Goal: Download file/media

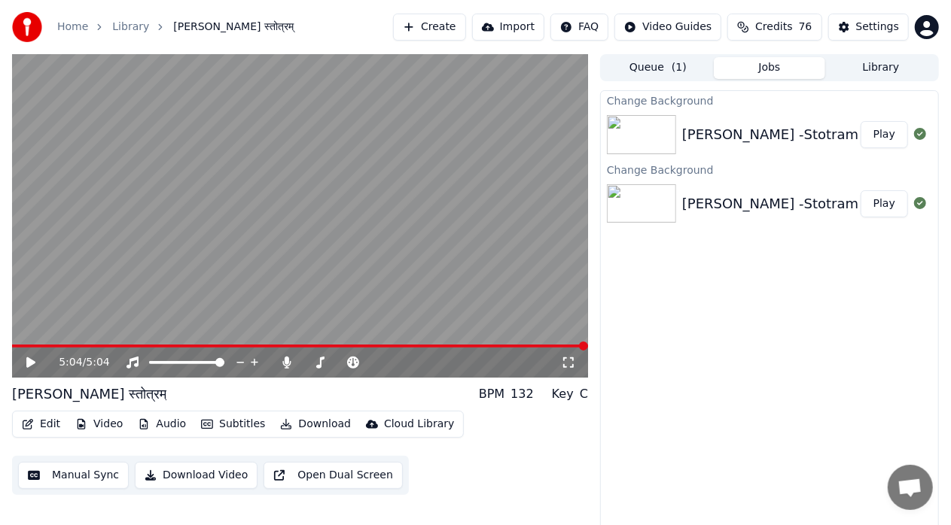
click at [50, 425] on button "Edit" at bounding box center [41, 424] width 50 height 21
click at [102, 420] on button "Video" at bounding box center [98, 424] width 59 height 21
click at [687, 460] on div "Change Background [PERSON_NAME] -Stotram -with Karaoke Lyrics Play Change Backg…" at bounding box center [769, 313] width 339 height 446
click at [101, 430] on button "Video" at bounding box center [98, 424] width 59 height 21
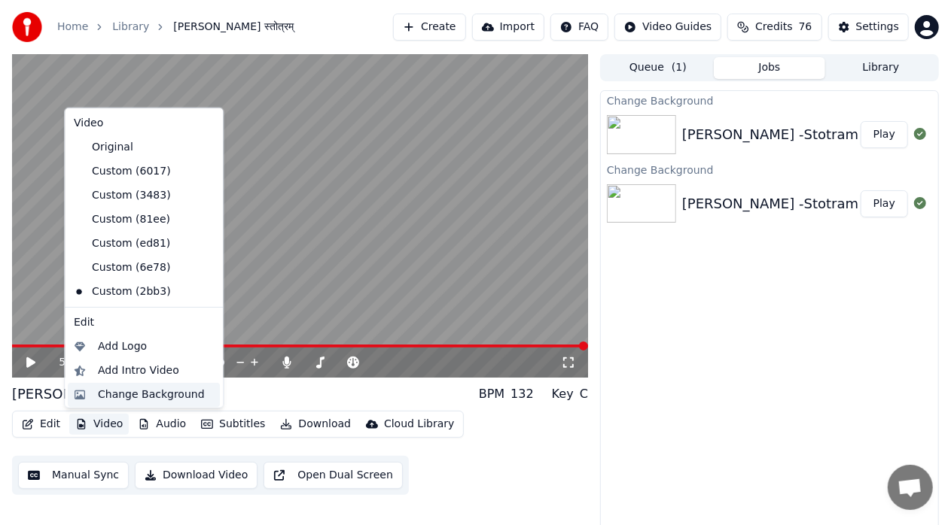
click at [130, 395] on div "Change Background" at bounding box center [151, 394] width 107 height 15
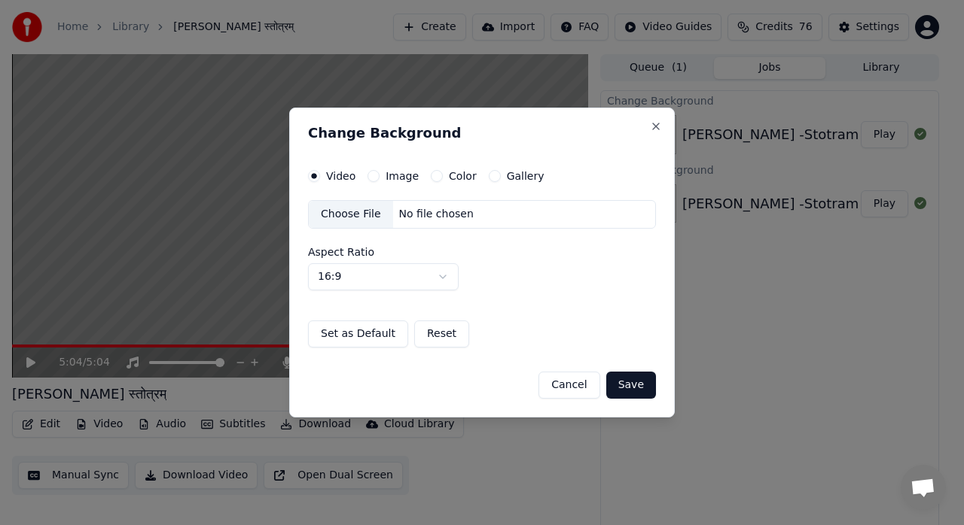
click at [366, 214] on div "Choose File" at bounding box center [351, 214] width 84 height 27
click at [637, 386] on button "Save" at bounding box center [631, 385] width 50 height 27
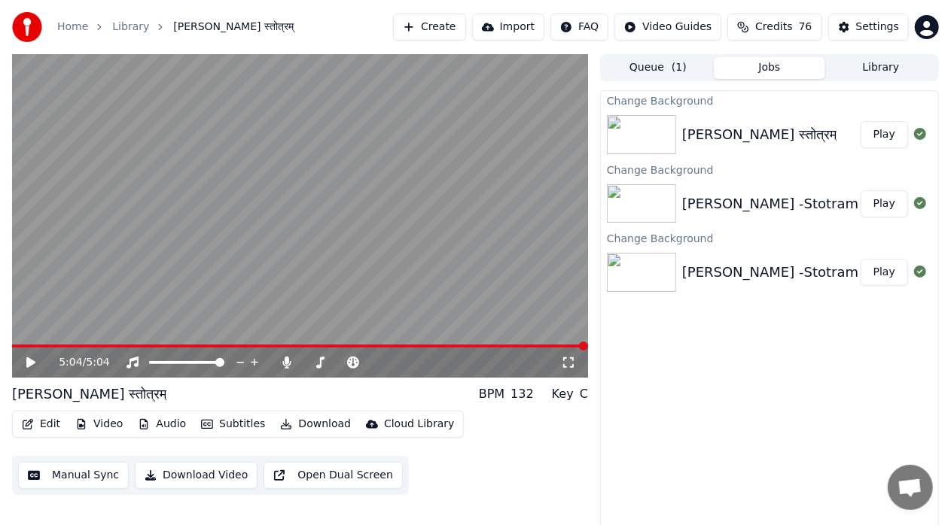
click at [890, 135] on button "Play" at bounding box center [883, 134] width 47 height 27
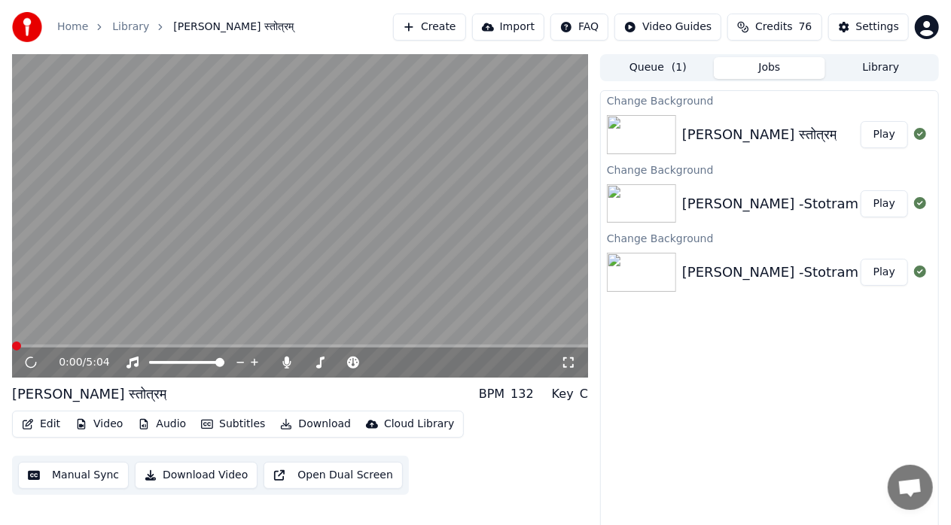
click at [571, 366] on icon at bounding box center [568, 363] width 15 height 12
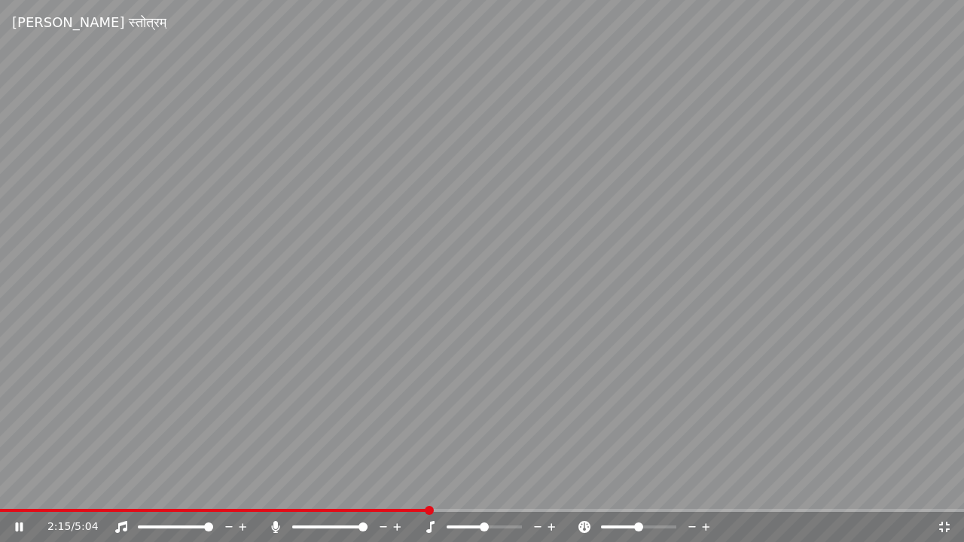
click at [947, 525] on div "2:15 / 5:04" at bounding box center [482, 527] width 964 height 30
click at [946, 524] on icon at bounding box center [944, 527] width 11 height 11
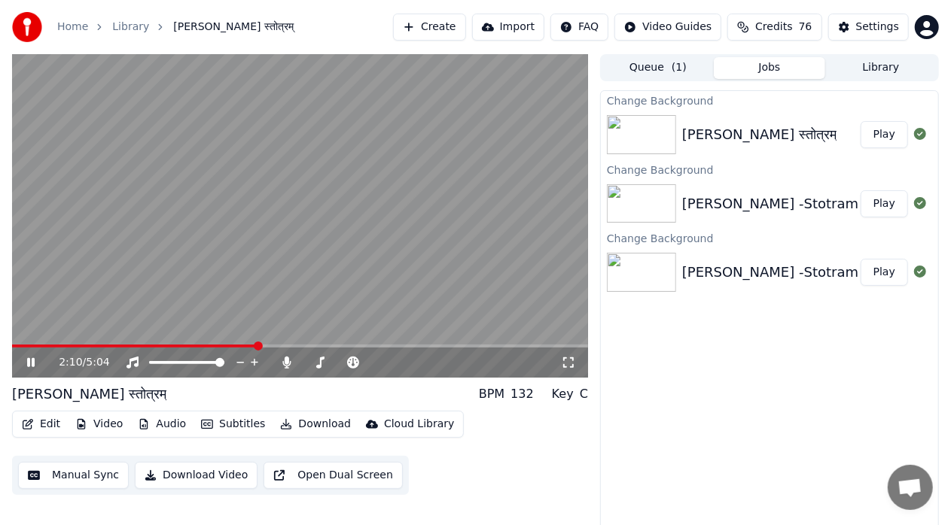
click at [257, 346] on span at bounding box center [134, 346] width 245 height 3
click at [571, 364] on icon at bounding box center [568, 363] width 15 height 12
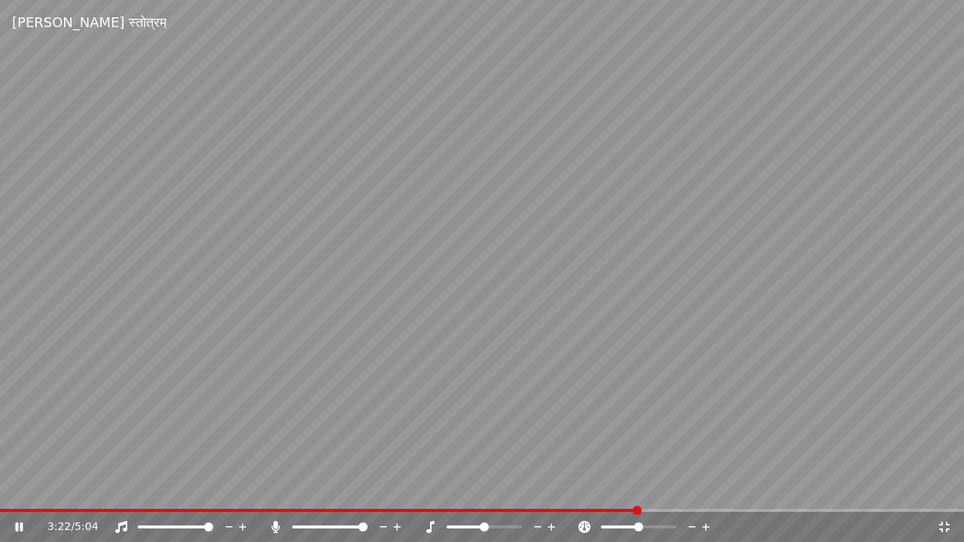
click at [638, 510] on span at bounding box center [319, 510] width 638 height 3
click at [610, 510] on span at bounding box center [305, 510] width 610 height 3
click at [690, 410] on video at bounding box center [482, 271] width 964 height 542
click at [796, 510] on span at bounding box center [398, 510] width 796 height 3
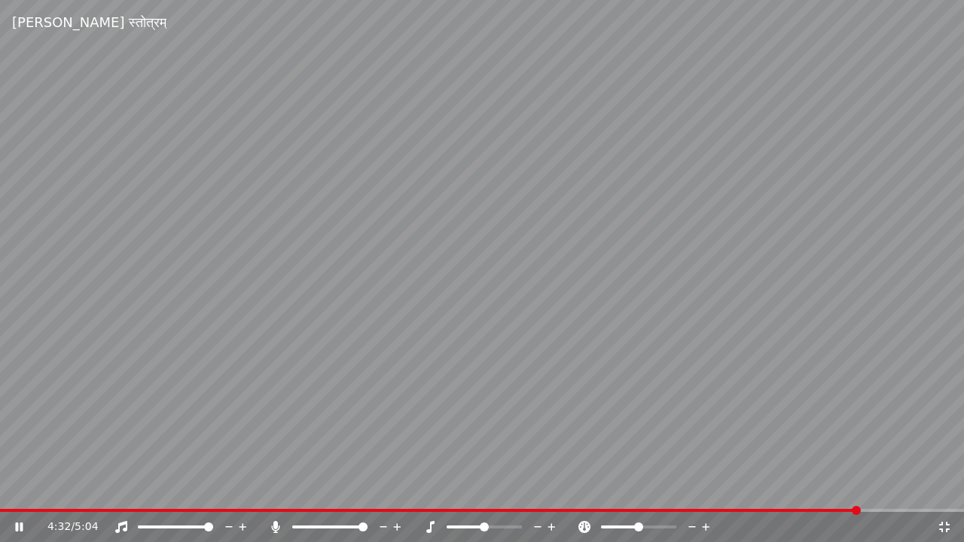
click at [817, 508] on video at bounding box center [482, 271] width 964 height 542
click at [817, 509] on span at bounding box center [430, 510] width 860 height 3
click at [14, 525] on icon at bounding box center [29, 527] width 35 height 12
click at [656, 438] on video at bounding box center [482, 271] width 964 height 542
click at [650, 510] on span at bounding box center [439, 510] width 879 height 3
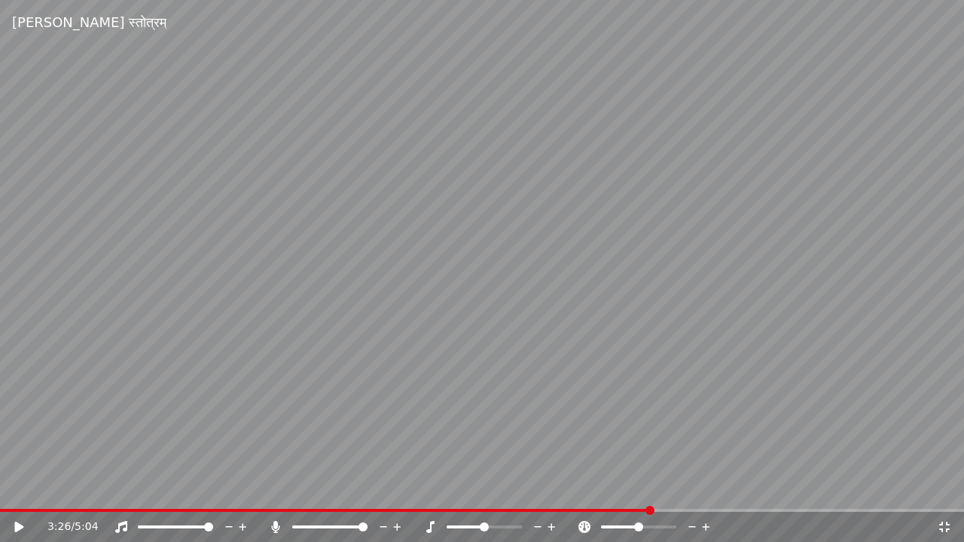
click at [592, 508] on video at bounding box center [482, 271] width 964 height 542
click at [534, 507] on video at bounding box center [482, 271] width 964 height 542
click at [514, 510] on span at bounding box center [257, 510] width 515 height 3
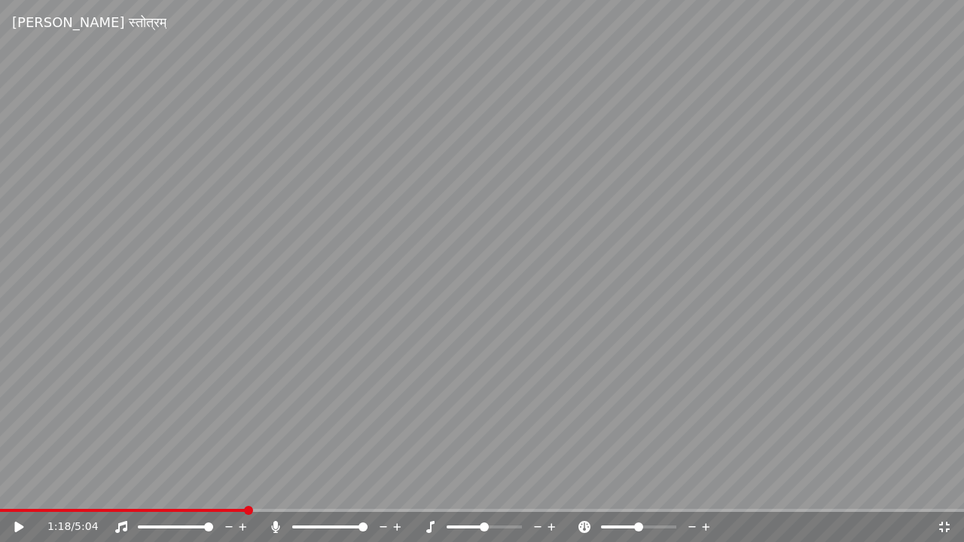
click at [246, 511] on span at bounding box center [123, 510] width 246 height 3
click at [29, 524] on icon at bounding box center [29, 527] width 35 height 12
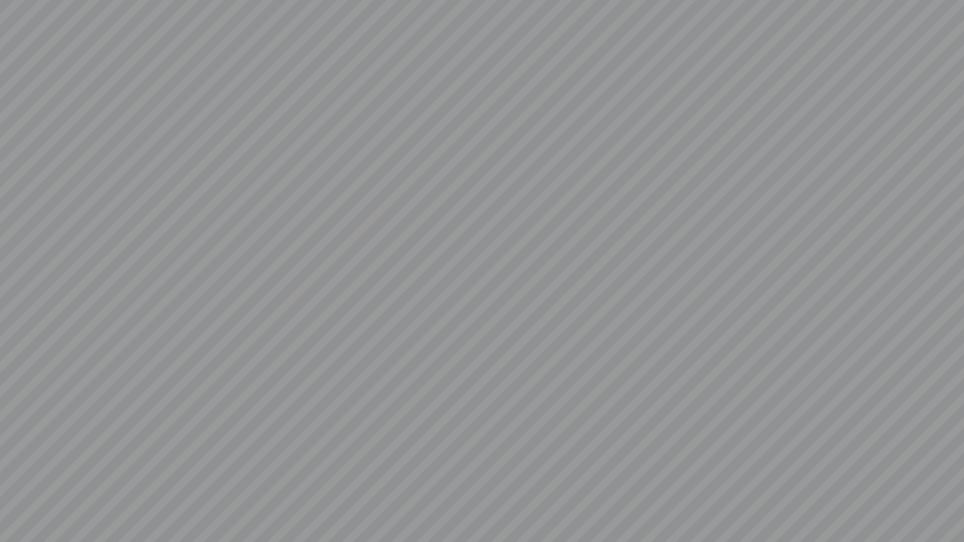
click at [385, 368] on video at bounding box center [482, 271] width 964 height 542
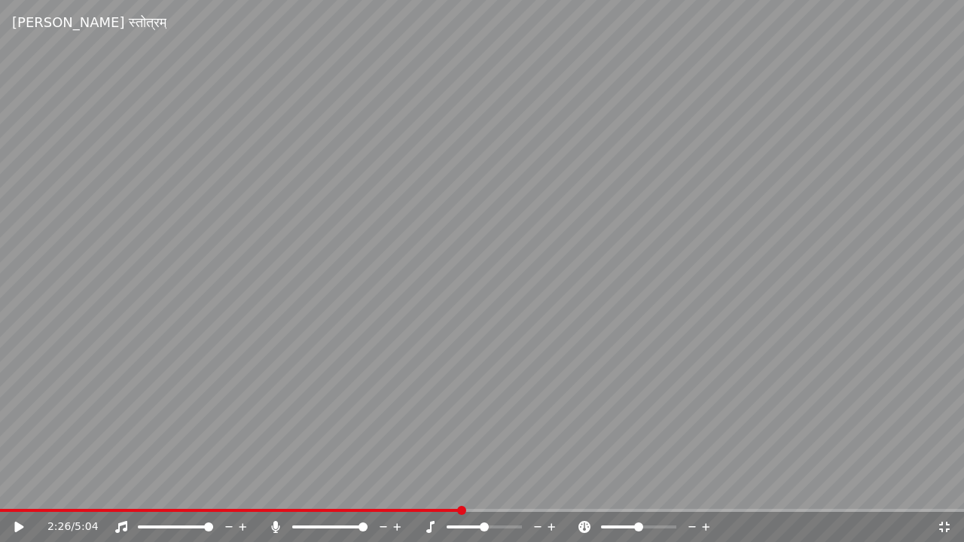
click at [461, 510] on span at bounding box center [230, 510] width 461 height 3
click at [23, 525] on div "2:26 / 5:04" at bounding box center [482, 526] width 952 height 15
click at [21, 525] on icon at bounding box center [29, 527] width 35 height 12
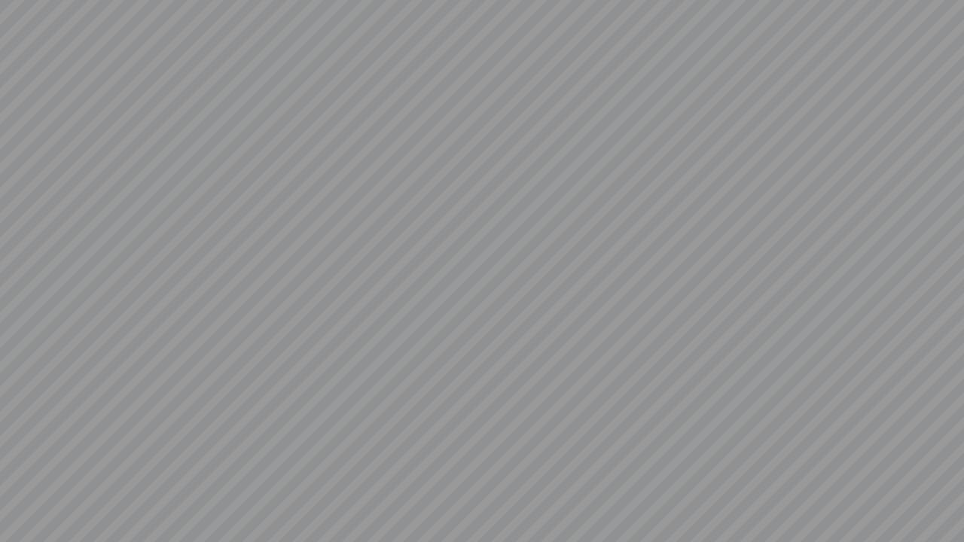
click at [21, 525] on video at bounding box center [482, 271] width 964 height 542
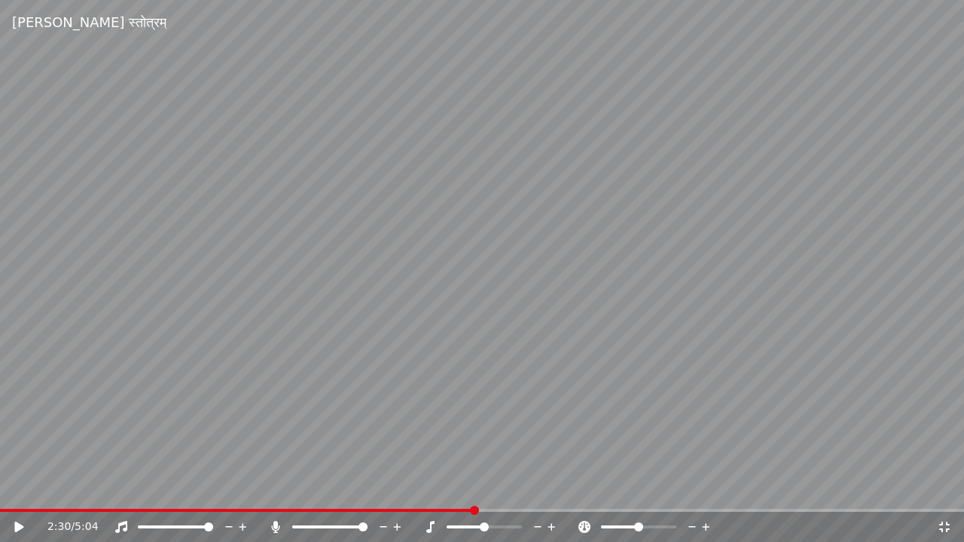
click at [23, 525] on icon at bounding box center [18, 527] width 9 height 11
click at [66, 445] on video at bounding box center [482, 271] width 964 height 542
click at [604, 506] on video at bounding box center [482, 271] width 964 height 542
click at [604, 507] on video at bounding box center [482, 271] width 964 height 542
click at [604, 507] on span at bounding box center [602, 510] width 9 height 9
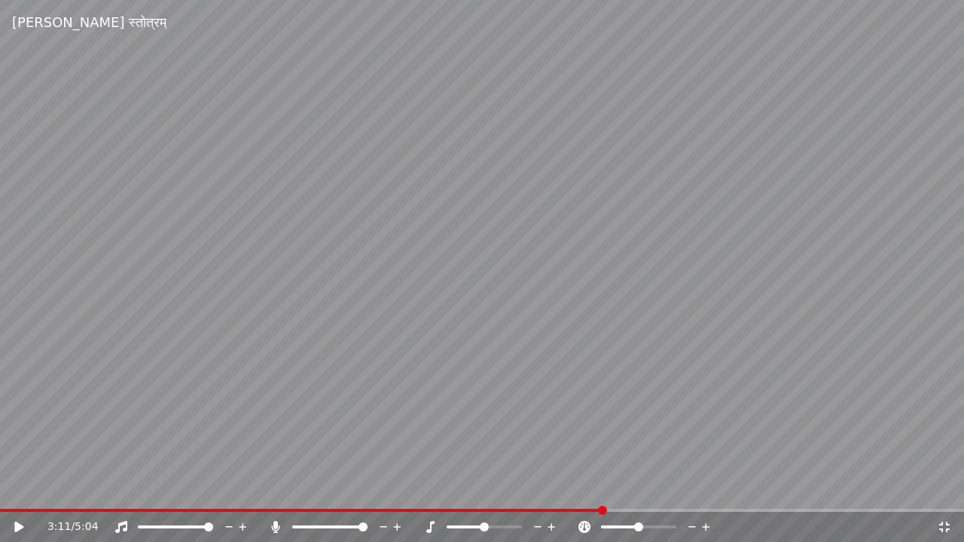
click at [20, 525] on icon at bounding box center [18, 527] width 9 height 11
click at [452, 393] on video at bounding box center [482, 271] width 964 height 542
click at [17, 519] on div "3:28 / 5:04" at bounding box center [482, 526] width 952 height 15
click at [14, 525] on icon at bounding box center [29, 527] width 35 height 12
click at [947, 525] on icon at bounding box center [943, 527] width 15 height 12
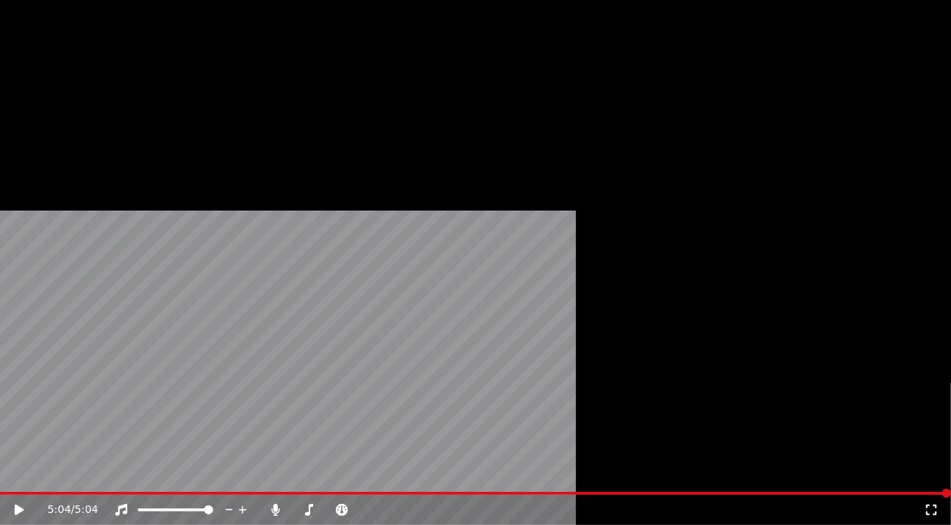
click at [102, 111] on button "Video" at bounding box center [98, 100] width 59 height 21
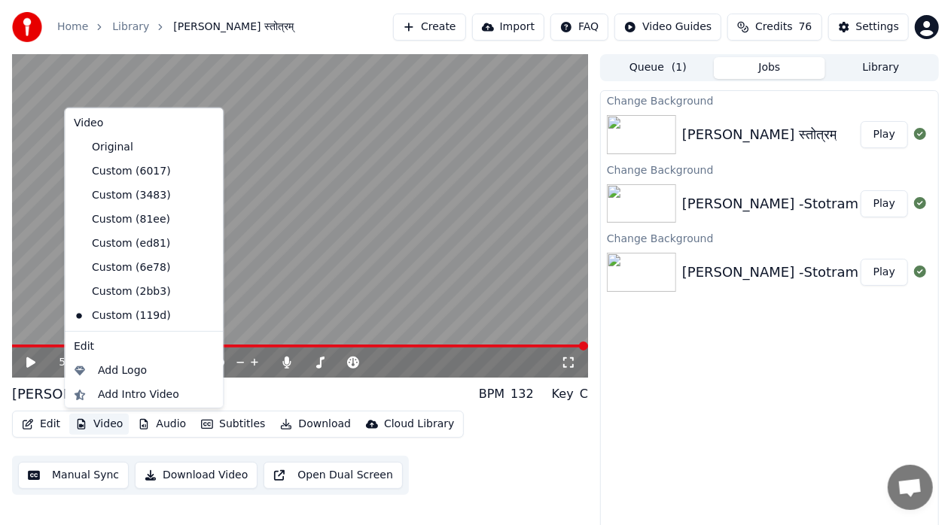
scroll to position [38, 0]
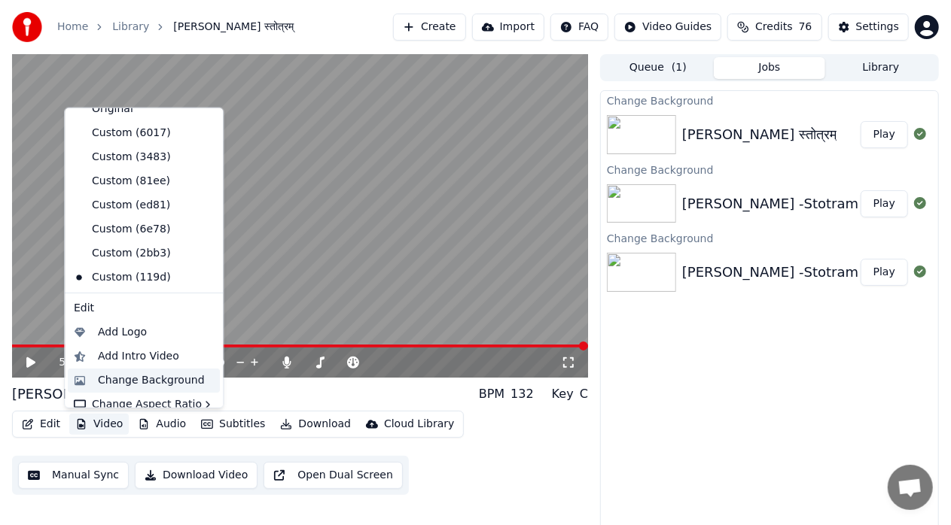
click at [160, 384] on div "Change Background" at bounding box center [151, 380] width 107 height 15
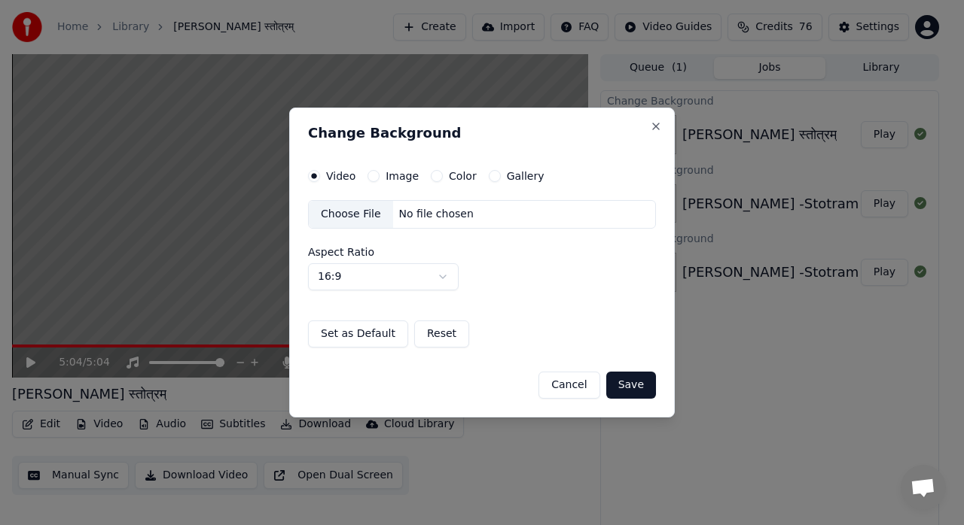
click at [361, 217] on div "Choose File" at bounding box center [351, 214] width 84 height 27
click at [631, 387] on button "Save" at bounding box center [631, 385] width 50 height 27
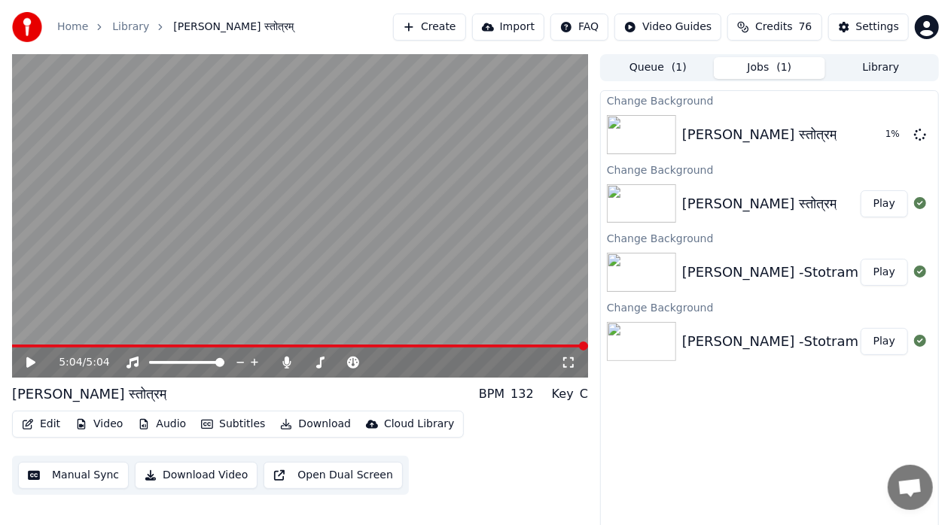
click at [15, 347] on span at bounding box center [300, 346] width 576 height 3
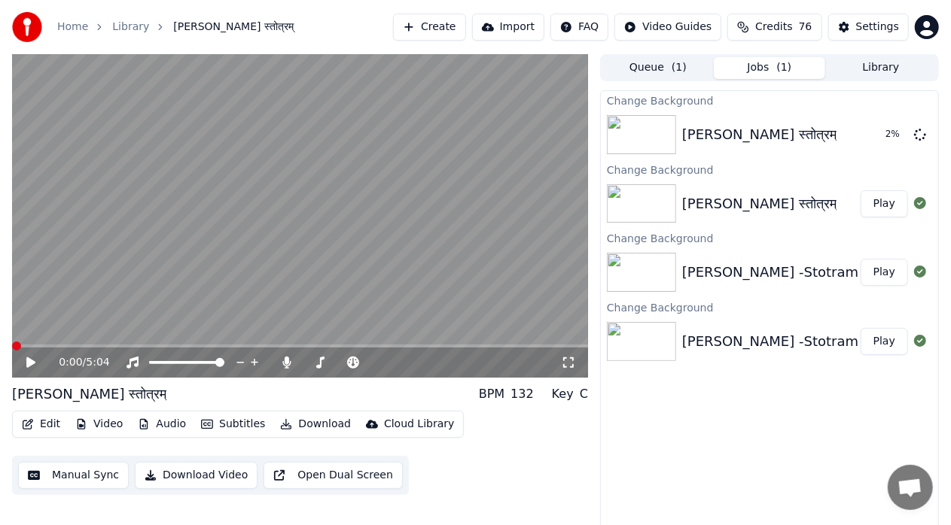
click at [12, 347] on span at bounding box center [16, 346] width 9 height 9
click at [12, 351] on span at bounding box center [16, 346] width 9 height 9
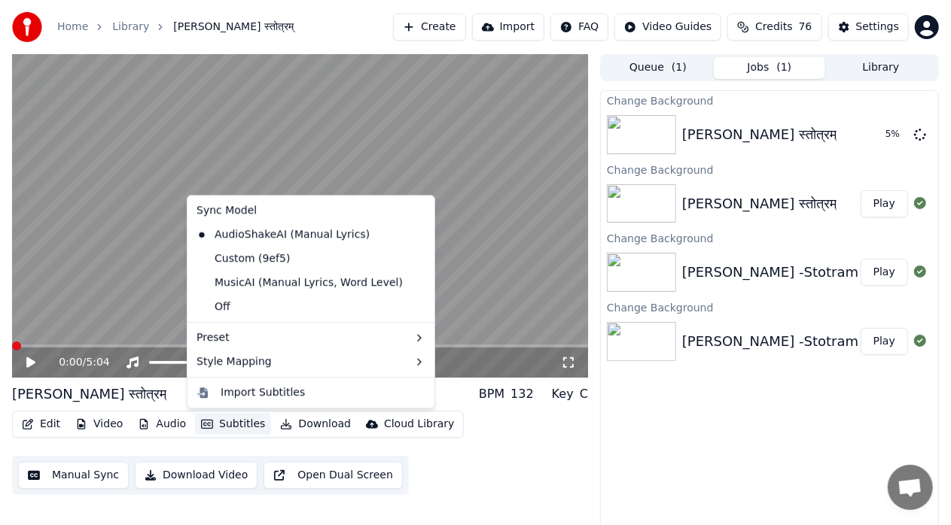
click at [223, 427] on button "Subtitles" at bounding box center [233, 424] width 76 height 21
click at [279, 392] on div "Import Subtitles" at bounding box center [263, 392] width 84 height 15
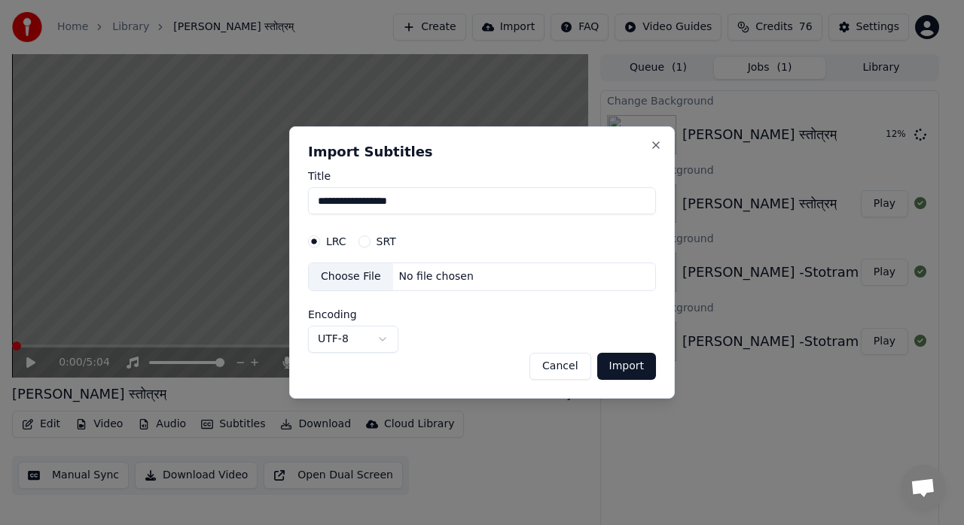
click at [573, 365] on button "Cancel" at bounding box center [559, 366] width 61 height 27
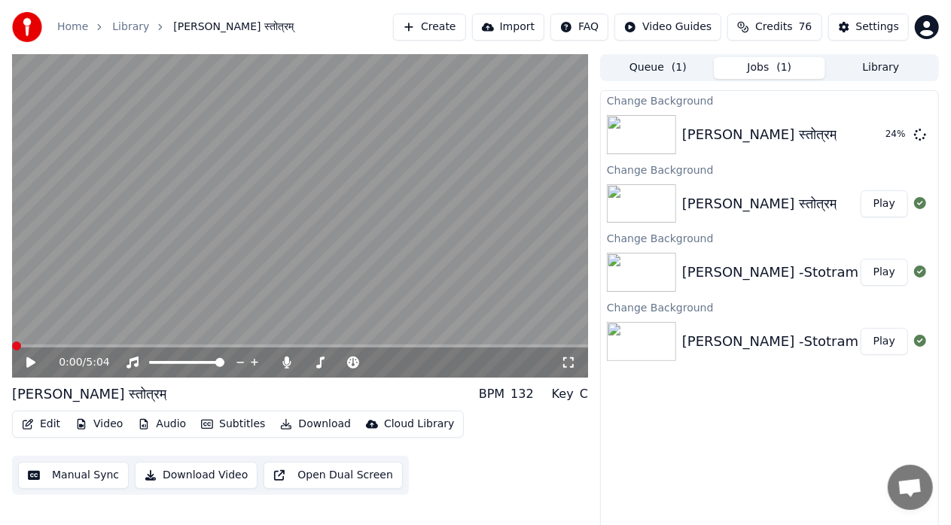
click at [573, 364] on icon at bounding box center [568, 363] width 15 height 12
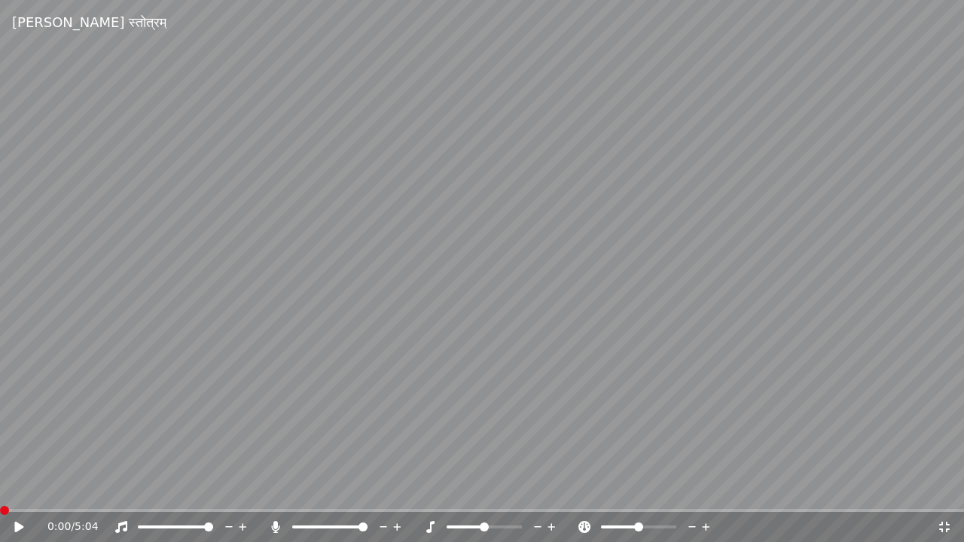
click at [949, 525] on icon at bounding box center [943, 527] width 15 height 12
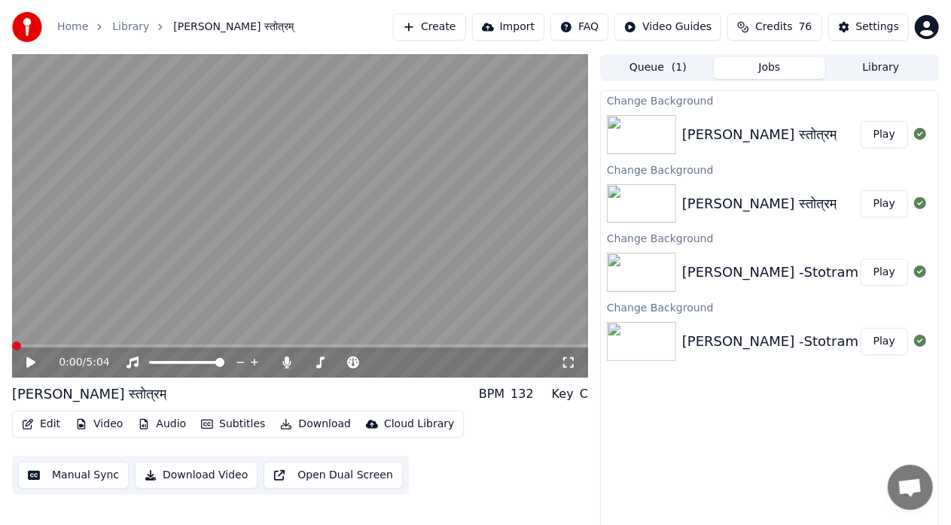
click at [889, 136] on button "Play" at bounding box center [883, 134] width 47 height 27
click at [568, 363] on icon at bounding box center [568, 363] width 15 height 12
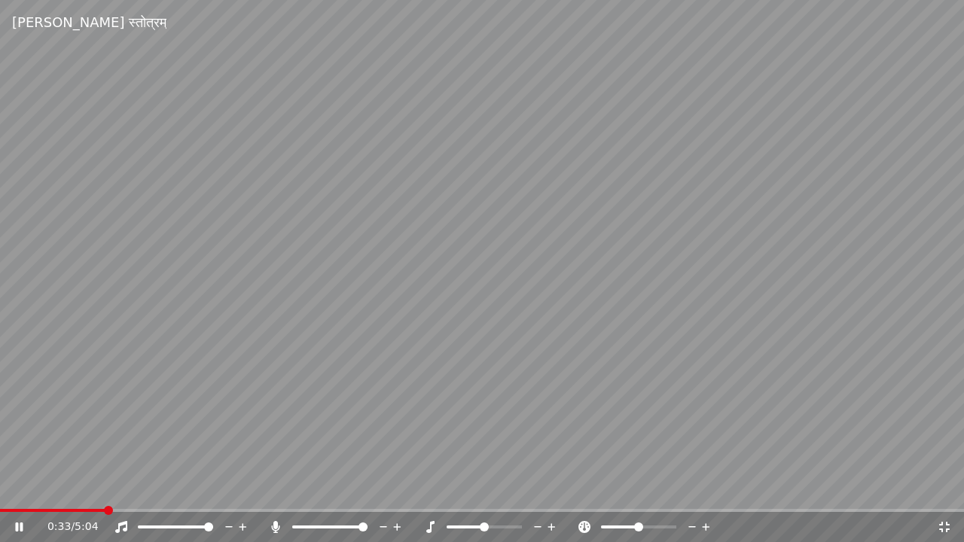
click at [946, 525] on icon at bounding box center [944, 527] width 11 height 11
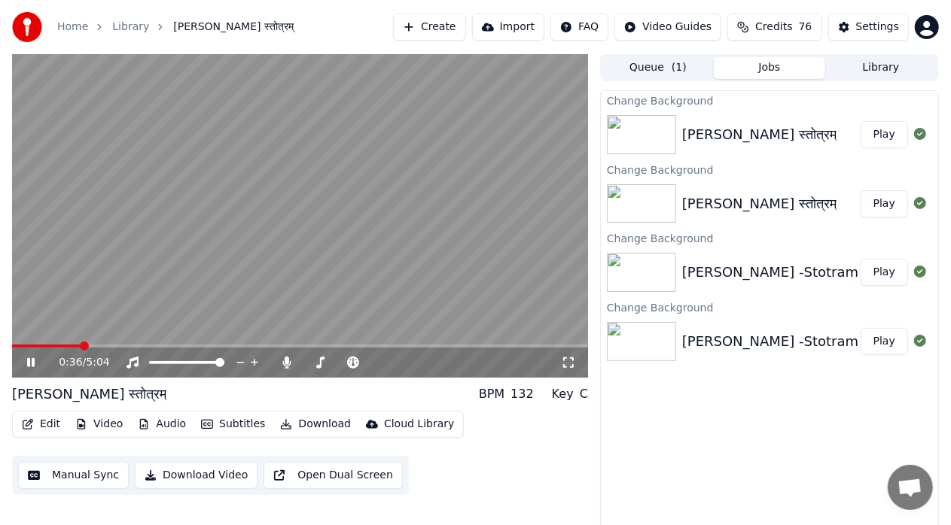
click at [30, 366] on icon at bounding box center [31, 362] width 8 height 9
click at [39, 346] on span at bounding box center [42, 346] width 9 height 9
click at [27, 365] on icon at bounding box center [30, 363] width 9 height 11
click at [12, 346] on span at bounding box center [16, 346] width 9 height 9
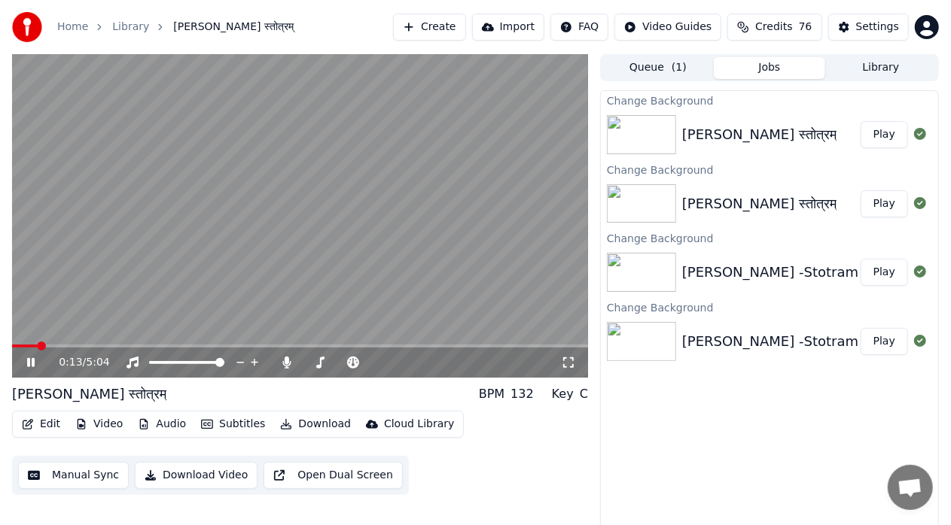
click at [29, 361] on icon at bounding box center [31, 362] width 8 height 9
click at [12, 345] on span at bounding box center [16, 346] width 9 height 9
click at [32, 366] on icon at bounding box center [41, 363] width 35 height 12
click at [12, 344] on span at bounding box center [16, 346] width 9 height 9
click at [571, 366] on icon at bounding box center [568, 363] width 15 height 12
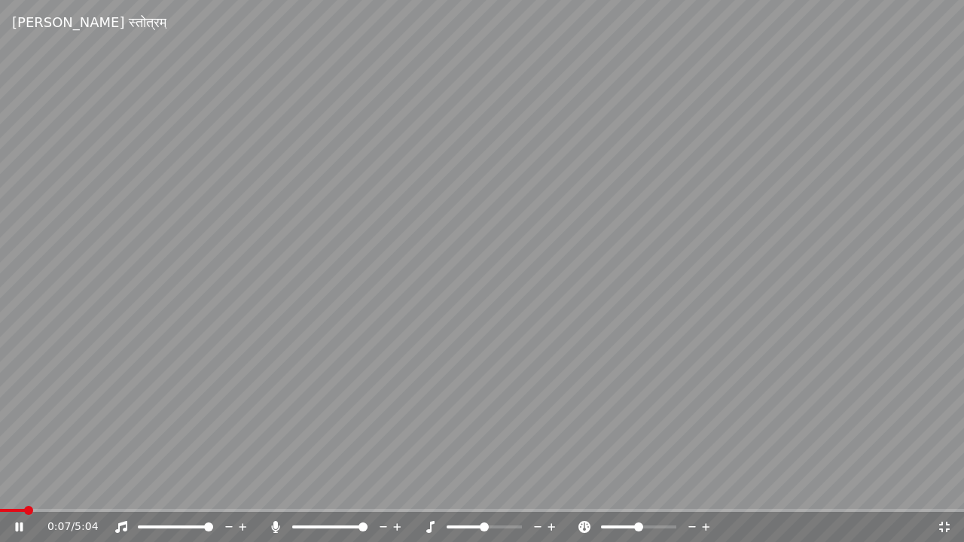
click at [948, 525] on icon at bounding box center [944, 527] width 11 height 11
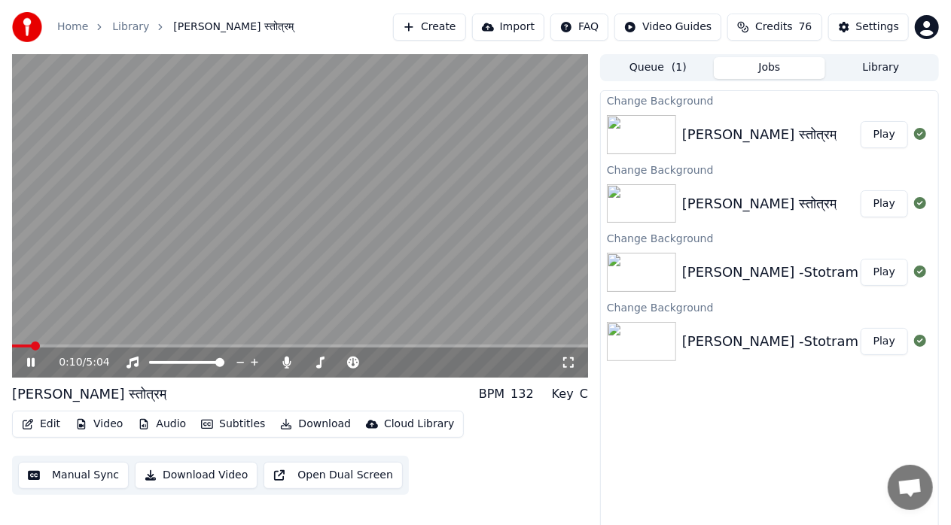
click at [32, 361] on icon at bounding box center [31, 362] width 8 height 9
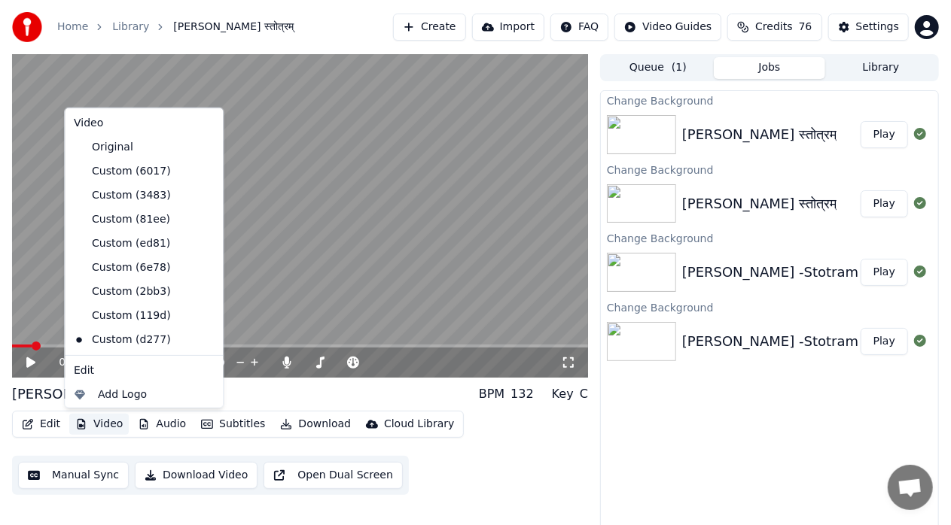
click at [113, 425] on button "Video" at bounding box center [98, 424] width 59 height 21
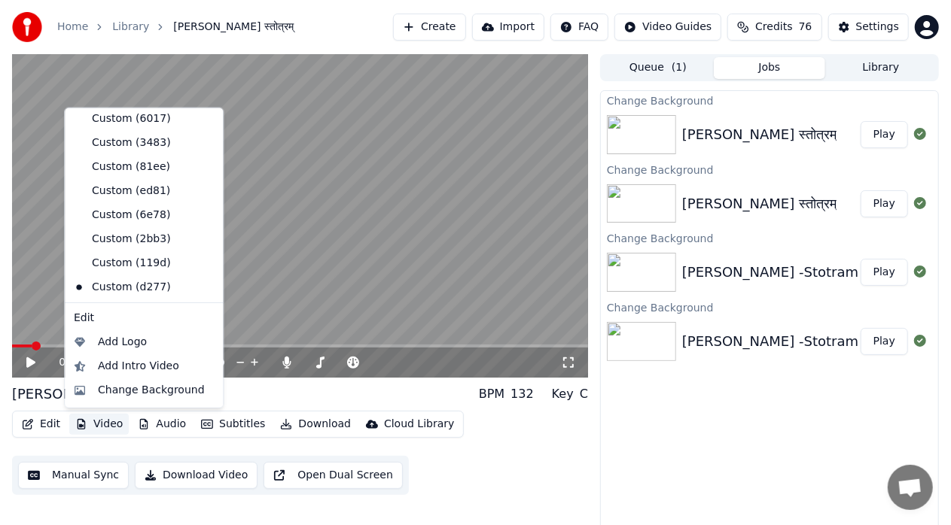
scroll to position [68, 0]
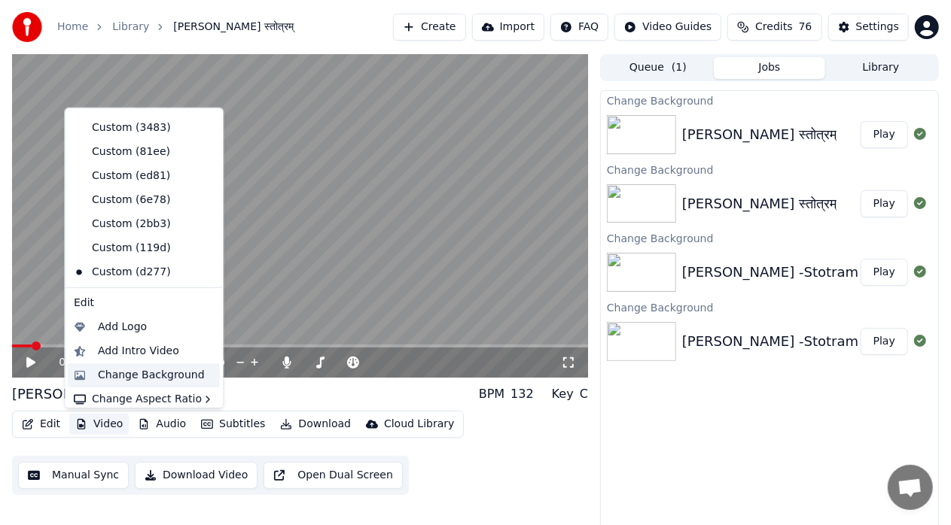
click at [167, 375] on div "Change Background" at bounding box center [151, 374] width 107 height 15
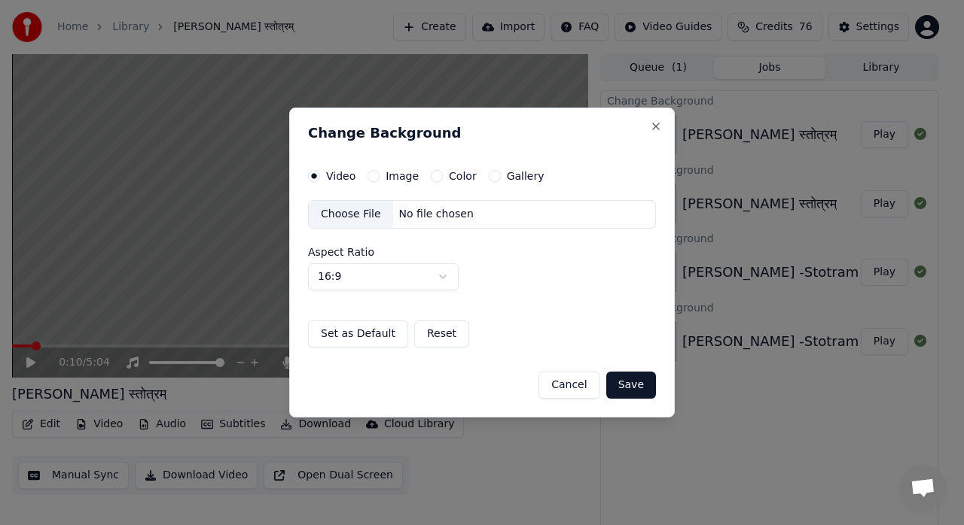
click at [358, 214] on div "Choose File" at bounding box center [351, 214] width 84 height 27
click at [632, 386] on button "Save" at bounding box center [631, 385] width 50 height 27
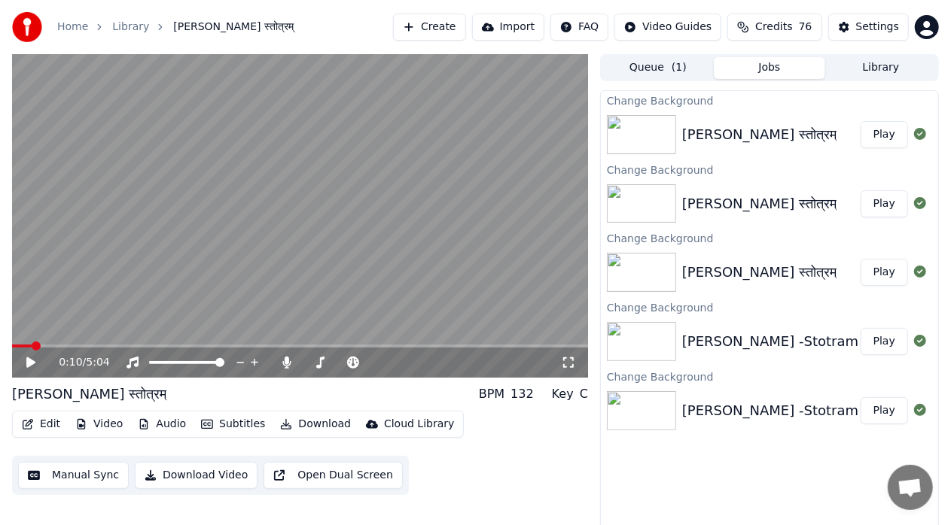
click at [886, 139] on button "Play" at bounding box center [883, 134] width 47 height 27
click at [573, 367] on icon at bounding box center [568, 363] width 11 height 11
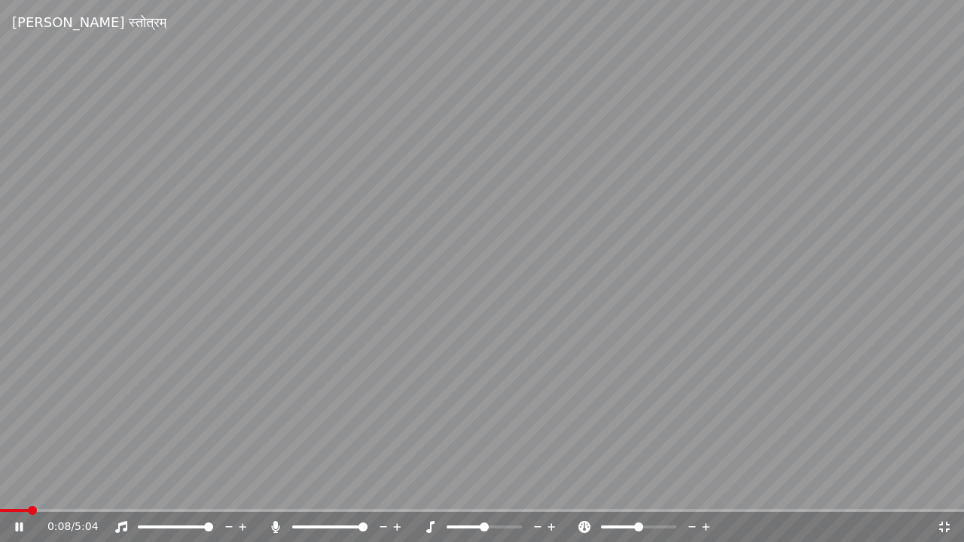
click at [944, 524] on icon at bounding box center [943, 527] width 15 height 12
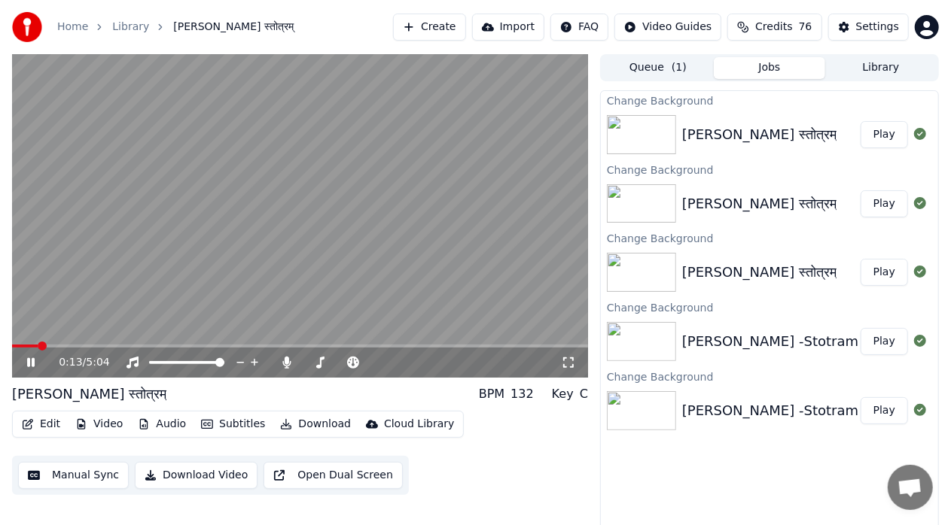
click at [33, 363] on icon at bounding box center [31, 362] width 8 height 9
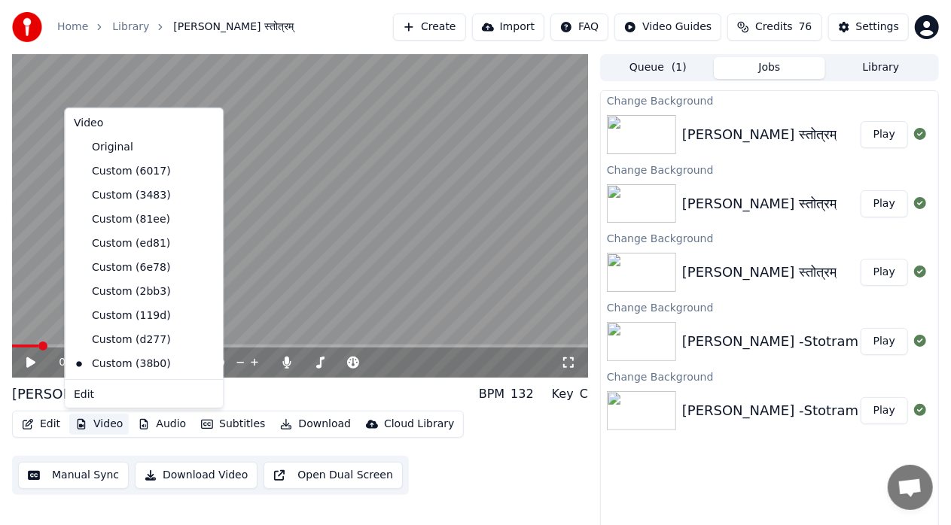
click at [111, 431] on button "Video" at bounding box center [98, 424] width 59 height 21
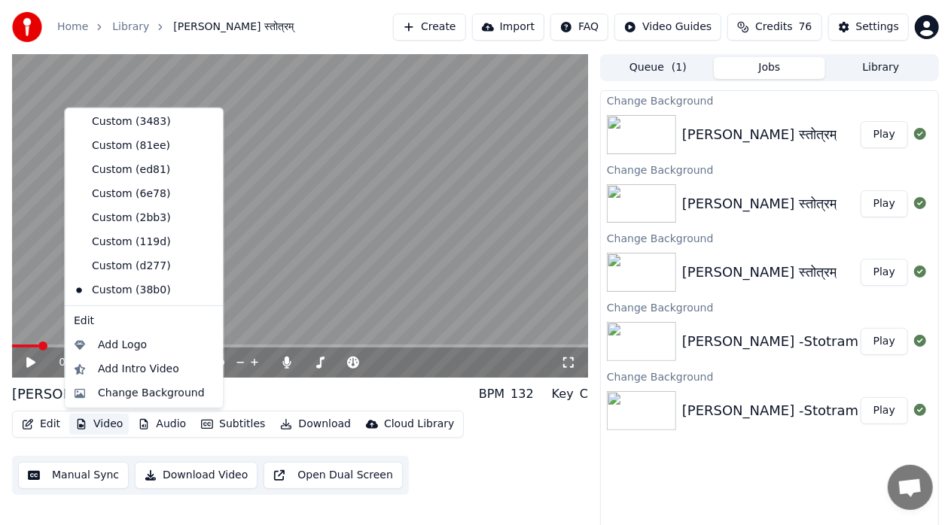
scroll to position [98, 0]
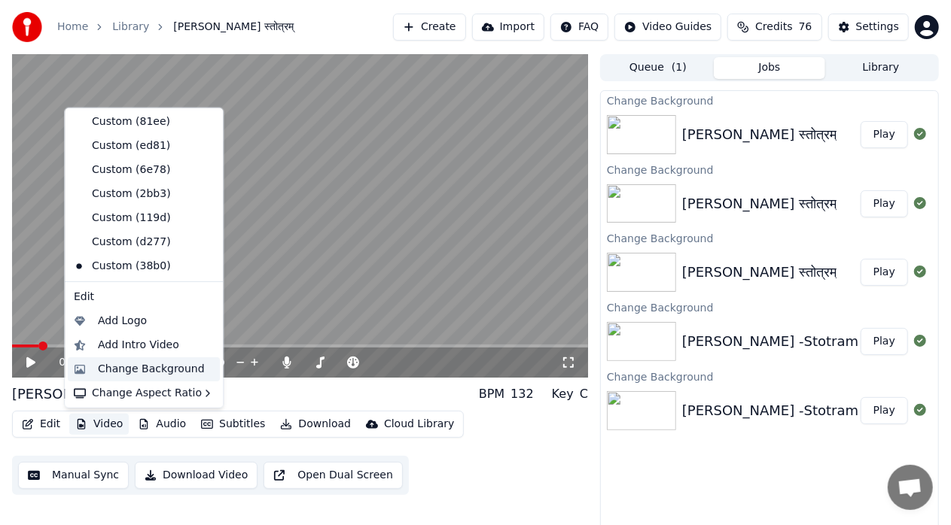
click at [187, 370] on div "Change Background" at bounding box center [151, 368] width 107 height 15
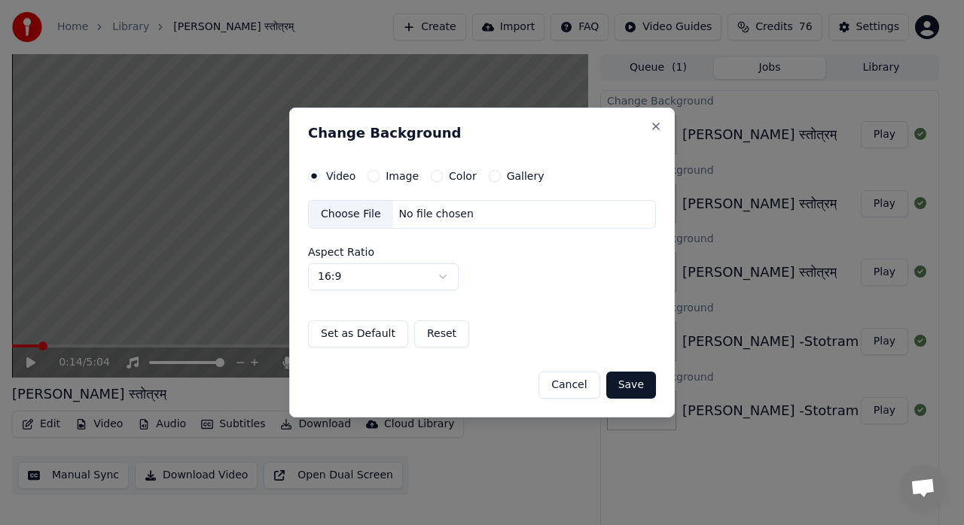
click at [369, 214] on div "Choose File" at bounding box center [351, 214] width 84 height 27
click at [636, 382] on button "Save" at bounding box center [631, 385] width 50 height 27
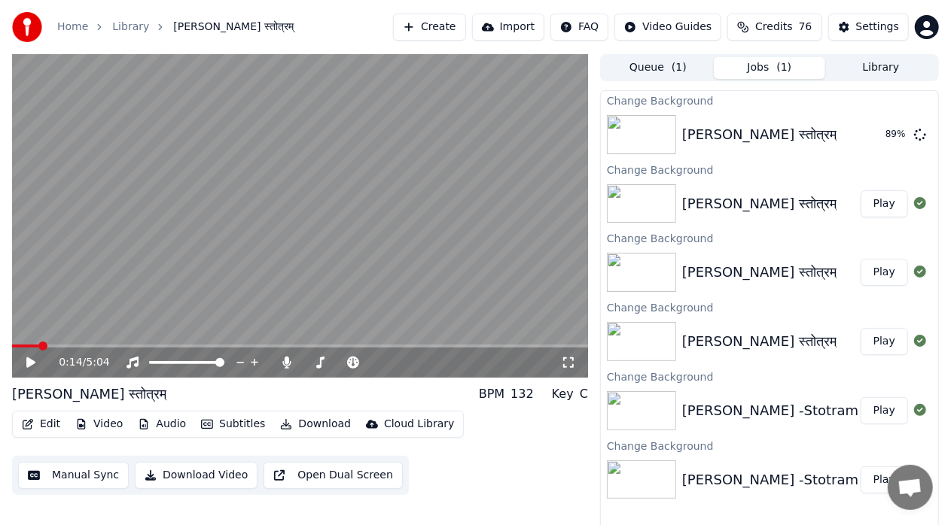
click at [16, 347] on span at bounding box center [25, 346] width 26 height 3
click at [12, 351] on span at bounding box center [16, 346] width 9 height 9
click at [872, 137] on button "Play" at bounding box center [883, 134] width 47 height 27
click at [572, 355] on div "0:00 / 5:04" at bounding box center [300, 362] width 564 height 15
click at [569, 361] on icon at bounding box center [568, 363] width 15 height 12
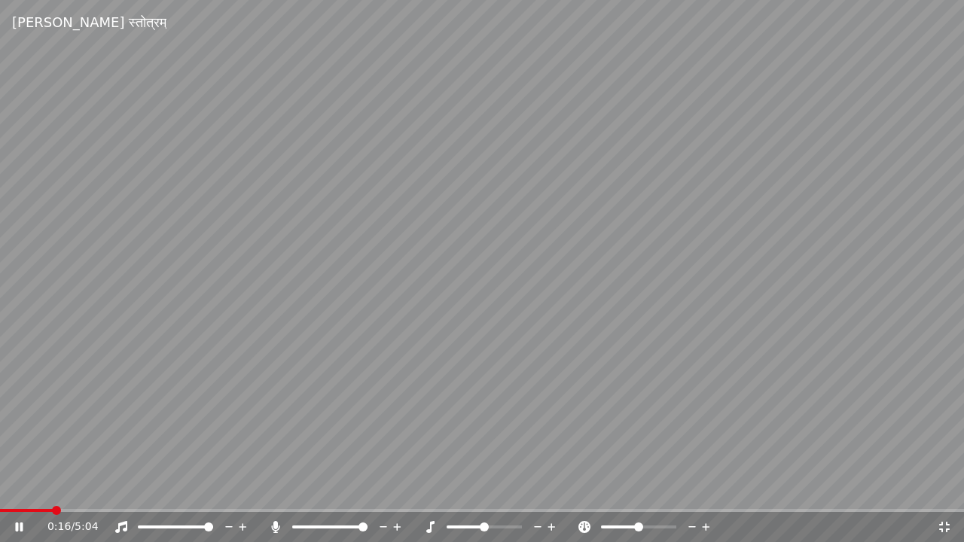
click at [23, 525] on icon at bounding box center [29, 527] width 35 height 12
click at [5, 510] on span at bounding box center [26, 510] width 53 height 3
click at [0, 510] on span at bounding box center [4, 510] width 9 height 9
click at [26, 525] on icon at bounding box center [29, 527] width 35 height 12
click at [16, 525] on icon at bounding box center [19, 526] width 8 height 9
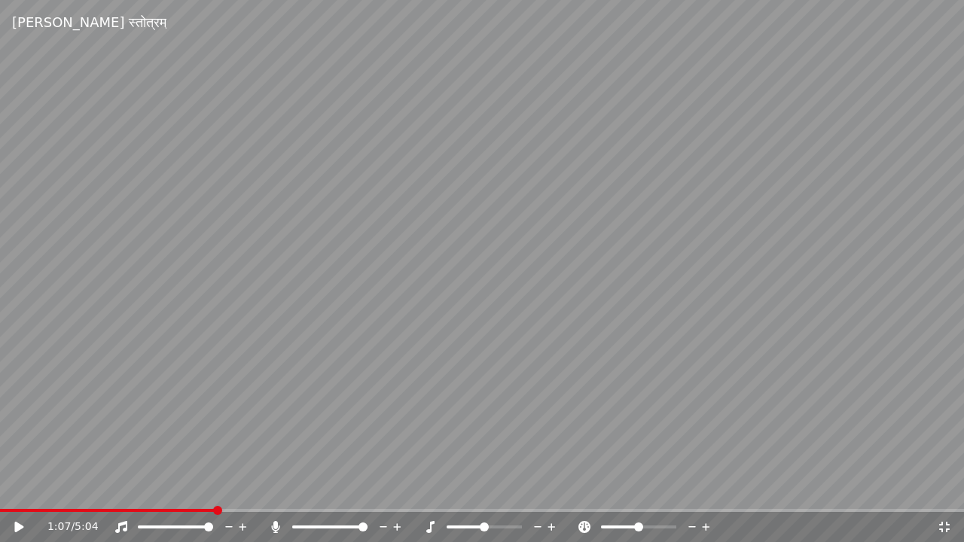
click at [16, 525] on icon at bounding box center [18, 527] width 9 height 11
click at [467, 380] on video at bounding box center [482, 271] width 964 height 542
click at [511, 392] on video at bounding box center [482, 271] width 964 height 542
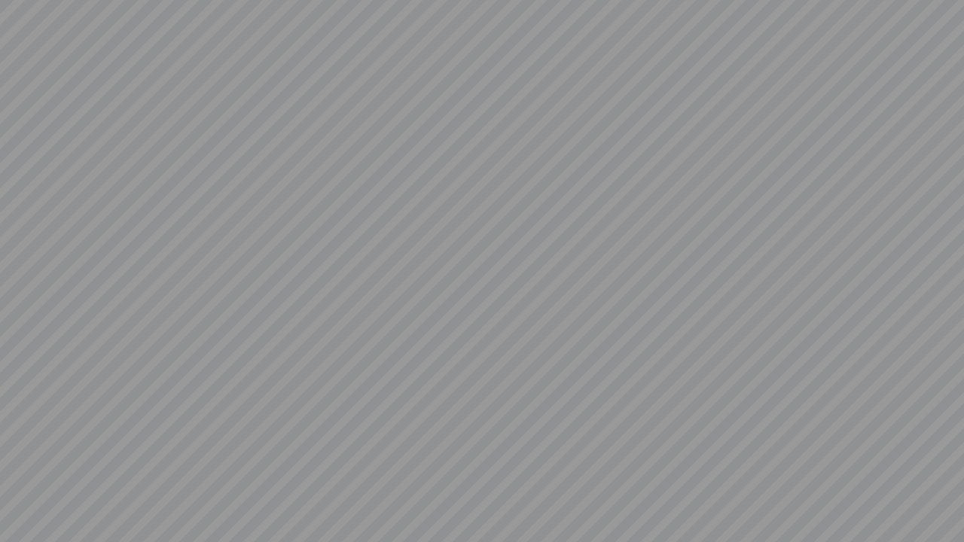
click at [511, 392] on video at bounding box center [482, 271] width 964 height 542
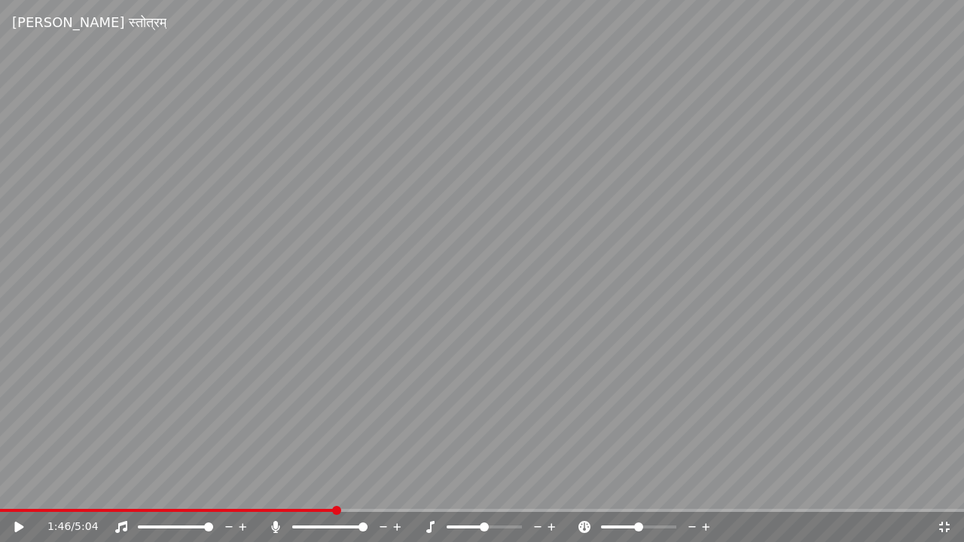
click at [334, 510] on span at bounding box center [167, 510] width 335 height 3
click at [321, 508] on video at bounding box center [482, 271] width 964 height 542
click at [318, 510] on span at bounding box center [159, 510] width 319 height 3
click at [309, 510] on span at bounding box center [161, 510] width 323 height 3
click at [291, 510] on span at bounding box center [295, 510] width 9 height 9
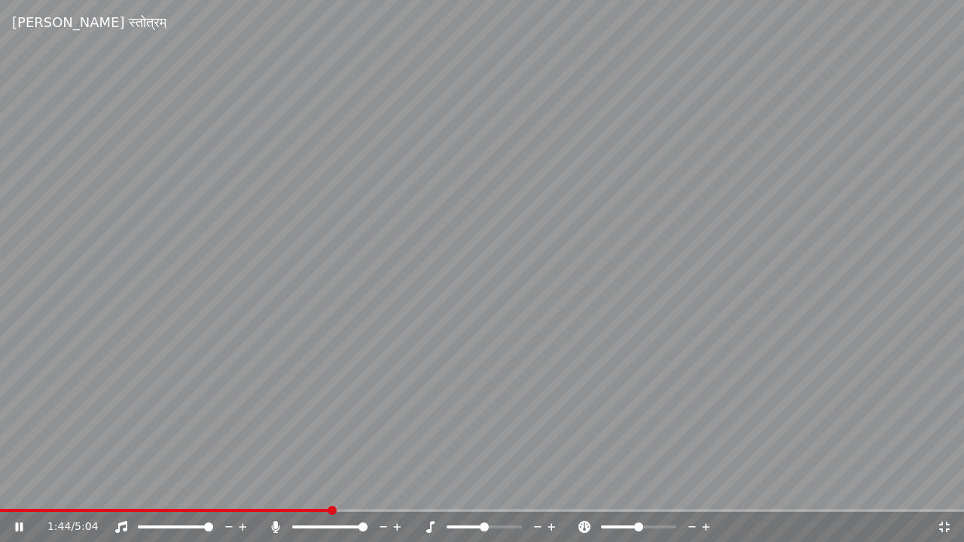
click at [325, 474] on video at bounding box center [482, 271] width 964 height 542
click at [325, 510] on span at bounding box center [326, 510] width 9 height 9
click at [318, 510] on span at bounding box center [320, 510] width 9 height 9
click at [21, 525] on icon at bounding box center [29, 527] width 35 height 12
click at [288, 513] on span at bounding box center [289, 510] width 9 height 9
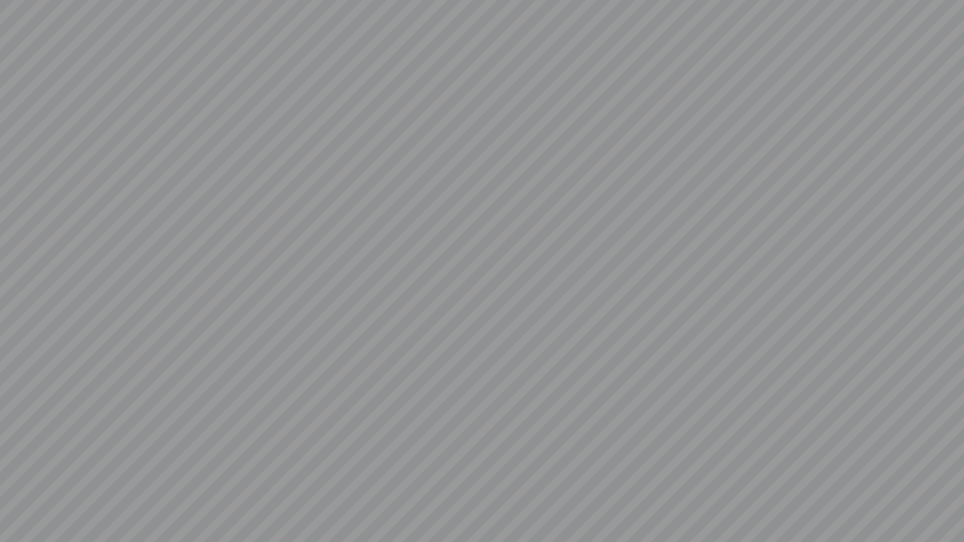
click at [17, 525] on video at bounding box center [482, 271] width 964 height 542
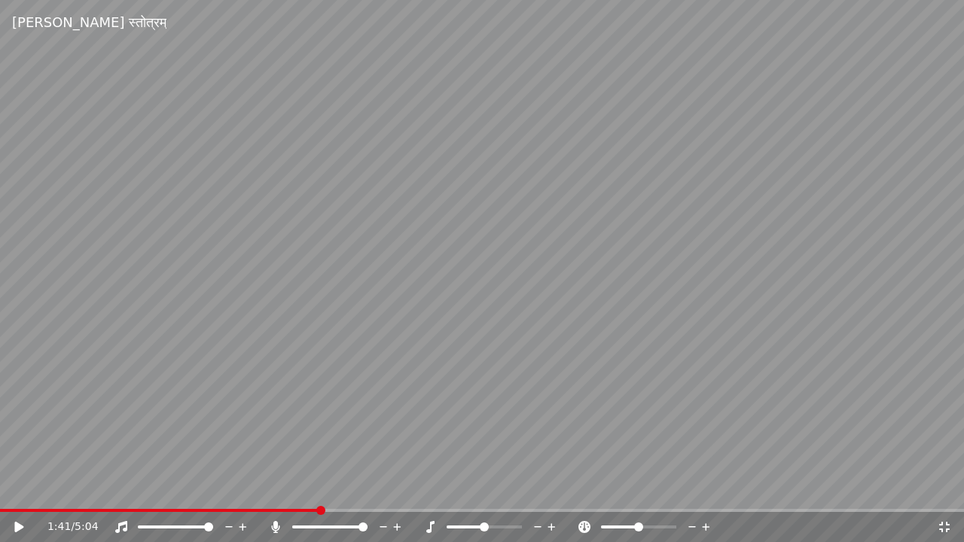
click at [319, 509] on span at bounding box center [320, 510] width 9 height 9
click at [312, 511] on span at bounding box center [314, 510] width 9 height 9
click at [17, 525] on icon at bounding box center [18, 527] width 9 height 11
click at [319, 419] on video at bounding box center [482, 271] width 964 height 542
click at [363, 510] on span at bounding box center [364, 510] width 9 height 9
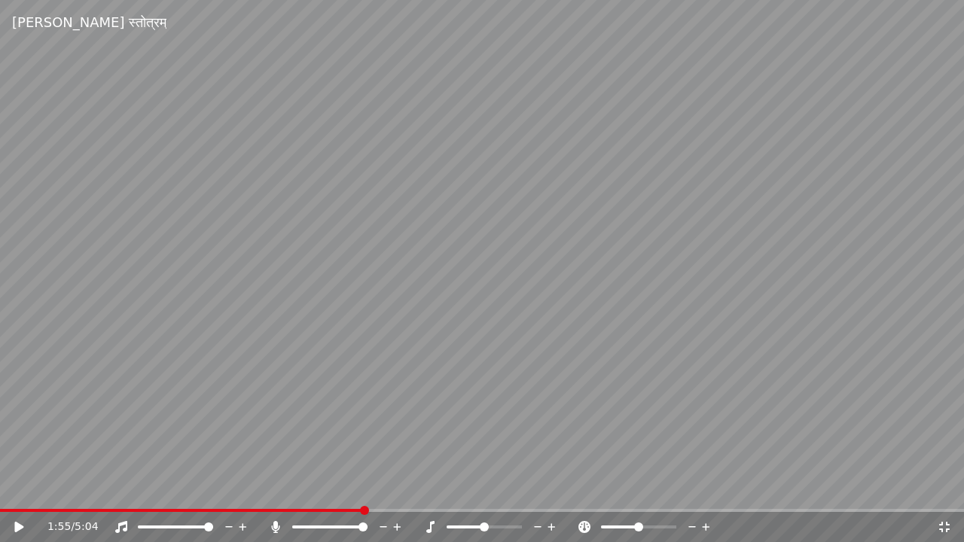
click at [23, 525] on icon at bounding box center [29, 527] width 35 height 12
click at [945, 525] on div "1:56 / 5:04" at bounding box center [482, 527] width 964 height 30
click at [946, 525] on icon at bounding box center [944, 527] width 11 height 11
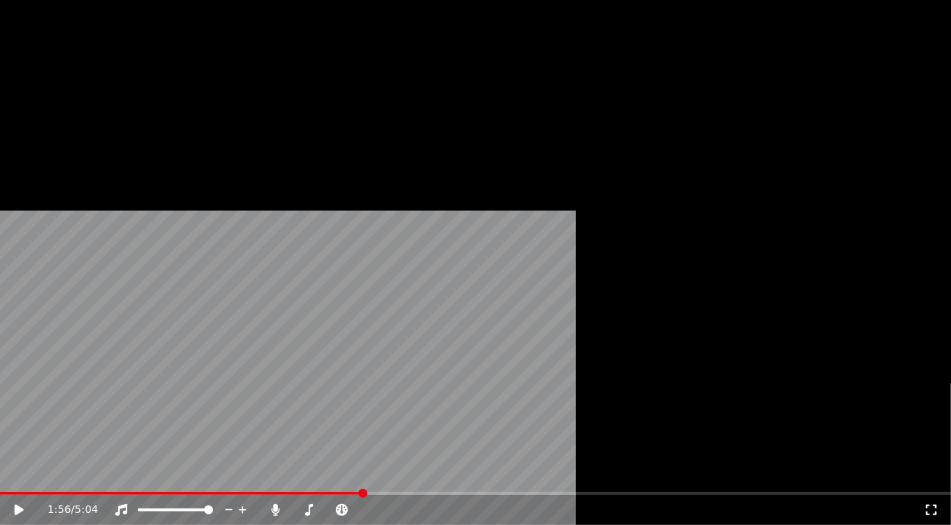
click at [93, 111] on button "Video" at bounding box center [98, 100] width 59 height 21
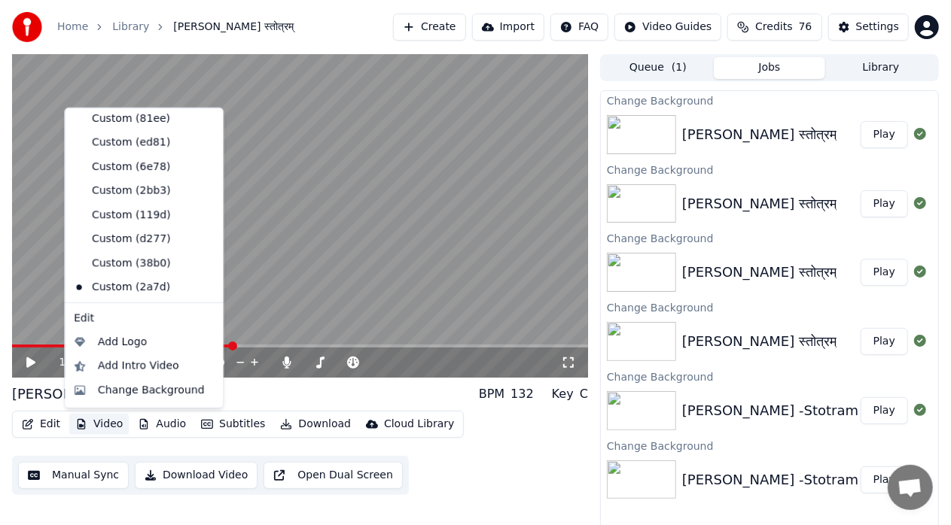
scroll to position [120, 0]
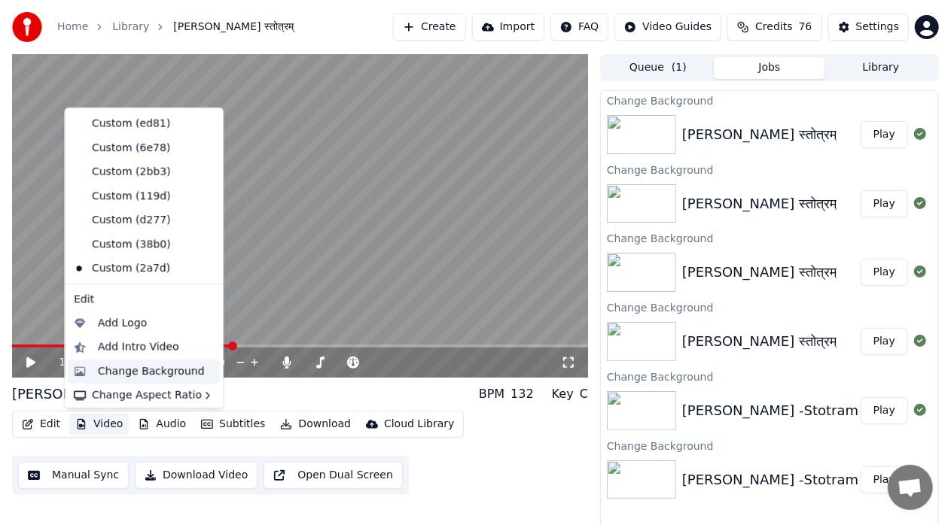
click at [160, 368] on div "Change Background" at bounding box center [151, 371] width 107 height 15
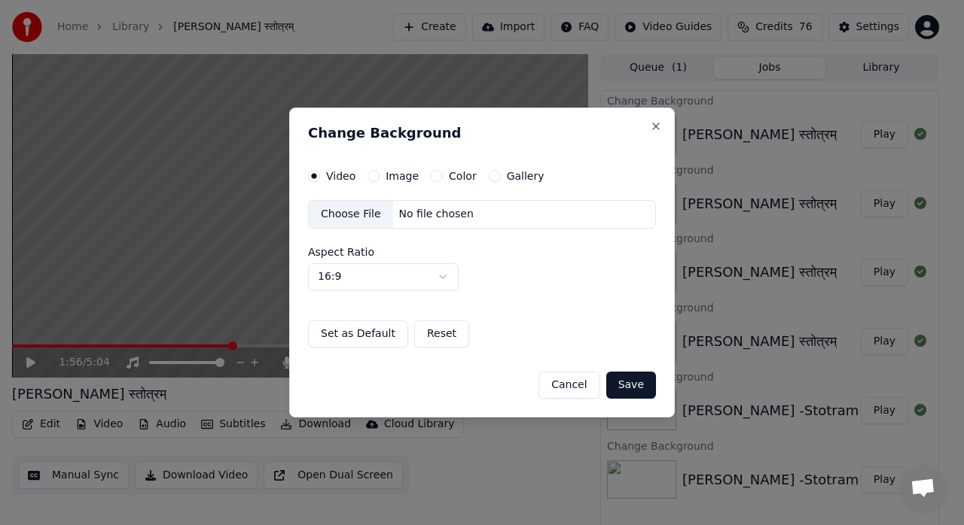
click at [349, 214] on div "Choose File" at bounding box center [351, 214] width 84 height 27
click at [351, 221] on div "Choose File" at bounding box center [351, 214] width 84 height 27
click at [628, 388] on button "Save" at bounding box center [631, 385] width 50 height 27
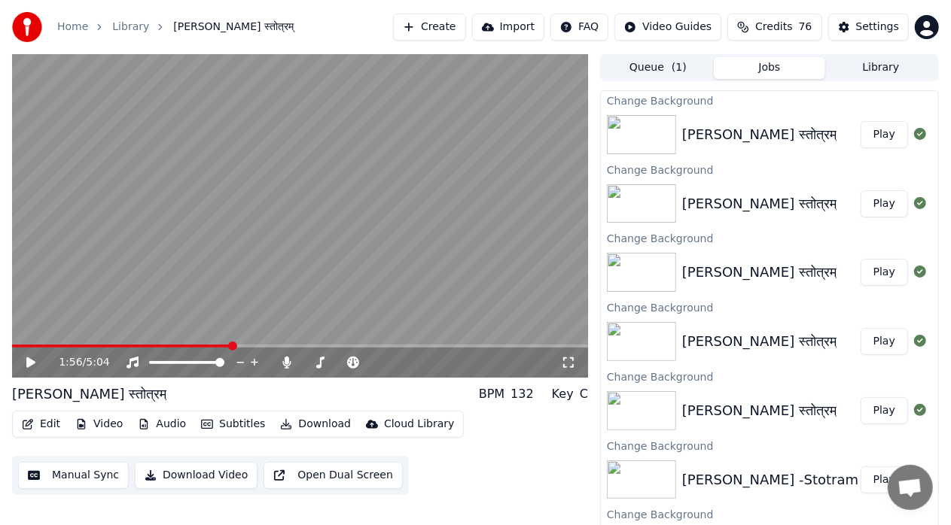
click at [873, 136] on button "Play" at bounding box center [883, 134] width 47 height 27
click at [568, 367] on icon at bounding box center [568, 363] width 15 height 12
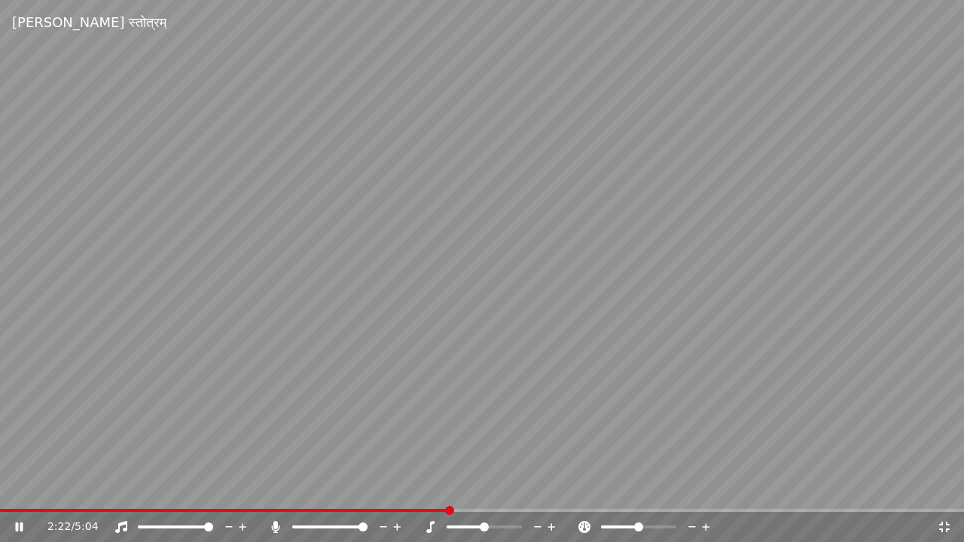
click at [447, 510] on span at bounding box center [224, 510] width 449 height 3
click at [437, 510] on span at bounding box center [224, 510] width 449 height 3
click at [408, 506] on video at bounding box center [482, 271] width 964 height 542
click at [416, 509] on span at bounding box center [220, 510] width 441 height 3
click at [25, 525] on icon at bounding box center [29, 527] width 35 height 12
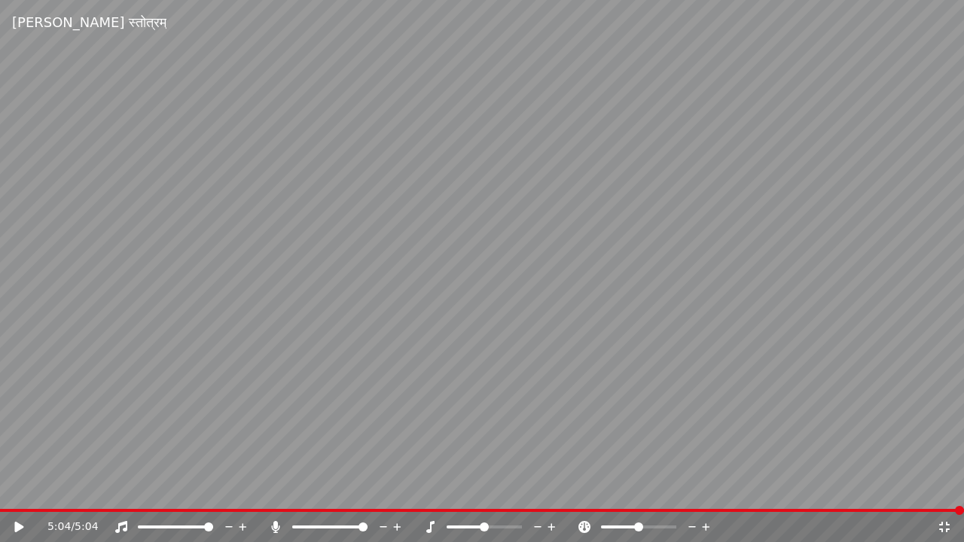
click at [944, 525] on icon at bounding box center [943, 527] width 15 height 12
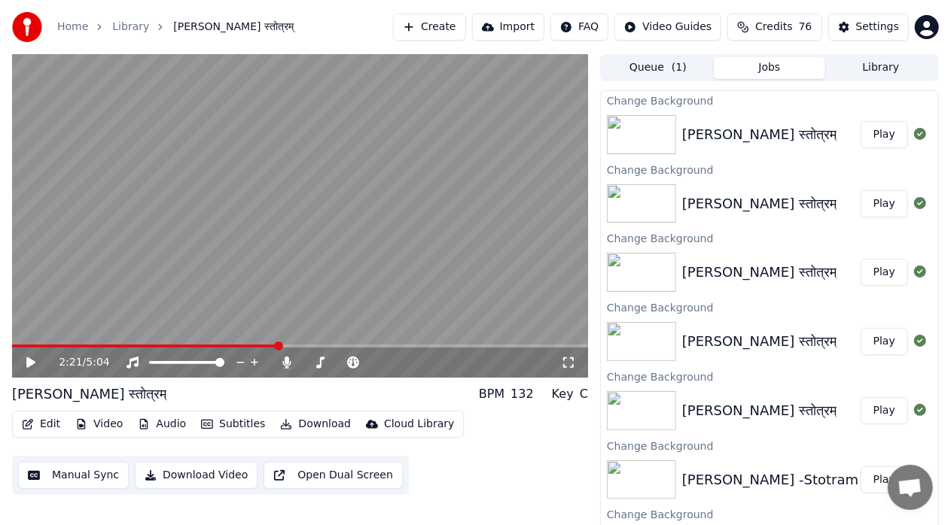
click at [279, 345] on span at bounding box center [145, 346] width 266 height 3
click at [269, 346] on span at bounding box center [145, 346] width 266 height 3
click at [260, 346] on span at bounding box center [136, 346] width 249 height 3
click at [32, 367] on icon at bounding box center [41, 363] width 35 height 12
click at [32, 367] on icon at bounding box center [31, 362] width 8 height 9
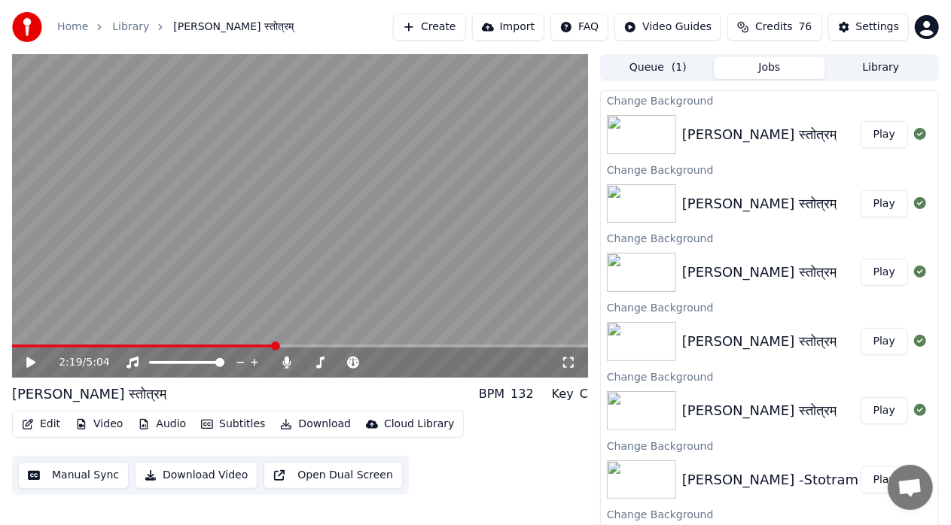
click at [259, 345] on span at bounding box center [143, 346] width 263 height 3
click at [251, 347] on span at bounding box center [132, 346] width 240 height 3
click at [244, 349] on div "2:07 / 5:04" at bounding box center [300, 363] width 576 height 30
click at [236, 346] on span at bounding box center [132, 346] width 240 height 3
click at [26, 361] on icon at bounding box center [41, 363] width 35 height 12
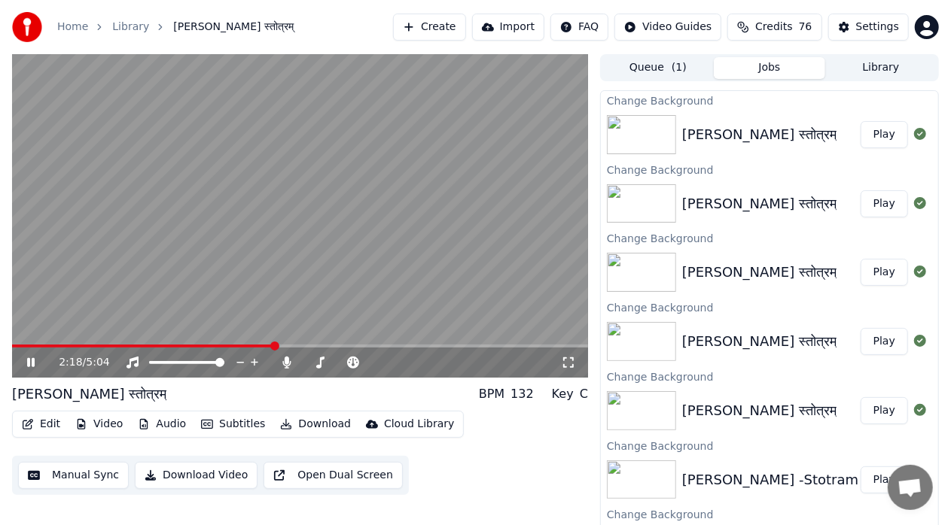
click at [258, 346] on span at bounding box center [143, 346] width 263 height 3
click at [242, 346] on span at bounding box center [134, 346] width 245 height 3
click at [226, 345] on span at bounding box center [119, 346] width 214 height 3
click at [205, 346] on span at bounding box center [108, 346] width 193 height 3
click at [232, 346] on span at bounding box center [300, 346] width 576 height 3
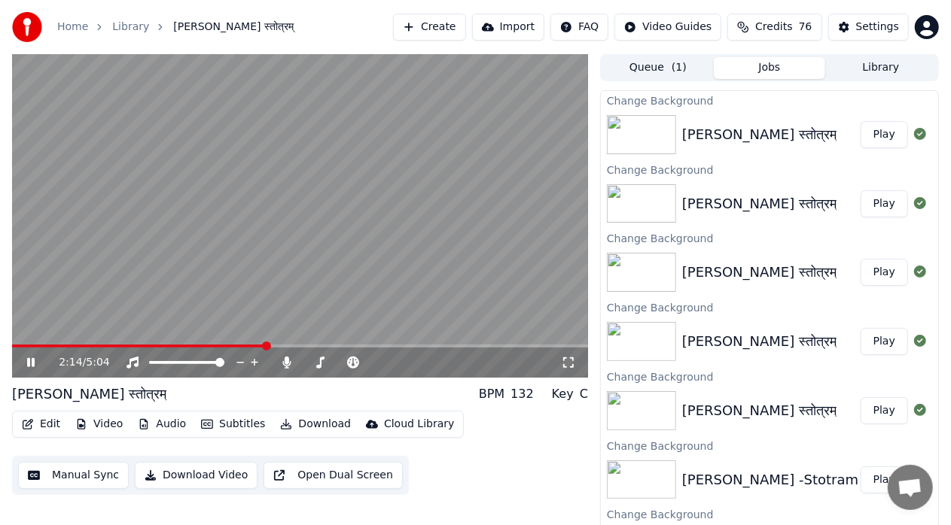
click at [32, 366] on icon at bounding box center [31, 362] width 8 height 9
click at [257, 346] on span at bounding box center [134, 346] width 245 height 3
click at [29, 366] on icon at bounding box center [30, 363] width 9 height 11
click at [29, 366] on icon at bounding box center [31, 362] width 8 height 9
click at [254, 349] on span at bounding box center [256, 346] width 9 height 9
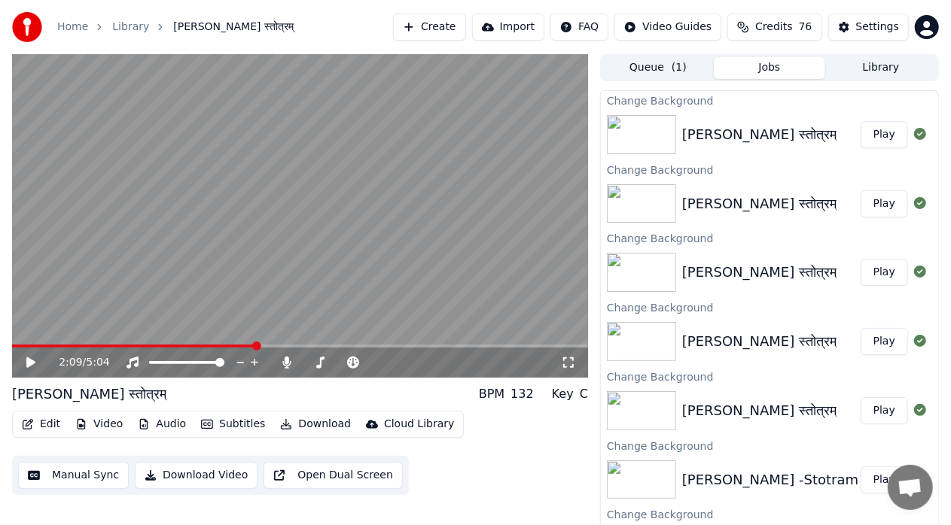
click at [34, 366] on icon at bounding box center [41, 363] width 35 height 12
click at [34, 366] on icon at bounding box center [31, 362] width 8 height 9
click at [34, 366] on icon at bounding box center [41, 363] width 35 height 12
click at [34, 366] on icon at bounding box center [31, 362] width 8 height 9
click at [34, 366] on icon at bounding box center [41, 363] width 35 height 12
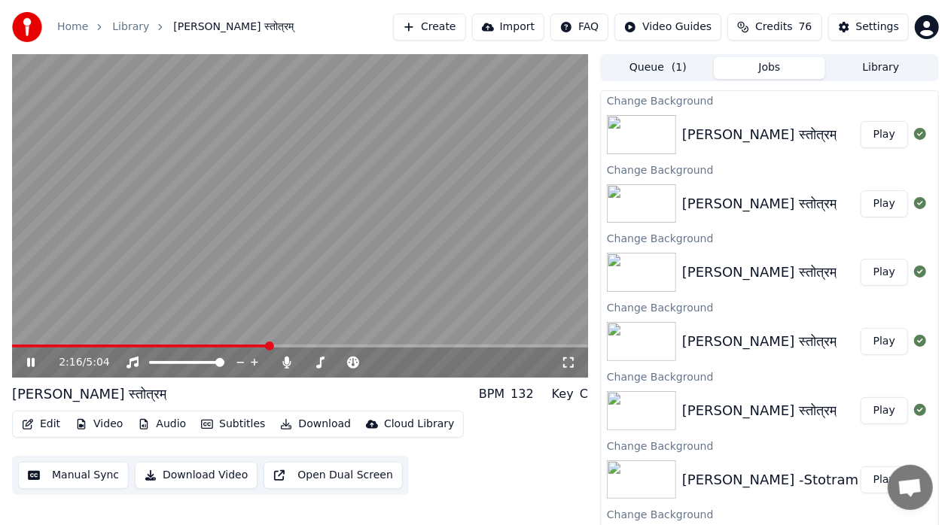
click at [34, 366] on icon at bounding box center [31, 362] width 8 height 9
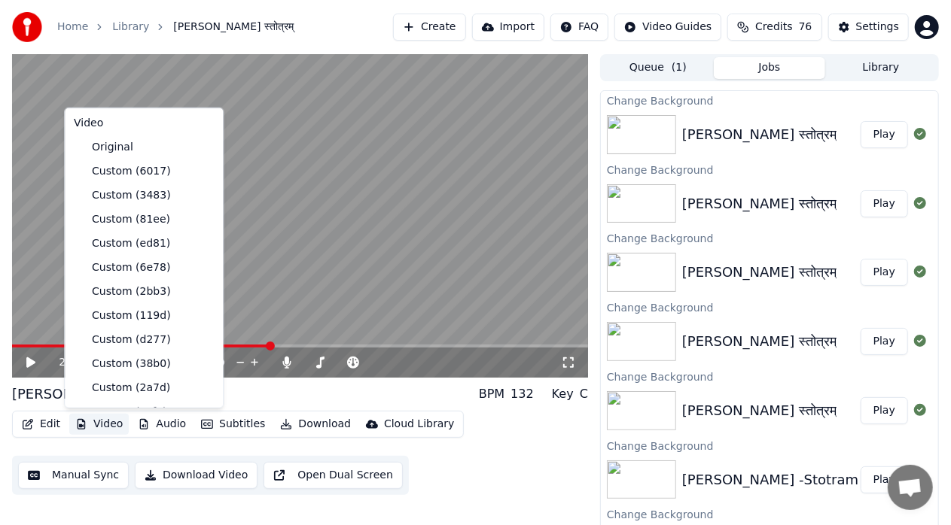
click at [120, 425] on button "Video" at bounding box center [98, 424] width 59 height 21
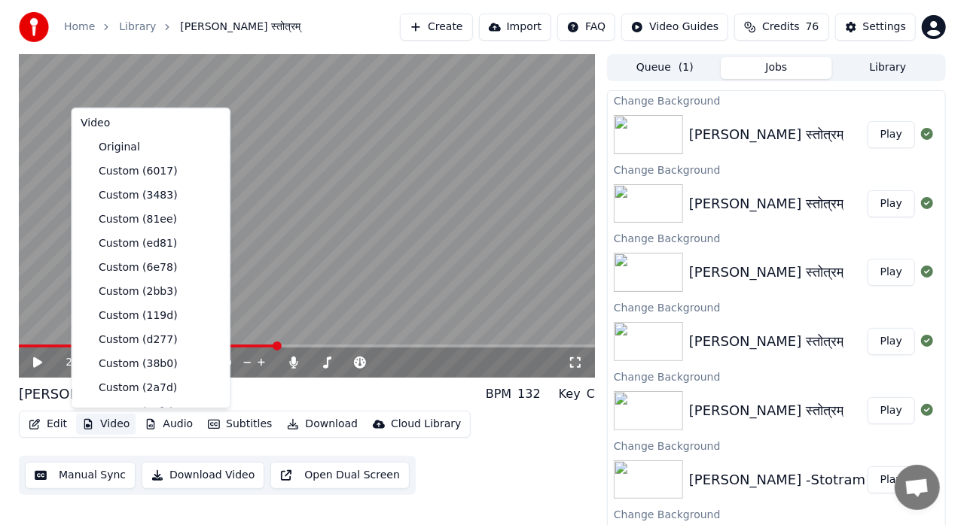
scroll to position [142, 0]
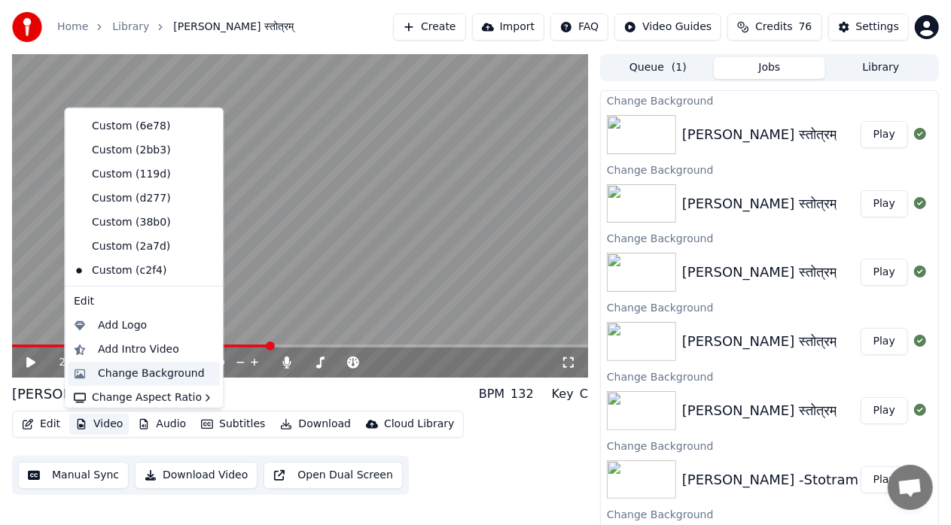
click at [179, 369] on div "Change Background" at bounding box center [151, 373] width 107 height 15
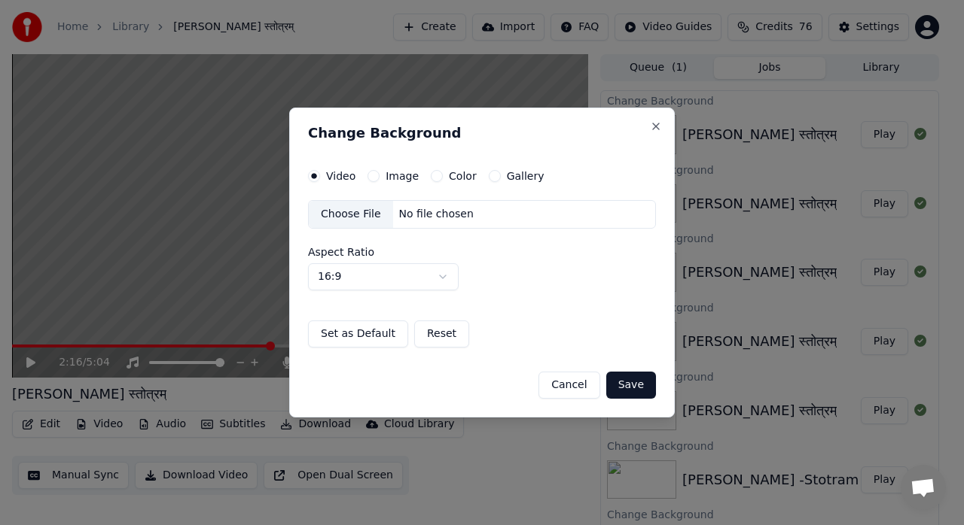
click at [356, 209] on div "Choose File" at bounding box center [351, 214] width 84 height 27
click at [637, 382] on button "Save" at bounding box center [631, 385] width 50 height 27
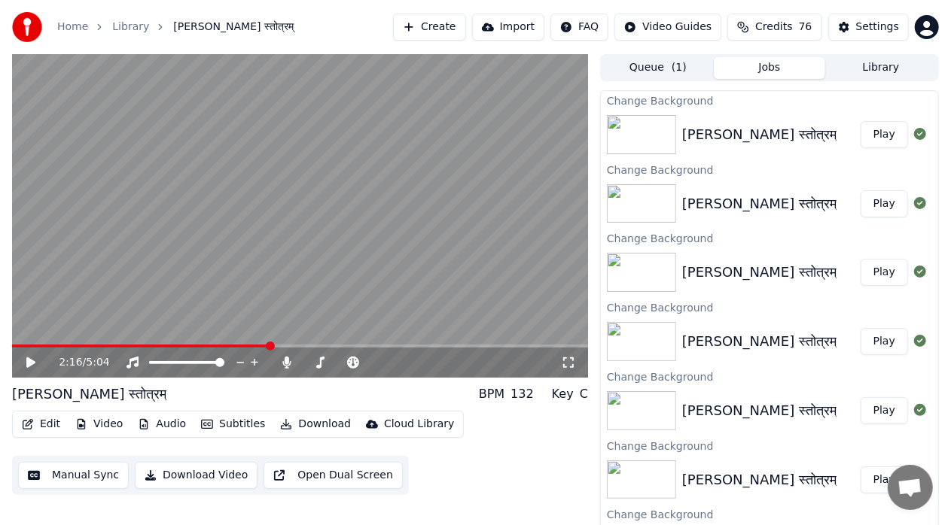
click at [880, 137] on button "Play" at bounding box center [883, 134] width 47 height 27
click at [569, 366] on icon at bounding box center [568, 363] width 15 height 12
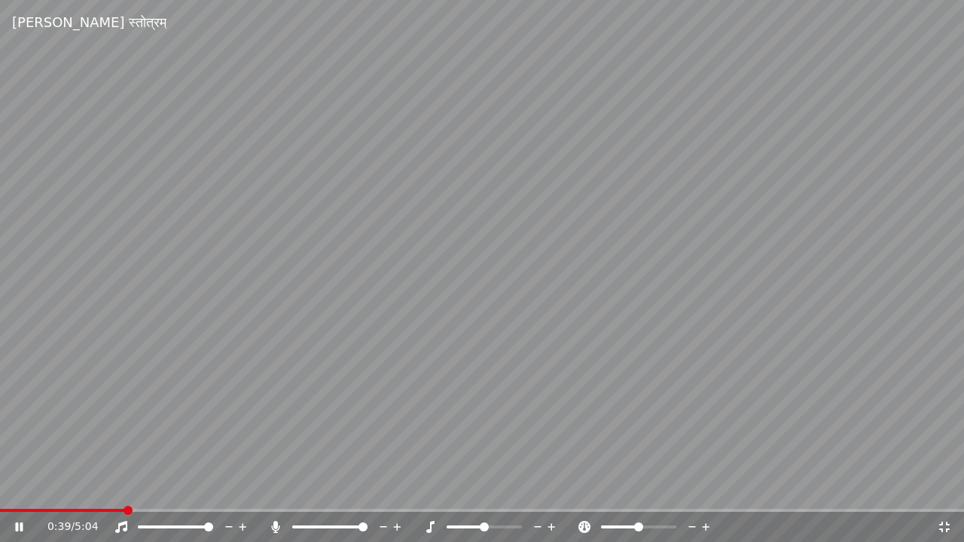
click at [342, 525] on div at bounding box center [343, 526] width 121 height 15
click at [343, 525] on div at bounding box center [343, 526] width 121 height 15
click at [344, 525] on span at bounding box center [318, 526] width 52 height 3
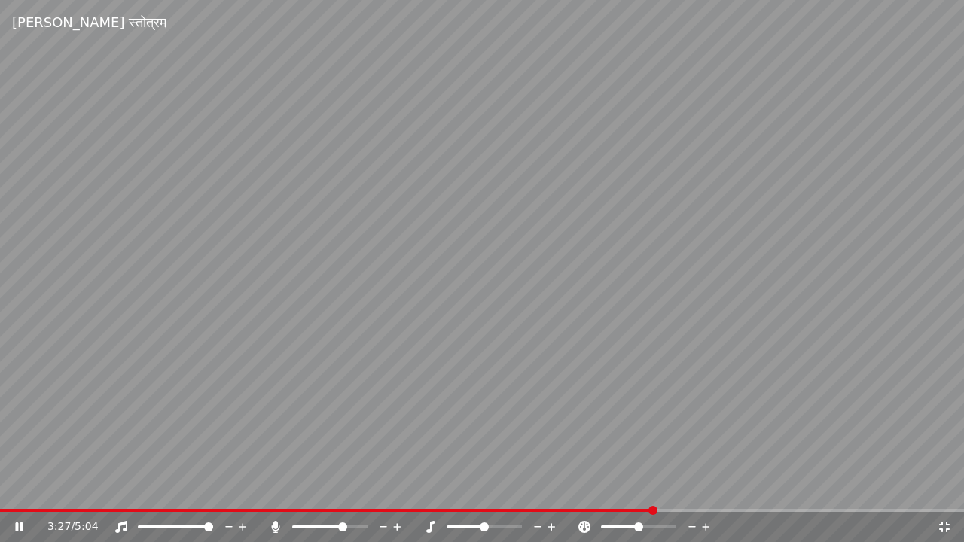
click at [577, 507] on video at bounding box center [482, 271] width 964 height 542
click at [554, 510] on span at bounding box center [327, 510] width 655 height 3
click at [25, 525] on icon at bounding box center [29, 527] width 35 height 12
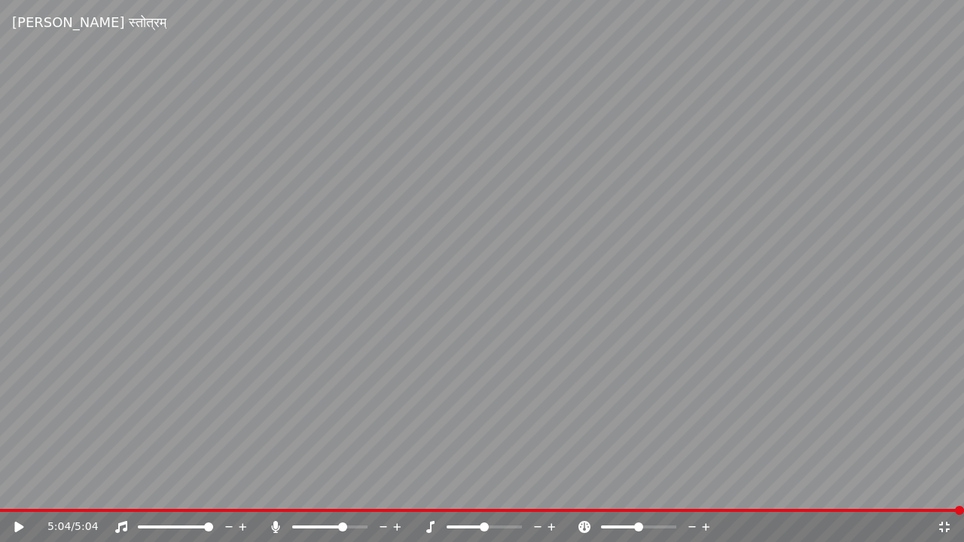
click at [948, 525] on icon at bounding box center [944, 527] width 11 height 11
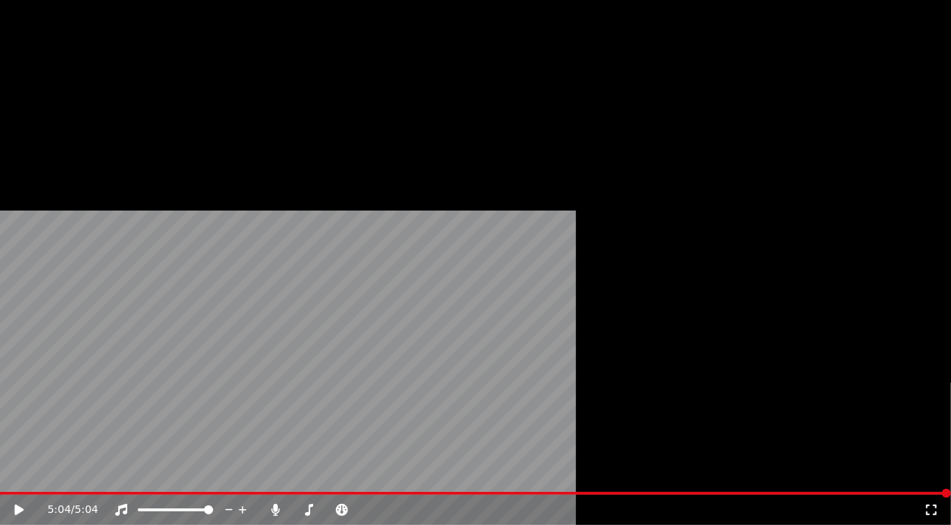
click at [303, 111] on button "Download" at bounding box center [315, 100] width 83 height 21
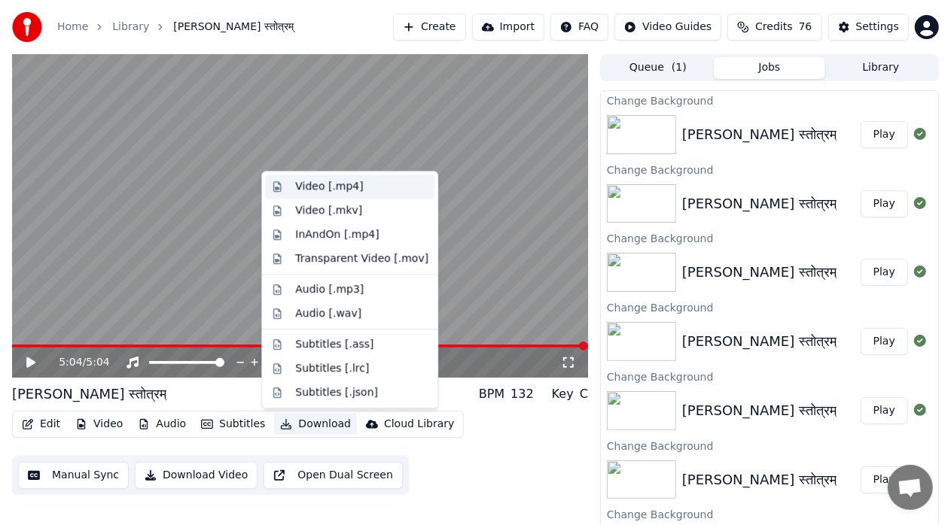
click at [336, 188] on div "Video [.mp4]" at bounding box center [329, 186] width 68 height 15
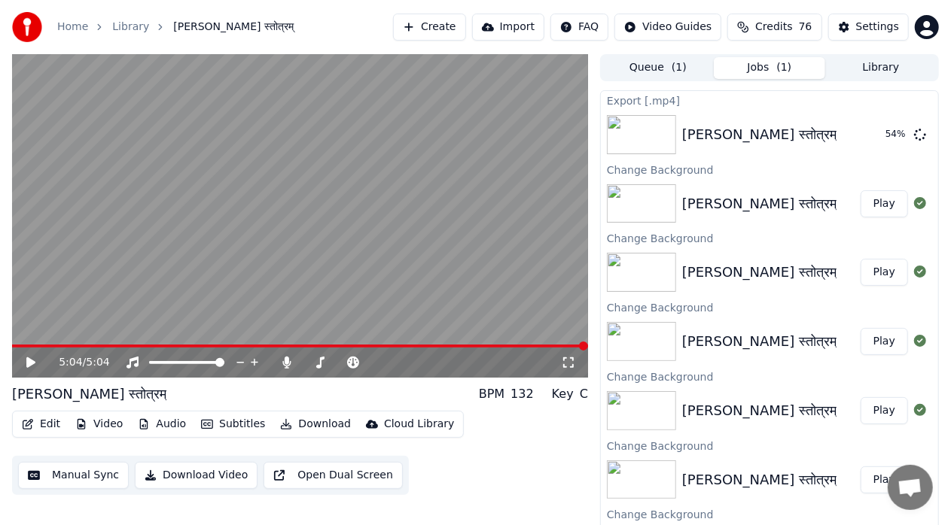
click at [769, 75] on button "Jobs ( 1 )" at bounding box center [769, 68] width 111 height 22
click at [568, 361] on icon at bounding box center [568, 363] width 15 height 12
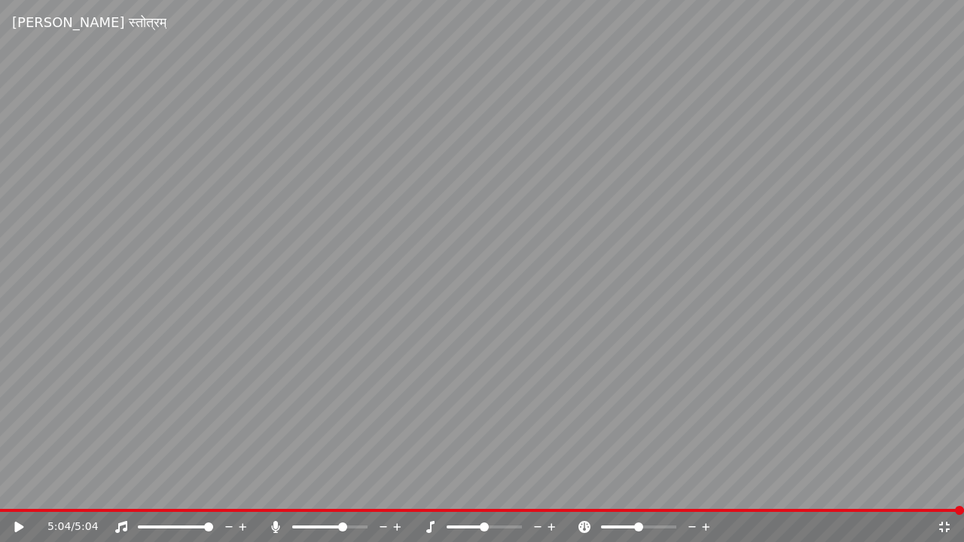
click at [941, 525] on icon at bounding box center [944, 527] width 11 height 11
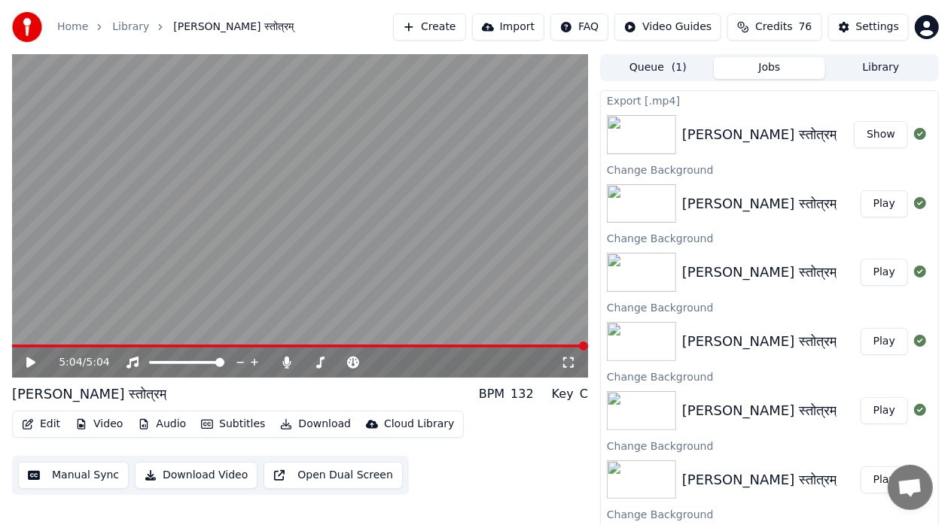
click at [869, 130] on button "Show" at bounding box center [881, 134] width 54 height 27
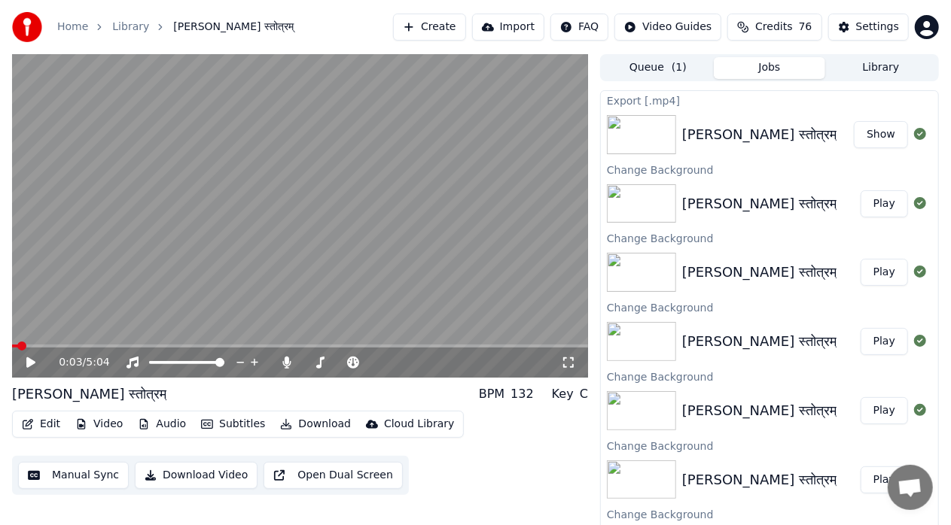
click at [18, 346] on span at bounding box center [15, 346] width 6 height 3
click at [16, 351] on span at bounding box center [20, 346] width 9 height 9
click at [30, 367] on icon at bounding box center [41, 363] width 35 height 12
click at [397, 428] on div "Cloud Library" at bounding box center [419, 424] width 70 height 15
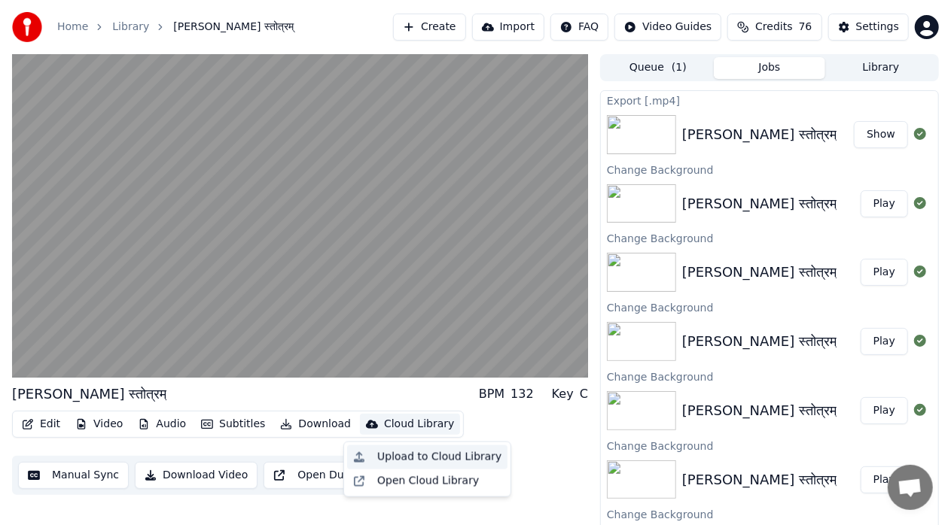
click at [417, 459] on div "Upload to Cloud Library" at bounding box center [439, 457] width 124 height 15
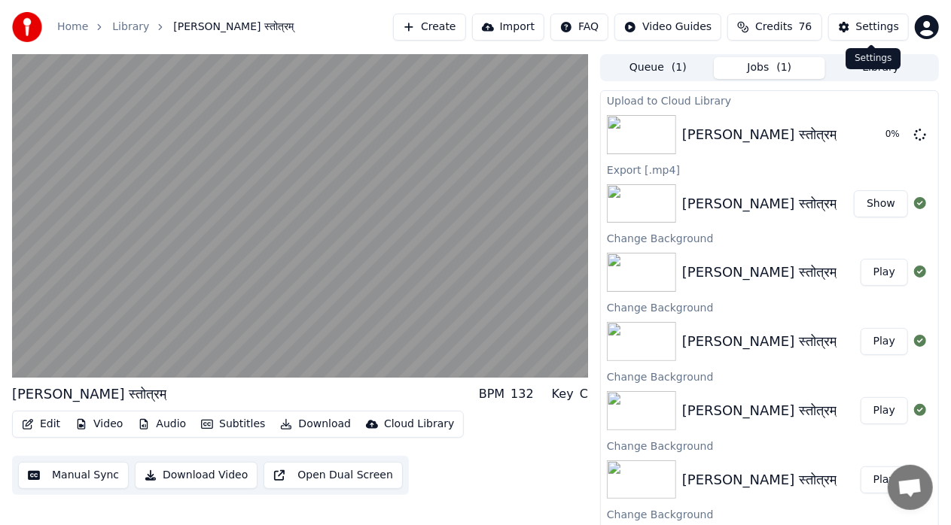
click at [875, 30] on div "Settings" at bounding box center [877, 27] width 43 height 15
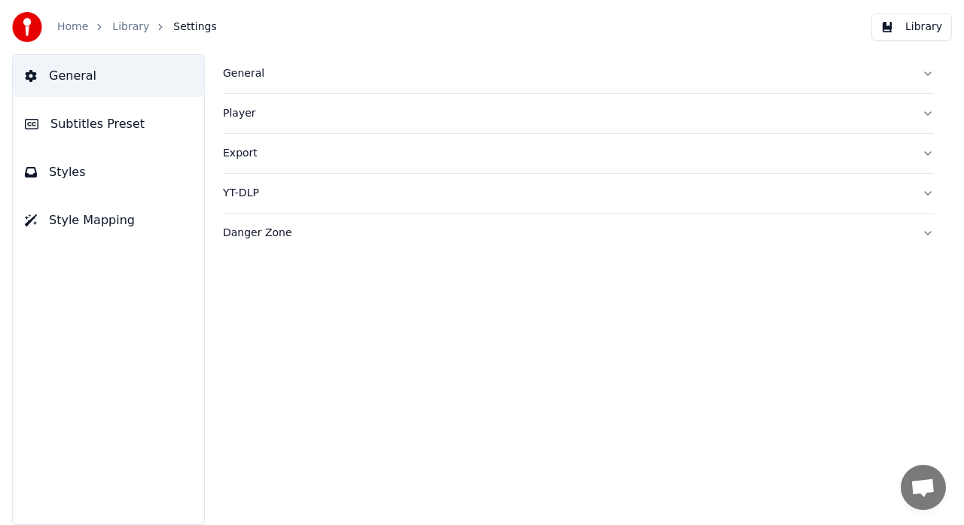
click at [133, 29] on link "Library" at bounding box center [130, 27] width 37 height 15
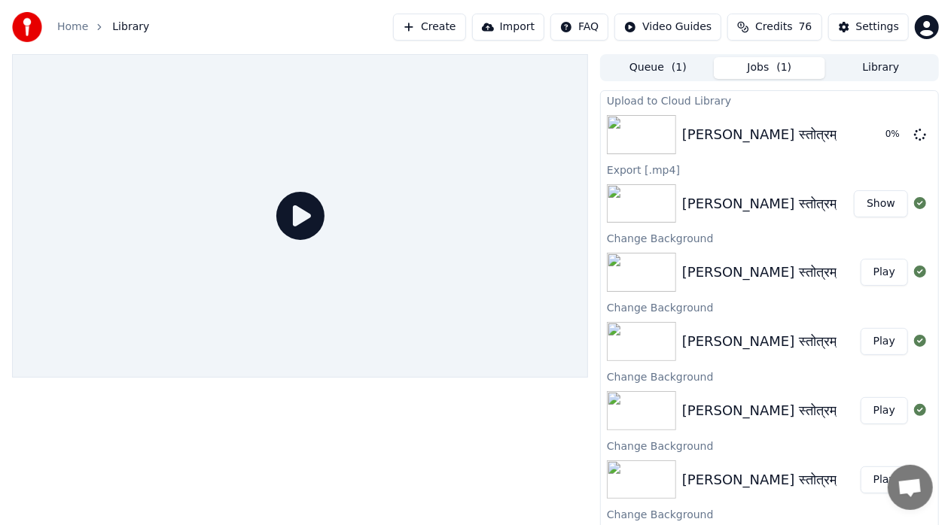
click at [864, 206] on button "Show" at bounding box center [881, 203] width 54 height 27
click at [460, 427] on div at bounding box center [300, 295] width 576 height 483
click at [741, 270] on div "[PERSON_NAME] स्तोत्रम्" at bounding box center [759, 272] width 154 height 21
click at [860, 138] on button "Show" at bounding box center [881, 134] width 54 height 27
click at [739, 270] on div "[PERSON_NAME] स्तोत्रम्" at bounding box center [759, 272] width 154 height 21
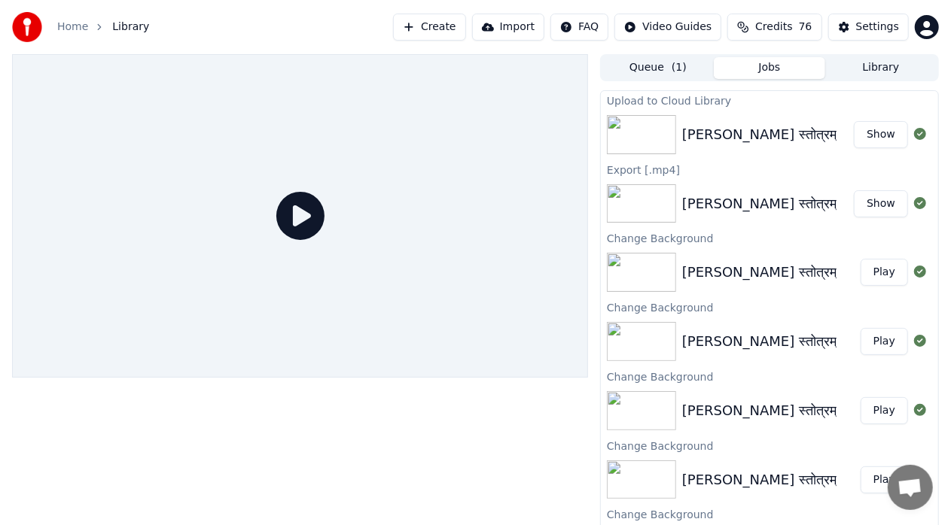
click at [880, 277] on button "Play" at bounding box center [883, 272] width 47 height 27
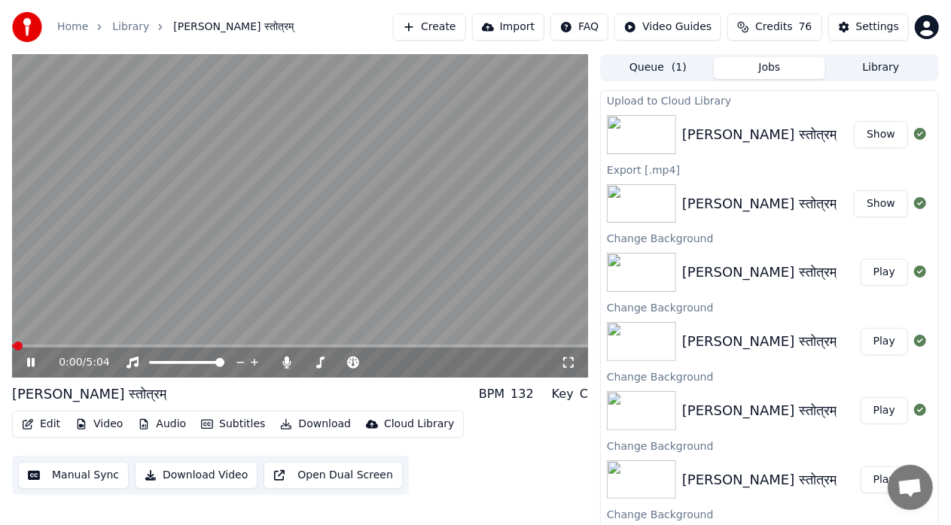
click at [140, 346] on span at bounding box center [300, 346] width 576 height 3
click at [571, 363] on icon at bounding box center [568, 363] width 15 height 12
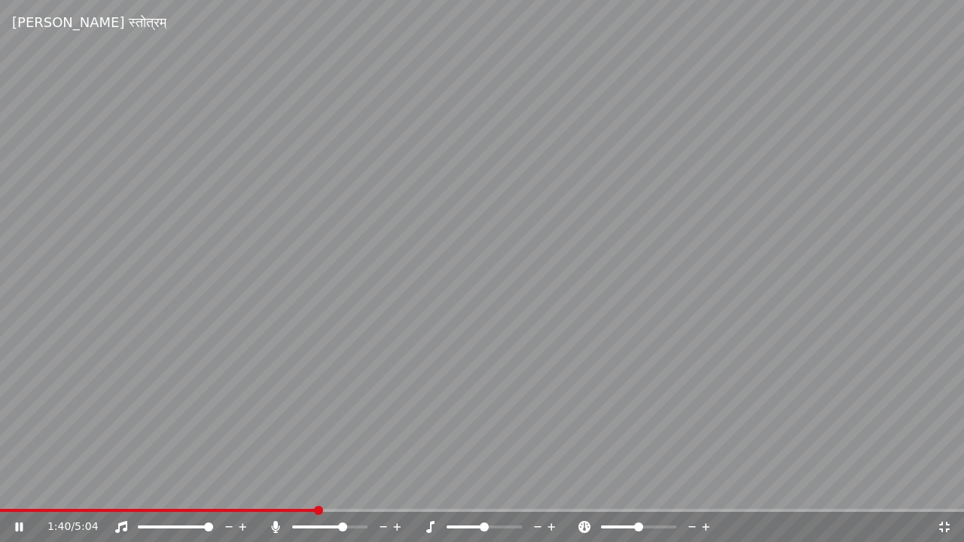
click at [946, 525] on icon at bounding box center [944, 527] width 11 height 11
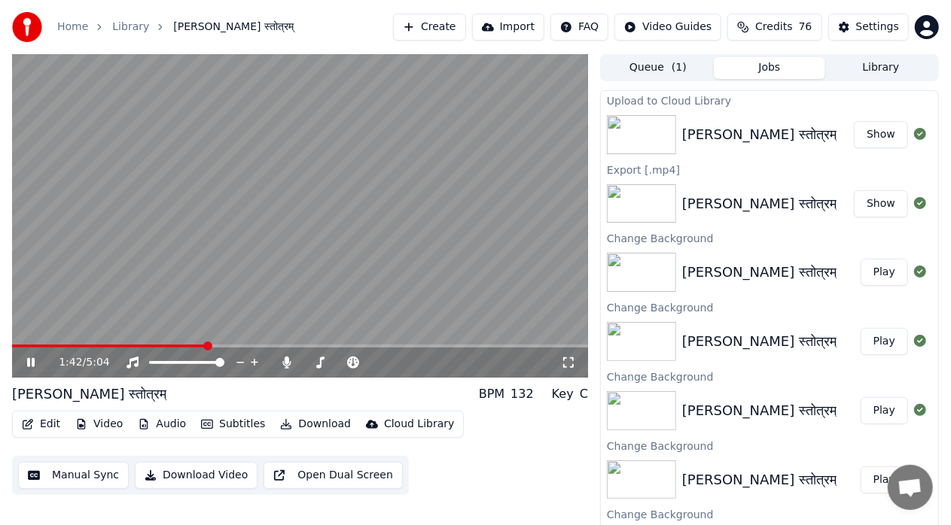
click at [30, 367] on icon at bounding box center [41, 363] width 35 height 12
click at [885, 33] on div "Settings" at bounding box center [877, 27] width 43 height 15
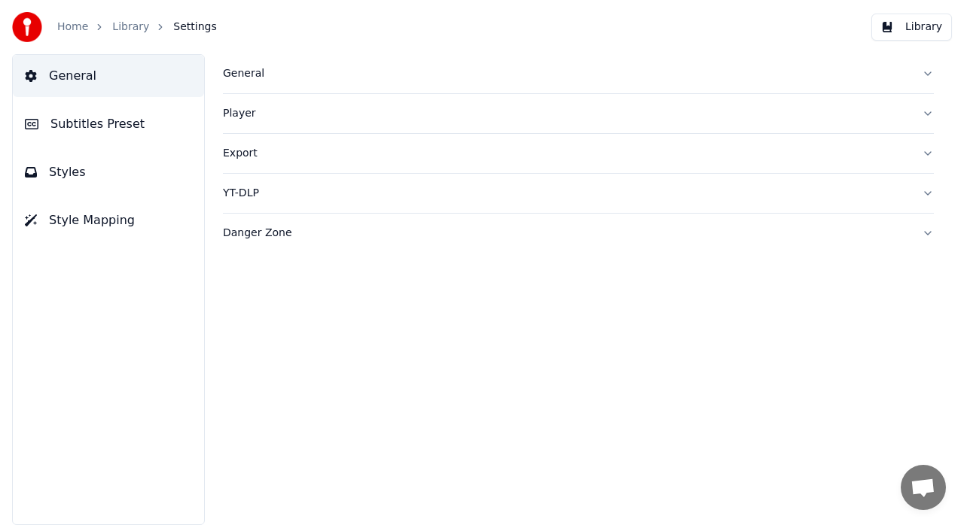
click at [933, 233] on button "Danger Zone" at bounding box center [578, 233] width 711 height 39
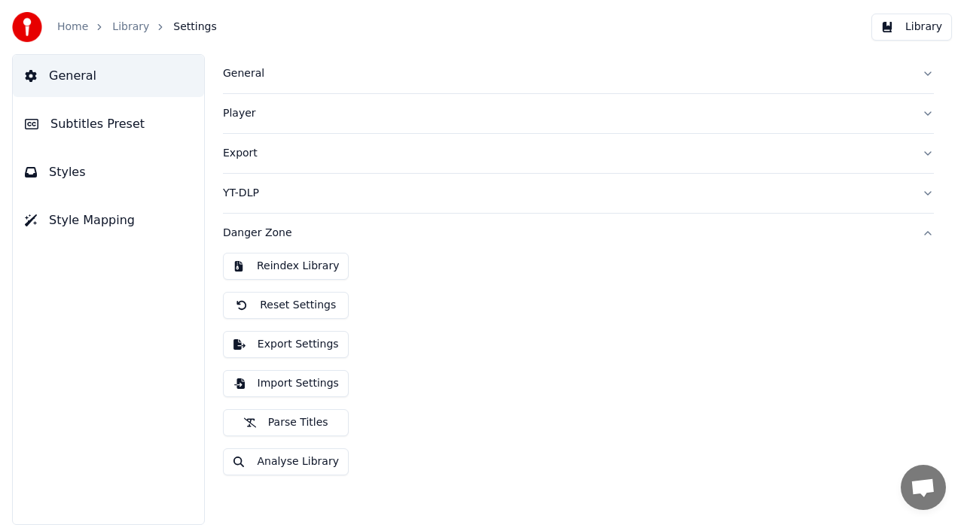
click at [282, 349] on button "Export Settings" at bounding box center [286, 344] width 126 height 27
click at [304, 349] on button "Export Settings" at bounding box center [286, 344] width 126 height 27
click at [239, 344] on button "Export Settings" at bounding box center [286, 344] width 126 height 27
click at [926, 195] on button "YT-DLP" at bounding box center [578, 193] width 711 height 39
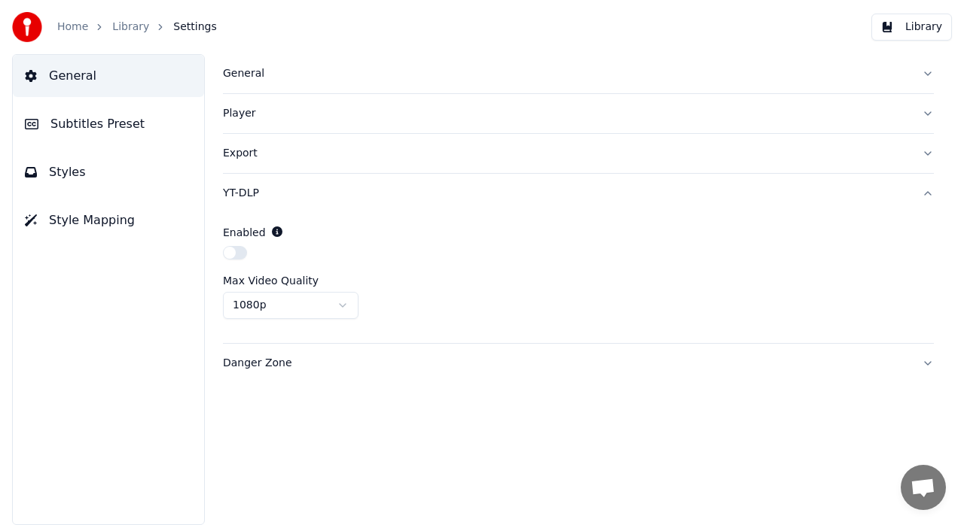
click at [242, 254] on button "button" at bounding box center [235, 253] width 24 height 14
click at [339, 305] on html "Home Library Settings Library General Subtitles Preset Styles Style Mapping Gen…" at bounding box center [482, 262] width 964 height 525
click at [303, 153] on div "Export" at bounding box center [566, 153] width 687 height 15
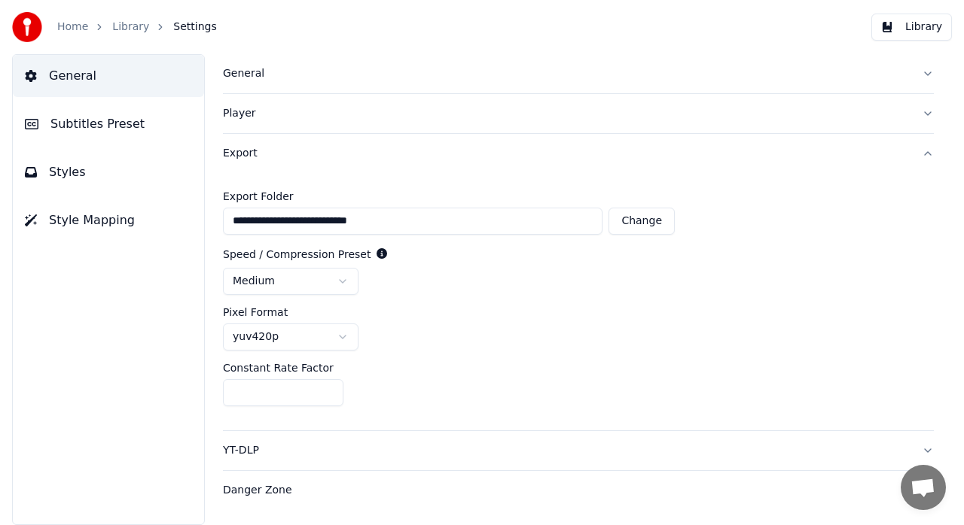
click at [649, 225] on button "Change" at bounding box center [641, 221] width 66 height 27
type input "**********"
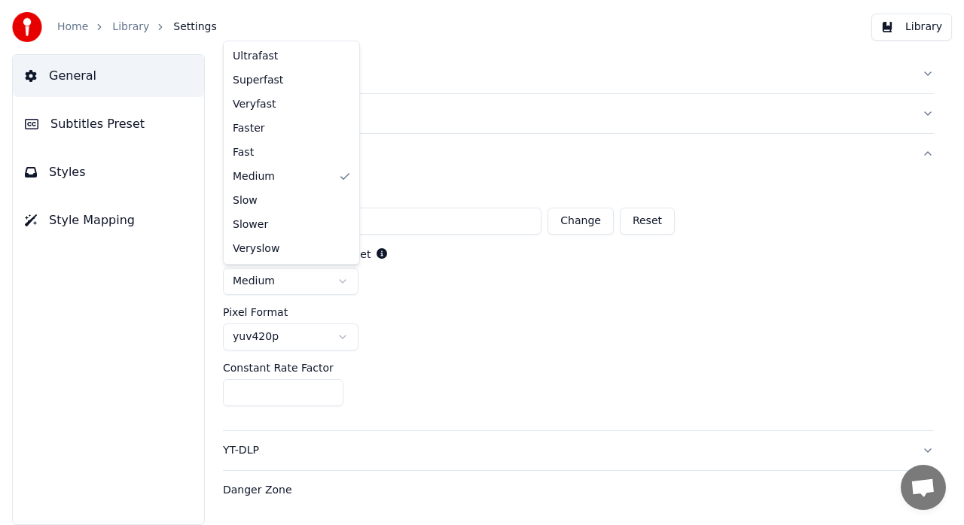
click at [348, 280] on html "**********" at bounding box center [482, 262] width 964 height 525
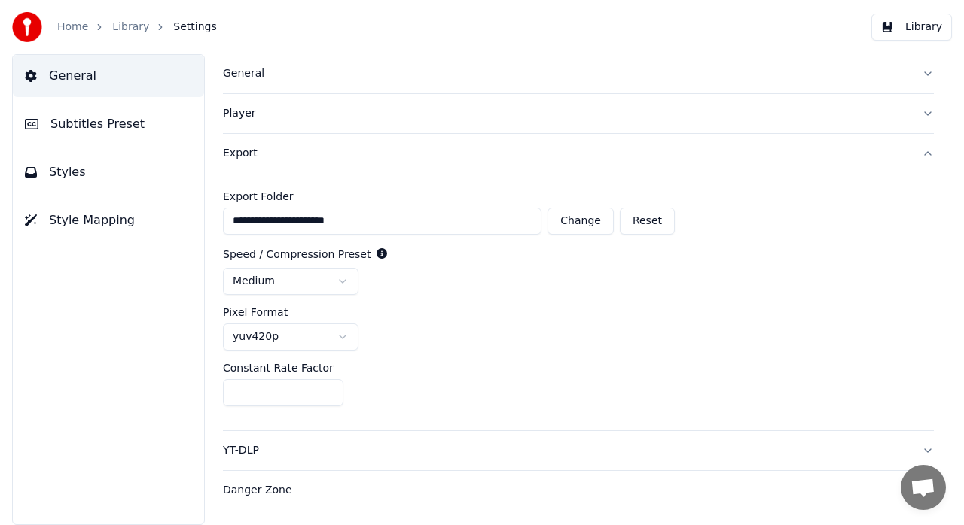
click at [348, 280] on html "**********" at bounding box center [482, 262] width 964 height 525
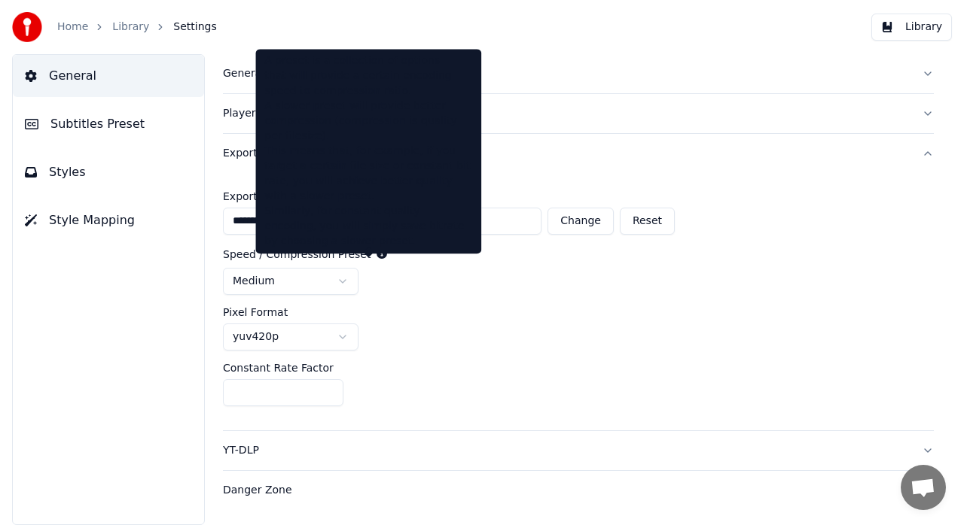
click at [376, 254] on icon at bounding box center [381, 253] width 11 height 11
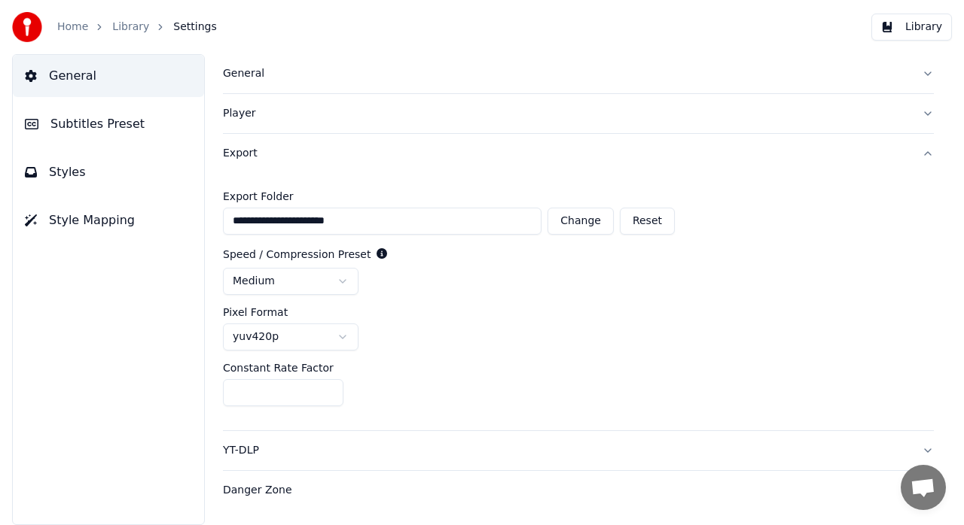
click at [376, 254] on icon at bounding box center [381, 253] width 11 height 11
click at [343, 339] on html "**********" at bounding box center [482, 262] width 964 height 525
click at [398, 340] on div "yuv444p" at bounding box center [578, 337] width 711 height 27
click at [882, 283] on div "medium" at bounding box center [578, 281] width 711 height 27
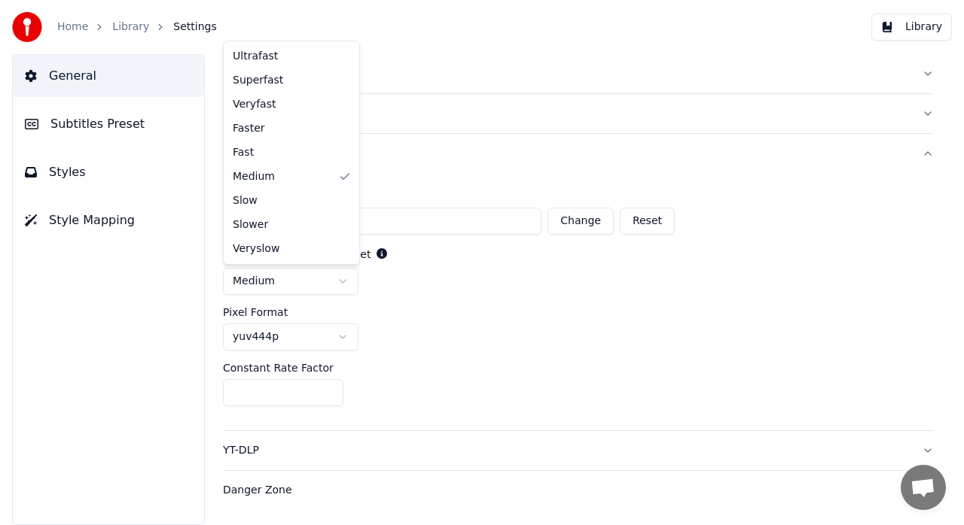
click at [347, 286] on html "**********" at bounding box center [482, 262] width 964 height 525
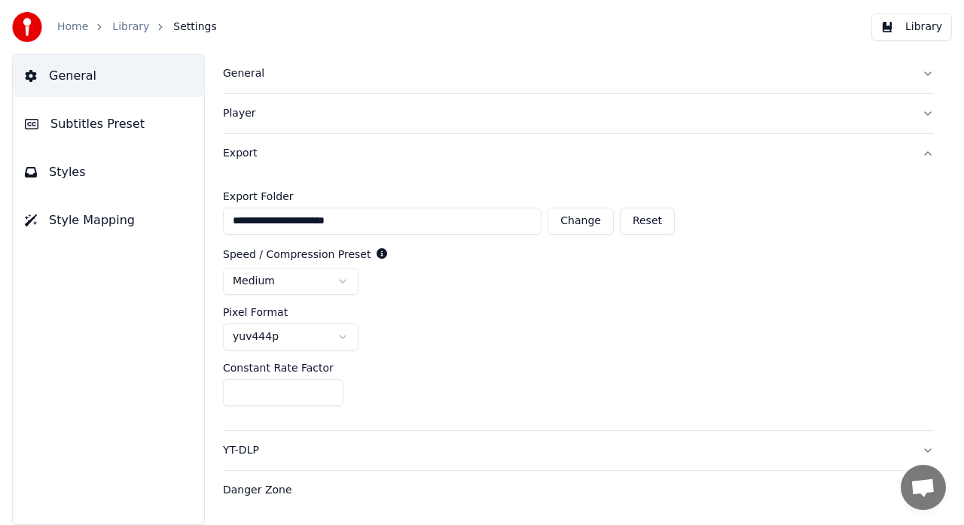
click at [479, 335] on html "**********" at bounding box center [482, 262] width 964 height 525
click at [69, 132] on span "Subtitles Preset" at bounding box center [97, 124] width 94 height 18
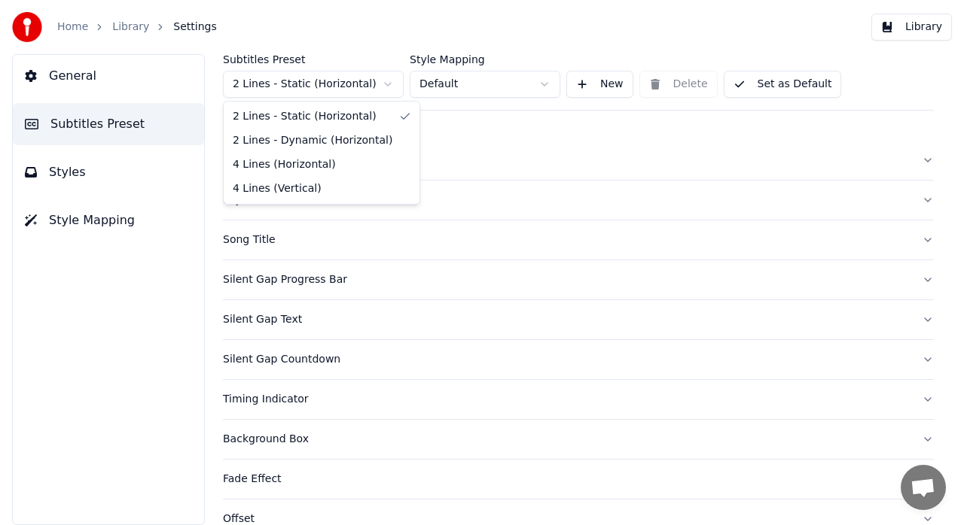
click at [382, 86] on html "Home Library Settings Library General Subtitles Preset Styles Style Mapping Sub…" at bounding box center [482, 262] width 964 height 525
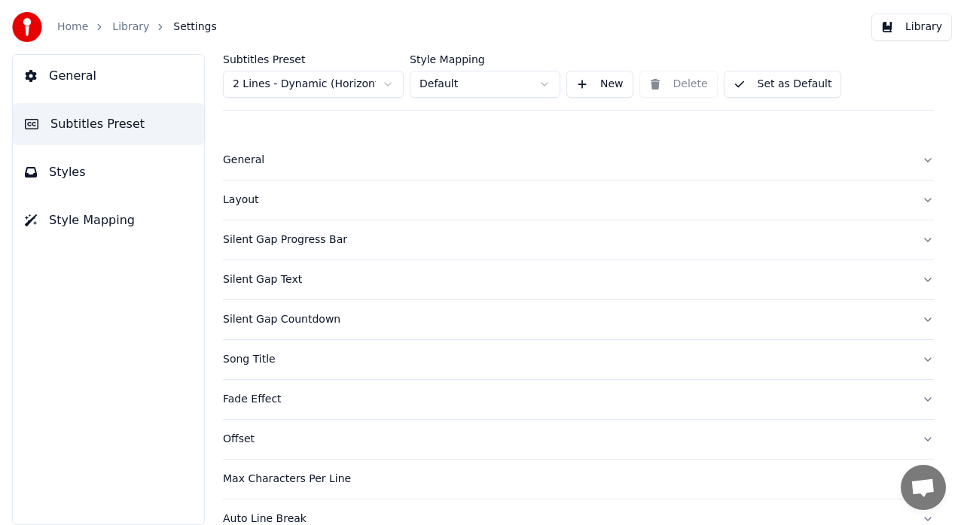
click at [96, 154] on button "Styles" at bounding box center [108, 172] width 191 height 42
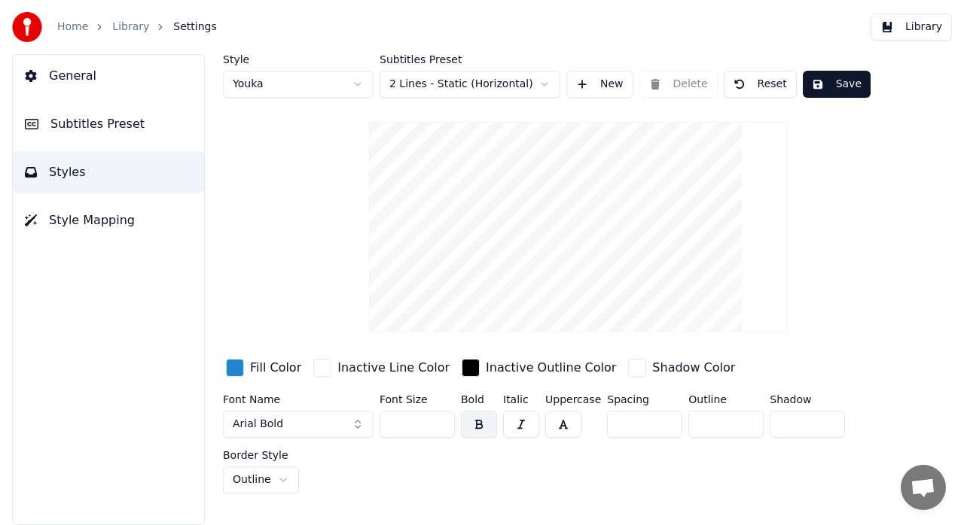
click at [99, 129] on span "Subtitles Preset" at bounding box center [97, 124] width 94 height 18
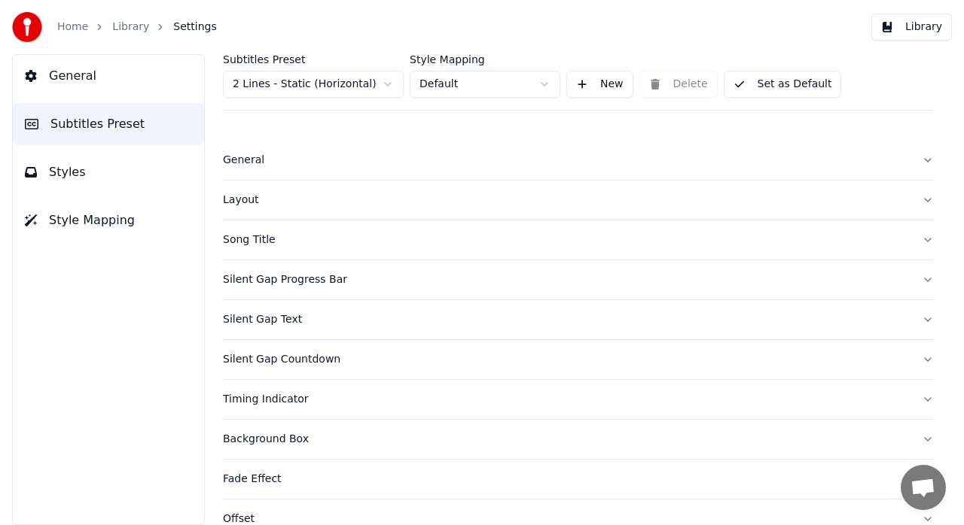
click at [81, 74] on span "General" at bounding box center [72, 76] width 47 height 18
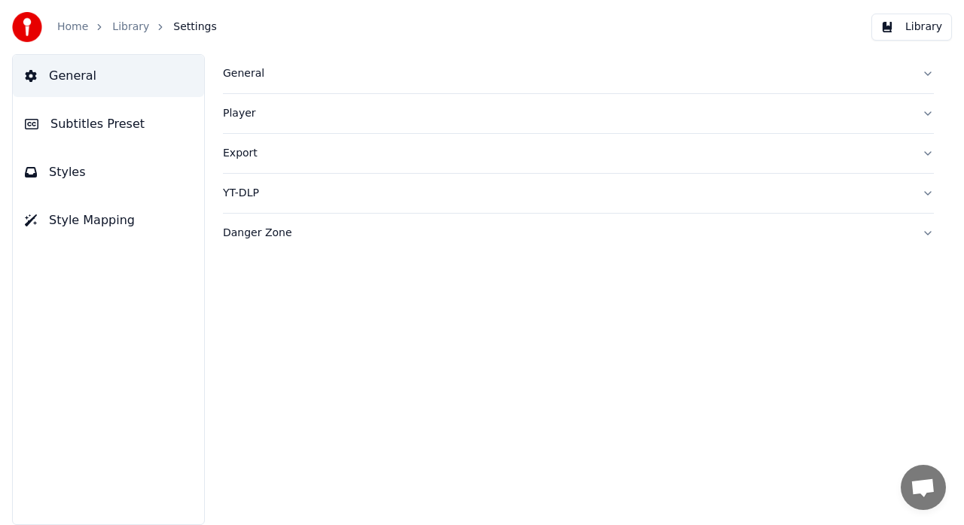
click at [900, 119] on div "Player" at bounding box center [566, 113] width 687 height 15
click at [860, 154] on div "Export" at bounding box center [566, 153] width 687 height 15
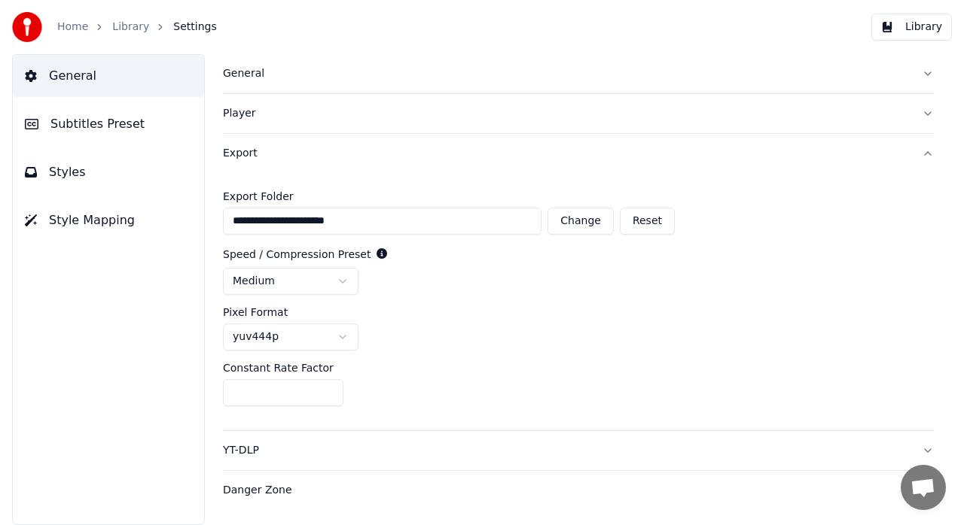
click at [860, 154] on div "Export" at bounding box center [566, 153] width 687 height 15
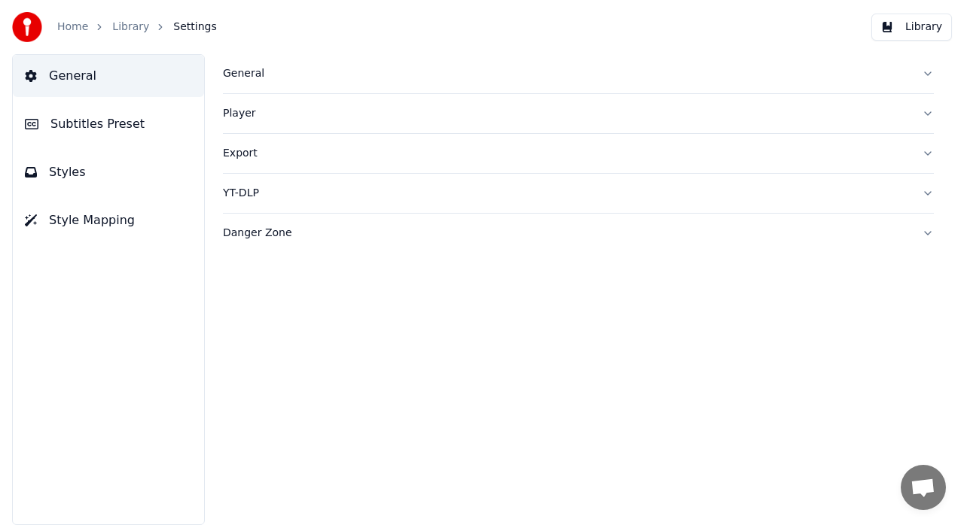
click at [143, 30] on div "Library" at bounding box center [138, 27] width 53 height 15
click at [122, 29] on link "Library" at bounding box center [130, 27] width 37 height 15
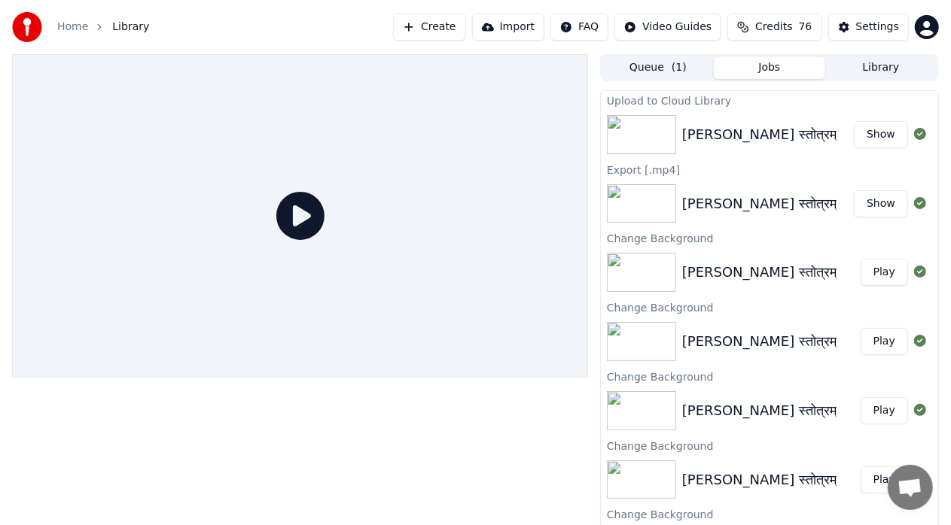
click at [759, 274] on div "[PERSON_NAME] स्तोत्रम्" at bounding box center [759, 272] width 154 height 21
click at [291, 218] on icon at bounding box center [300, 216] width 48 height 48
click at [875, 280] on button "Play" at bounding box center [883, 272] width 47 height 27
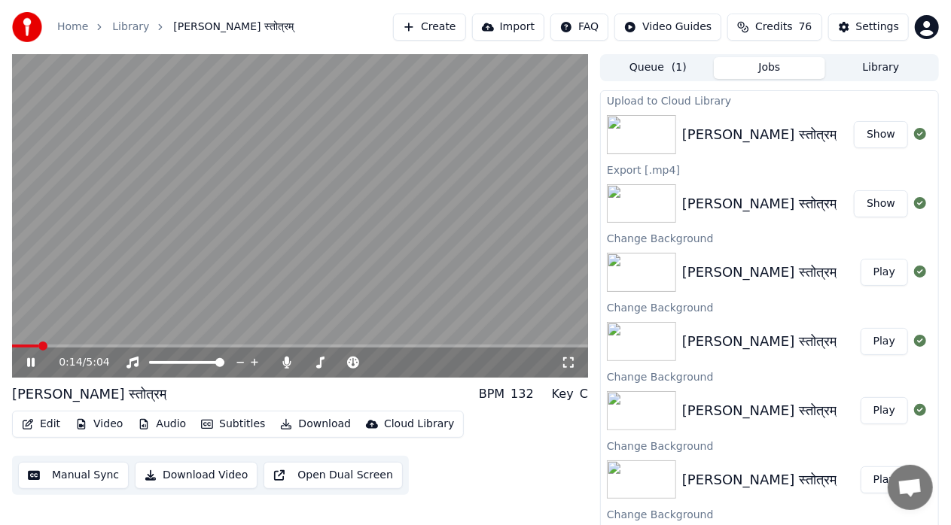
click at [38, 346] on span at bounding box center [300, 346] width 576 height 3
click at [67, 349] on div "0:15 / 5:04" at bounding box center [300, 363] width 576 height 30
click at [81, 346] on span at bounding box center [300, 346] width 576 height 3
click at [108, 347] on span at bounding box center [300, 346] width 576 height 3
click at [572, 360] on icon at bounding box center [568, 363] width 11 height 11
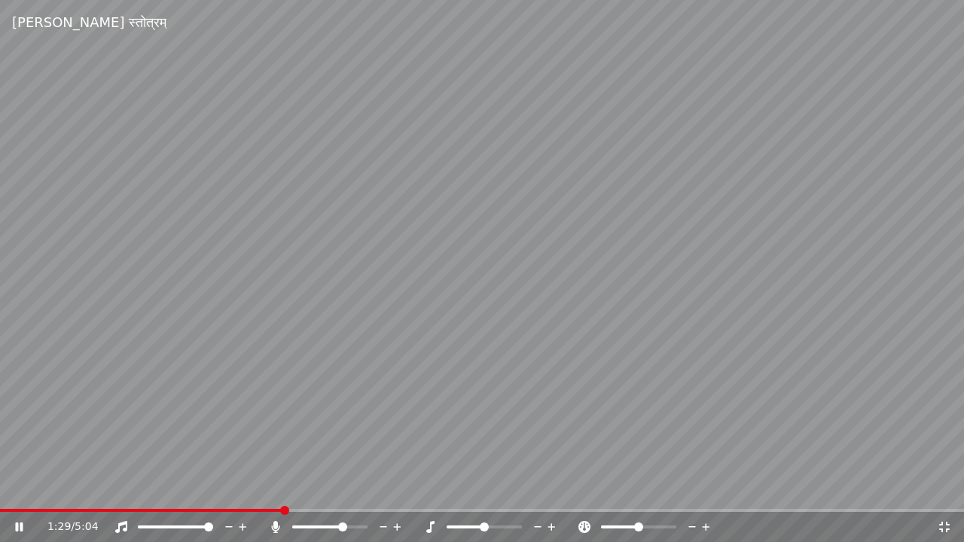
click at [946, 525] on icon at bounding box center [943, 527] width 15 height 12
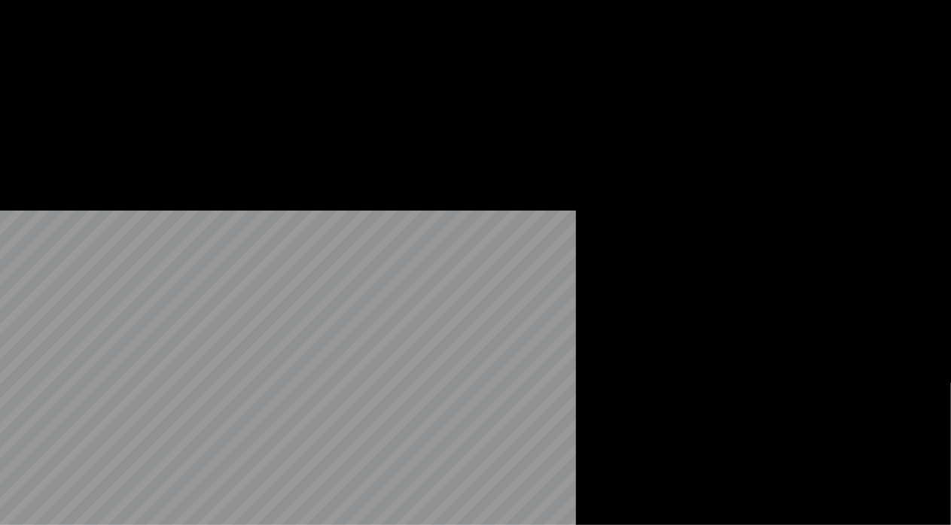
click at [306, 111] on button "Download" at bounding box center [315, 100] width 83 height 21
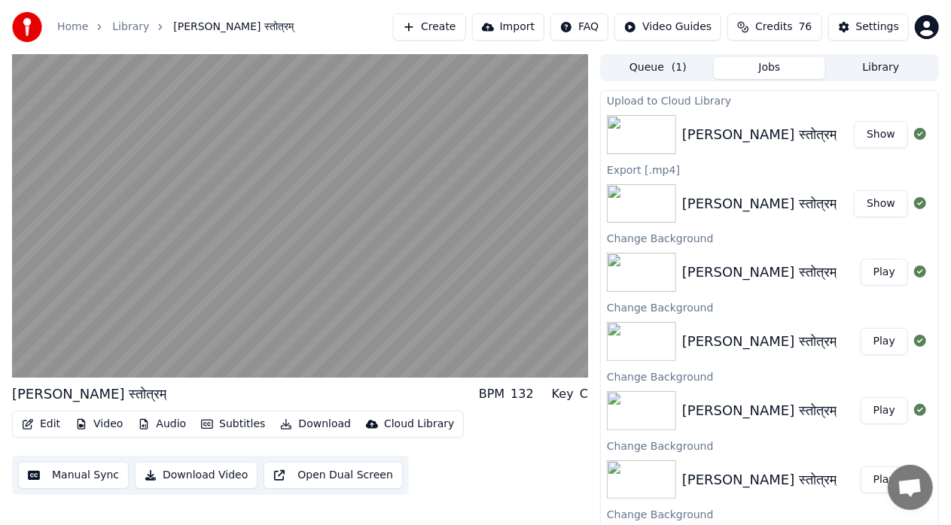
click at [54, 446] on div "Edit Video Audio Subtitles Download Cloud Library Manual Sync Download Video Op…" at bounding box center [300, 453] width 576 height 84
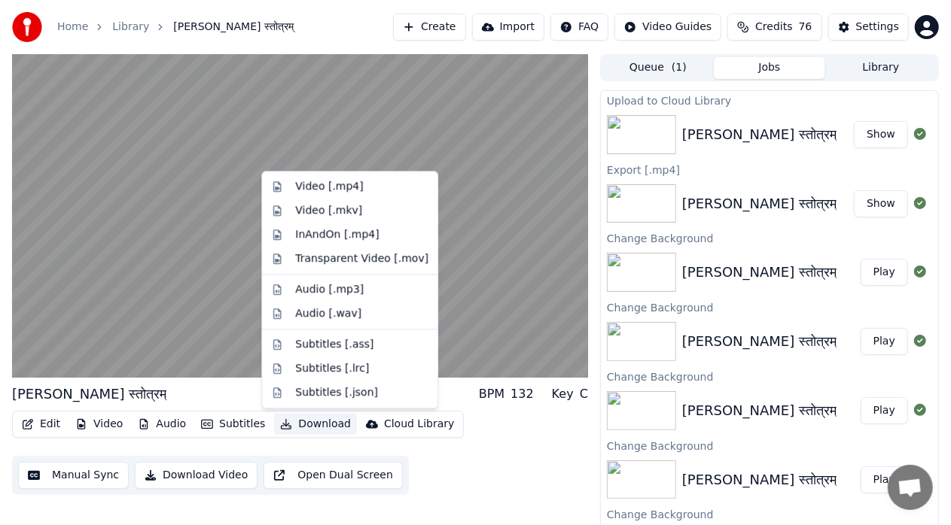
click at [311, 429] on button "Download" at bounding box center [315, 424] width 83 height 21
click at [336, 263] on div "Transparent Video [.mov]" at bounding box center [361, 258] width 133 height 15
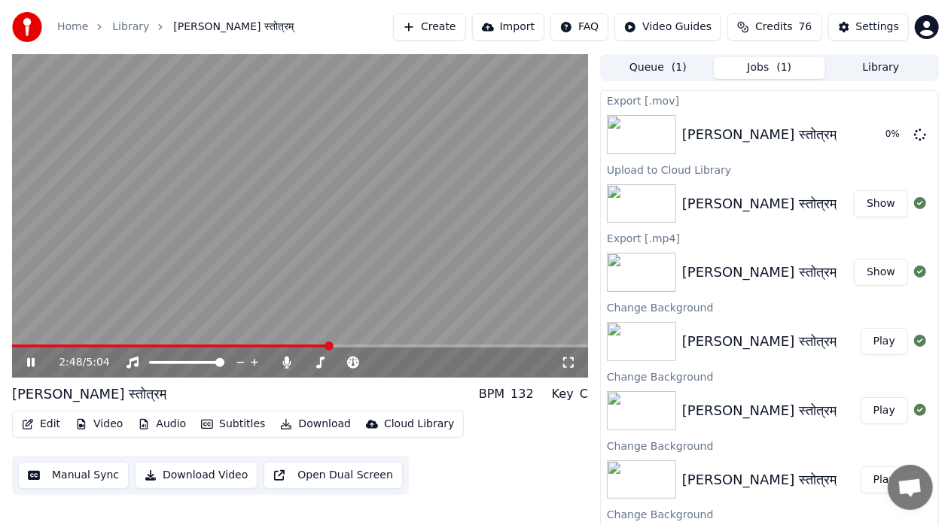
click at [330, 348] on span at bounding box center [300, 346] width 576 height 3
click at [351, 349] on div "2:48 / 5:04" at bounding box center [300, 363] width 576 height 30
click at [29, 361] on icon at bounding box center [31, 362] width 8 height 9
click at [324, 428] on button "Download" at bounding box center [315, 424] width 83 height 21
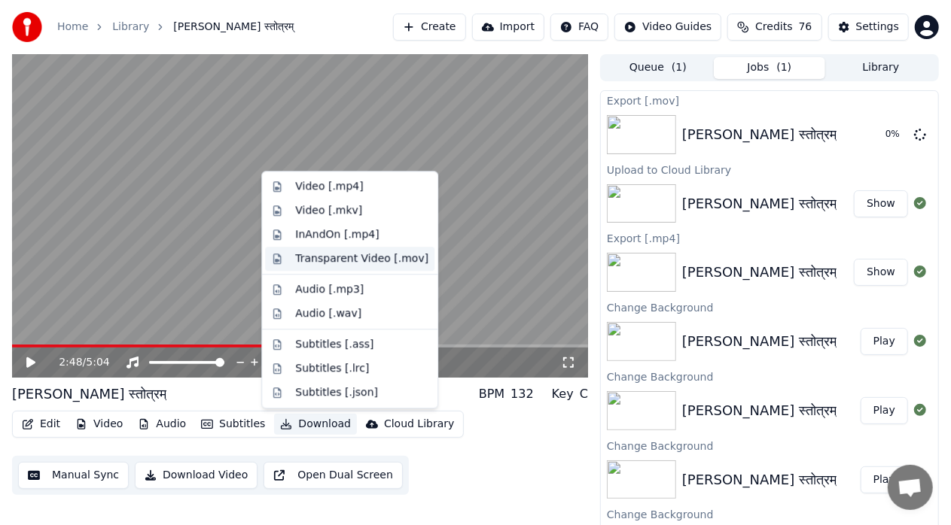
click at [345, 259] on div "Transparent Video [.mov]" at bounding box center [361, 258] width 133 height 15
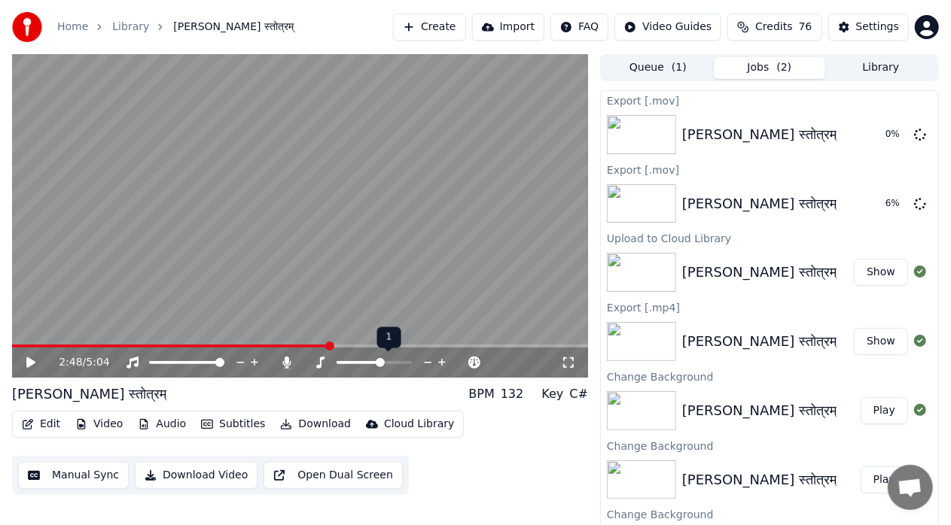
click at [382, 360] on span at bounding box center [380, 362] width 9 height 9
click at [376, 361] on span at bounding box center [374, 362] width 9 height 9
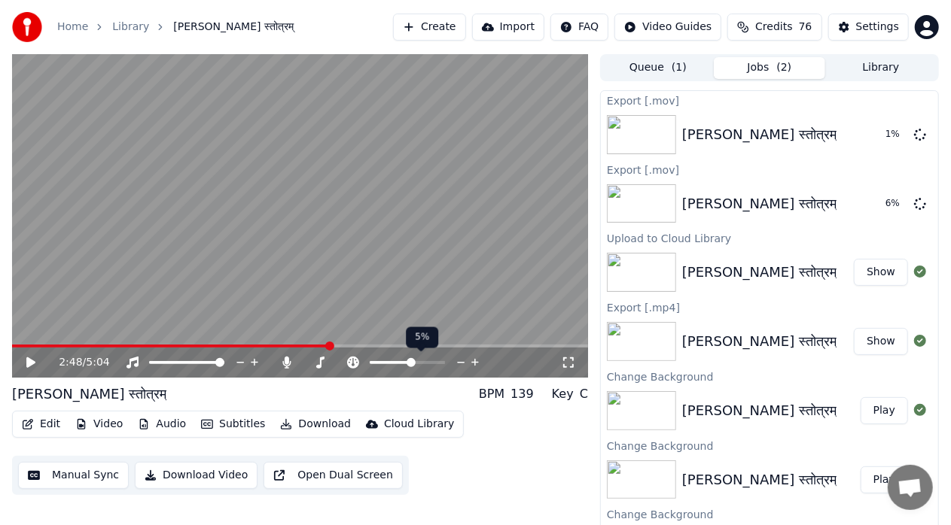
click at [411, 364] on span at bounding box center [411, 362] width 9 height 9
click at [26, 366] on icon at bounding box center [30, 363] width 9 height 11
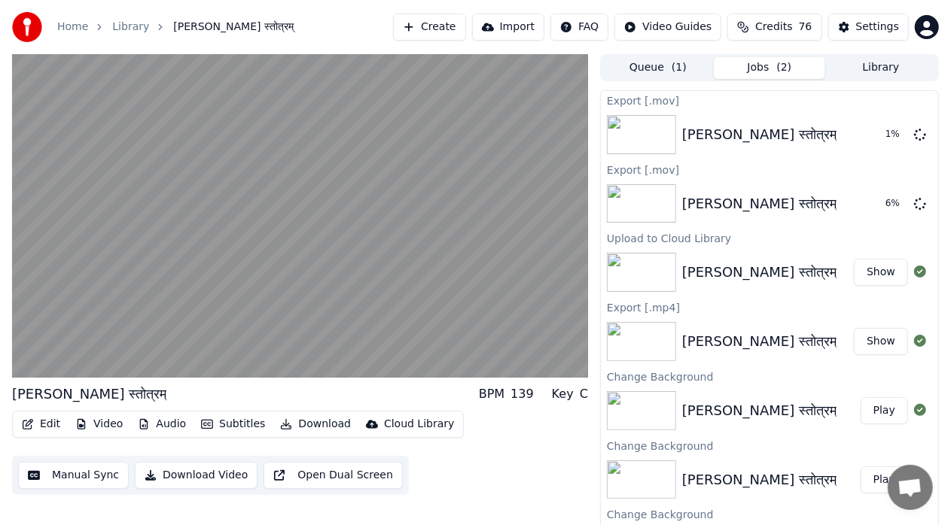
click at [408, 478] on div "Edit Video Audio Subtitles Download Cloud Library Manual Sync Download Video Op…" at bounding box center [300, 453] width 576 height 84
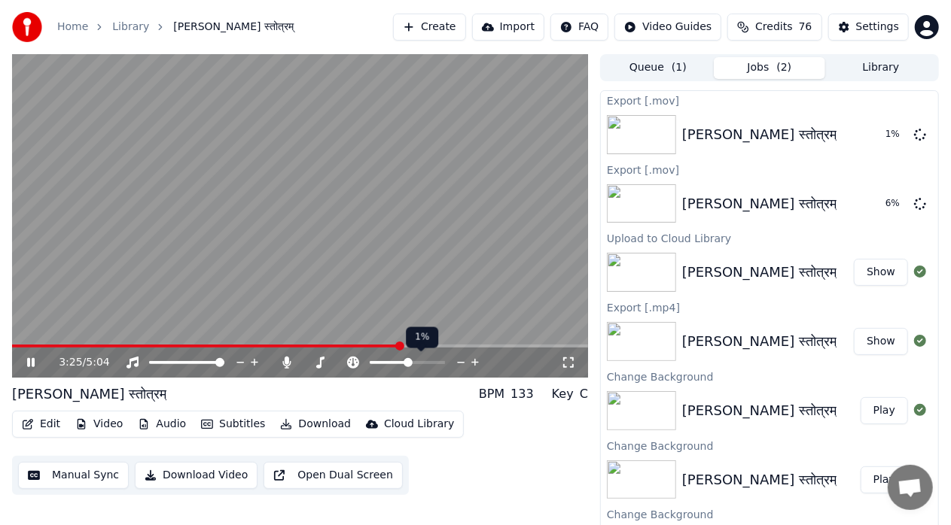
click at [408, 363] on span at bounding box center [407, 362] width 9 height 9
click at [498, 456] on div "Edit Video Audio Subtitles Download Cloud Library Manual Sync Download Video Op…" at bounding box center [300, 453] width 576 height 84
click at [407, 363] on span at bounding box center [407, 362] width 9 height 9
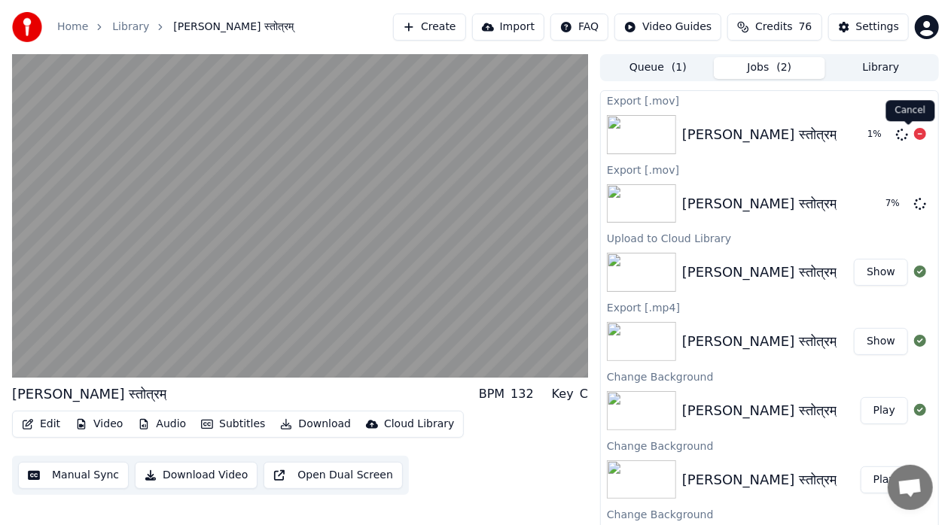
click at [914, 133] on icon at bounding box center [920, 134] width 12 height 12
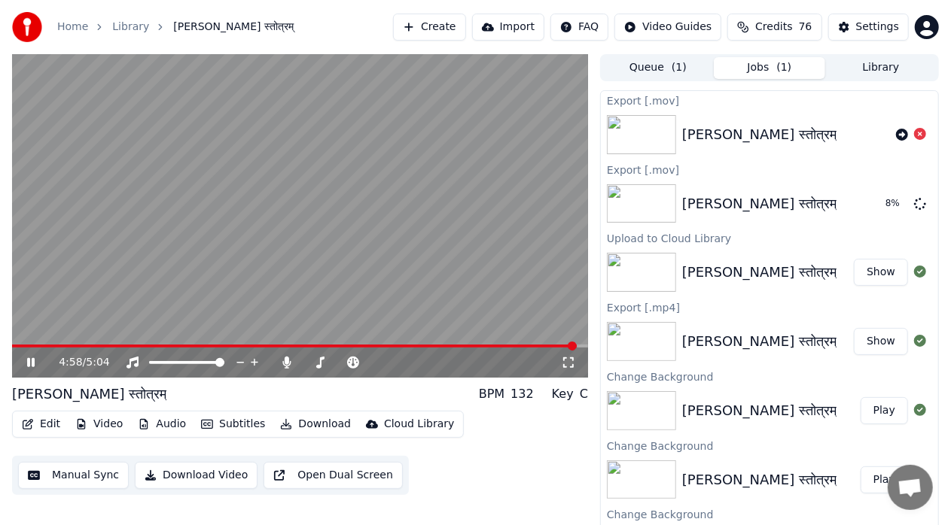
click at [449, 333] on video at bounding box center [300, 216] width 576 height 324
click at [447, 333] on video at bounding box center [300, 216] width 576 height 324
click at [914, 203] on icon at bounding box center [920, 203] width 12 height 12
click at [896, 203] on icon at bounding box center [902, 204] width 12 height 12
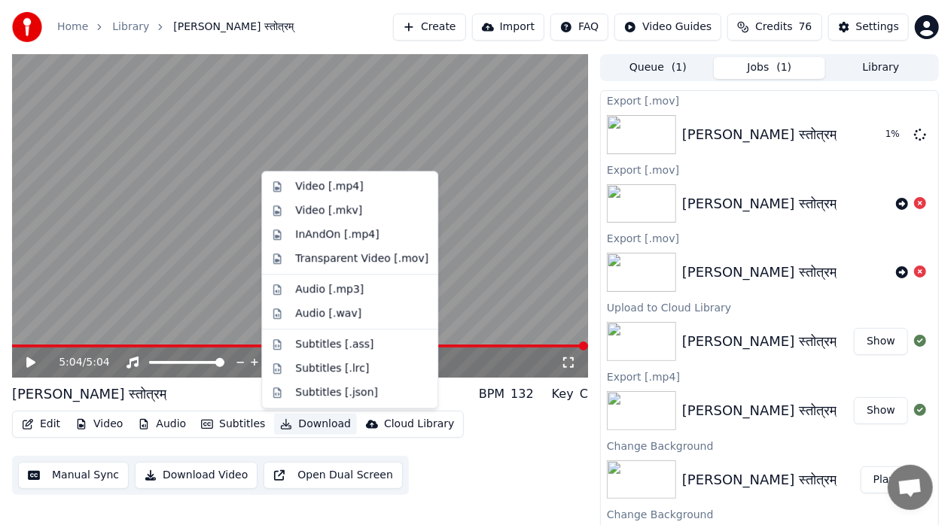
click at [321, 432] on button "Download" at bounding box center [315, 424] width 83 height 21
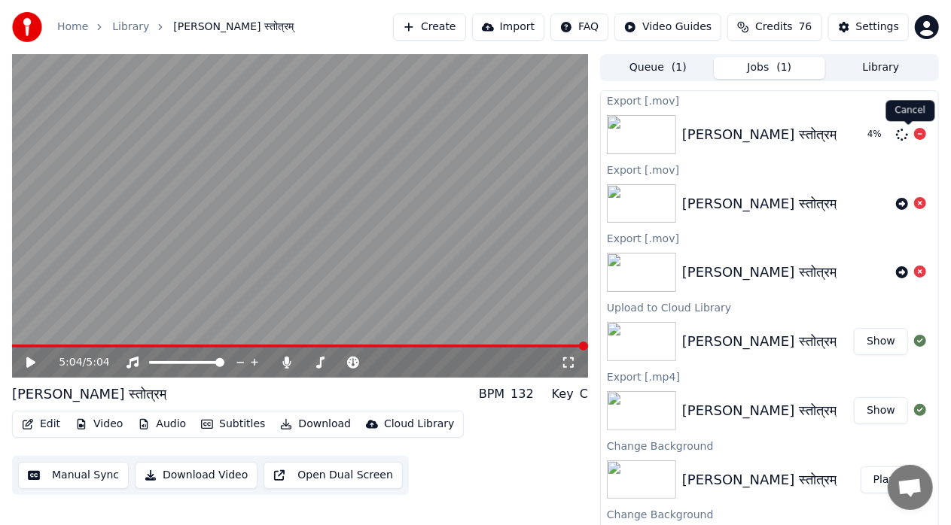
click at [914, 136] on icon at bounding box center [920, 134] width 12 height 12
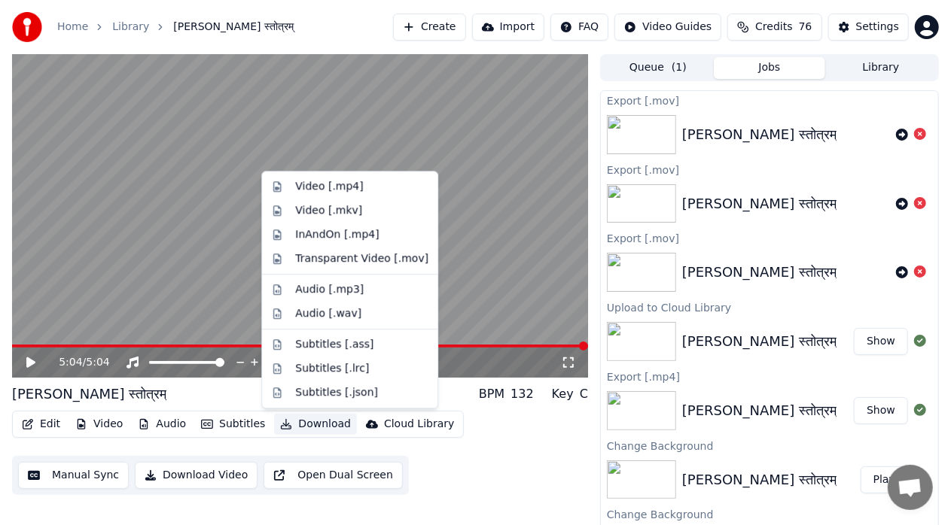
click at [320, 420] on button "Download" at bounding box center [315, 424] width 83 height 21
click at [322, 230] on div "InAndOn [.mp4]" at bounding box center [337, 234] width 84 height 15
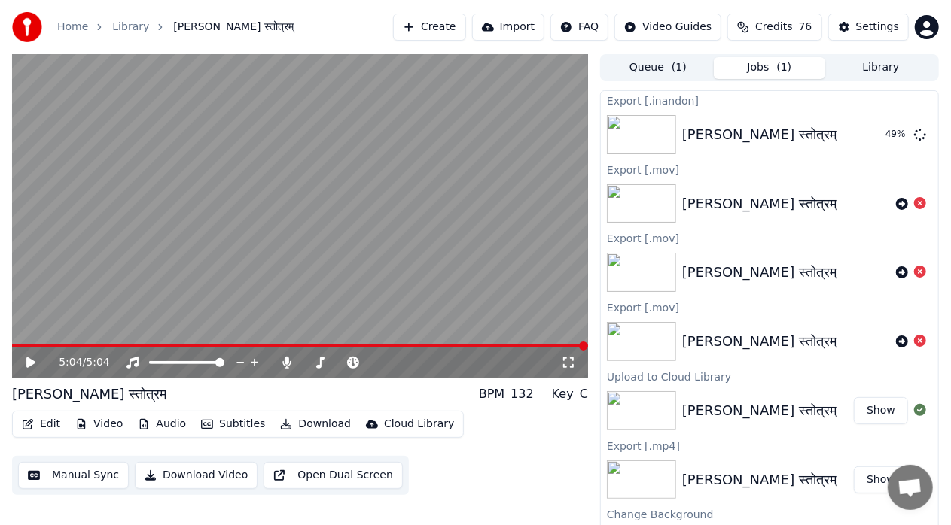
click at [50, 425] on button "Edit" at bounding box center [41, 424] width 50 height 21
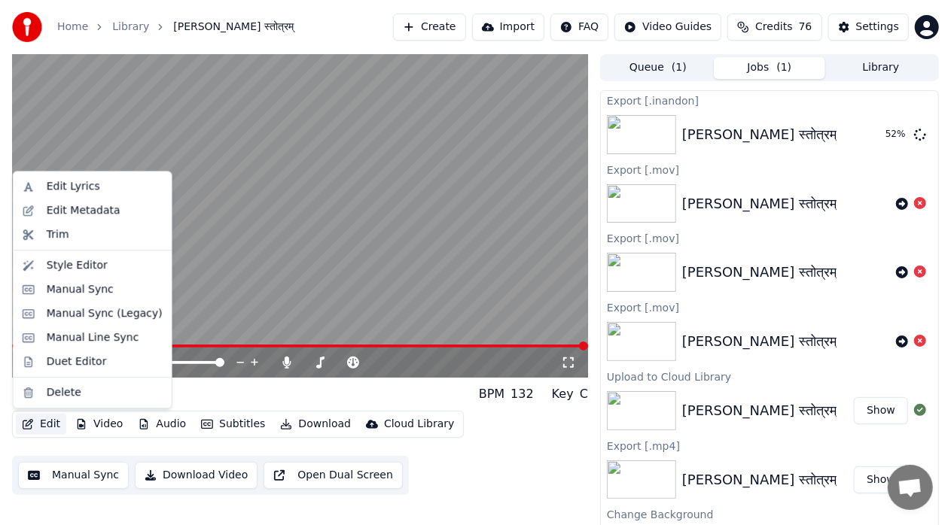
click at [545, 455] on div "Edit Video Audio Subtitles Download Cloud Library Manual Sync Download Video Op…" at bounding box center [300, 453] width 576 height 84
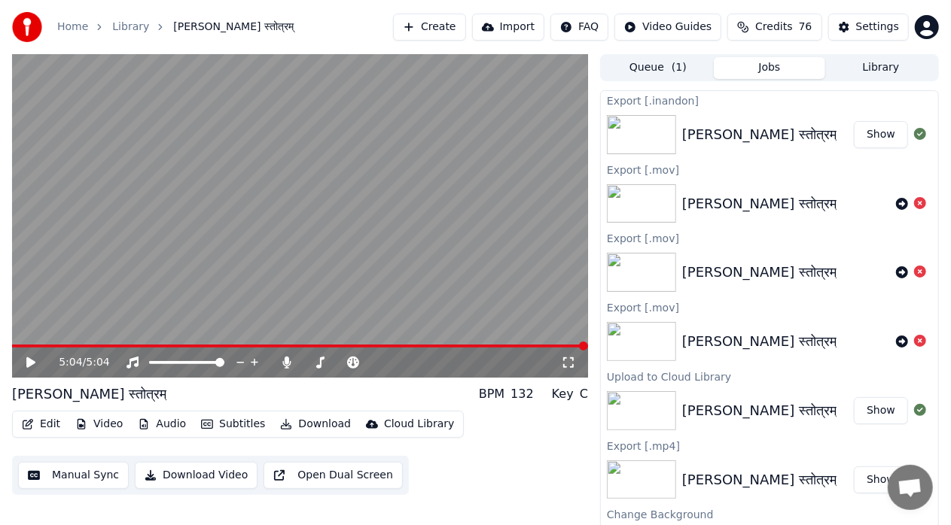
click at [881, 139] on button "Show" at bounding box center [881, 134] width 54 height 27
click at [238, 430] on button "Subtitles" at bounding box center [233, 424] width 76 height 21
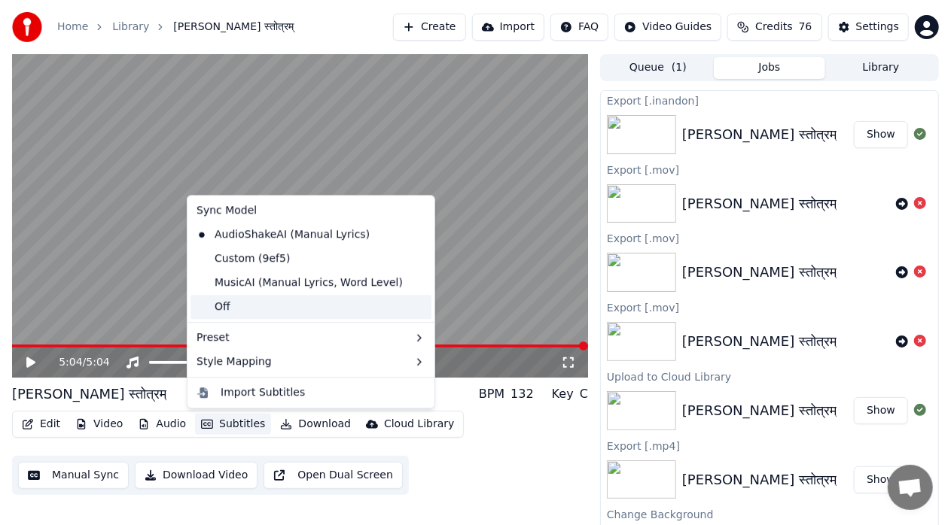
click at [251, 313] on div "Off" at bounding box center [310, 307] width 241 height 24
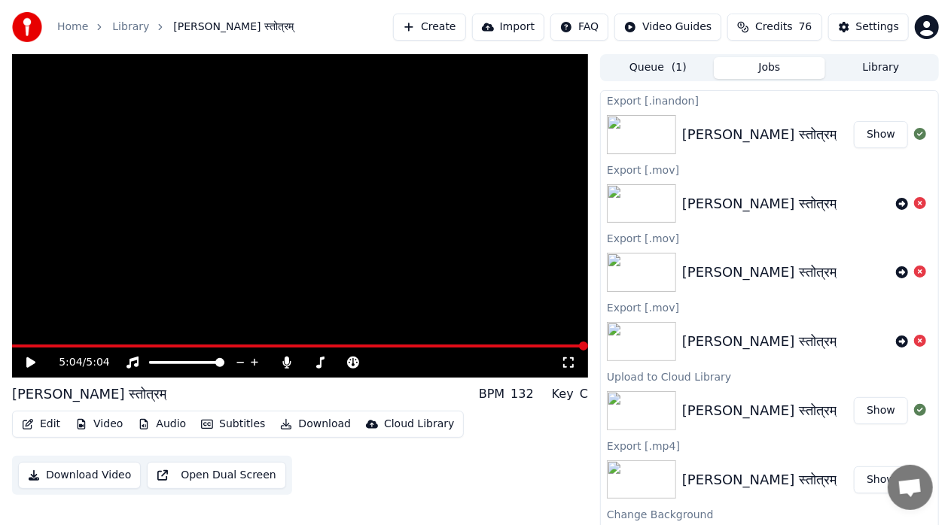
click at [312, 463] on div "Edit Video Audio Subtitles Download Cloud Library Download Video Open Dual Scre…" at bounding box center [300, 453] width 576 height 84
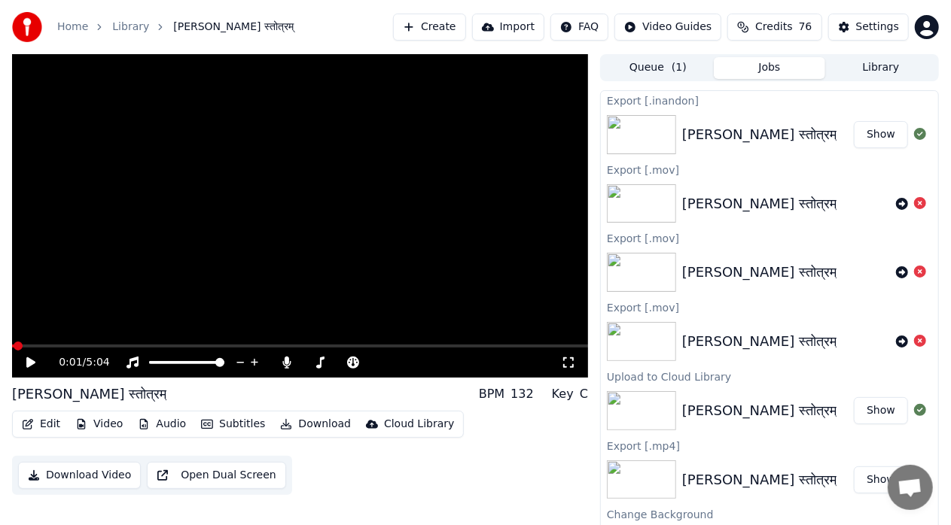
click at [14, 346] on span at bounding box center [13, 346] width 2 height 3
click at [28, 361] on icon at bounding box center [30, 363] width 9 height 11
click at [17, 345] on span at bounding box center [15, 346] width 6 height 3
click at [12, 350] on span at bounding box center [16, 346] width 9 height 9
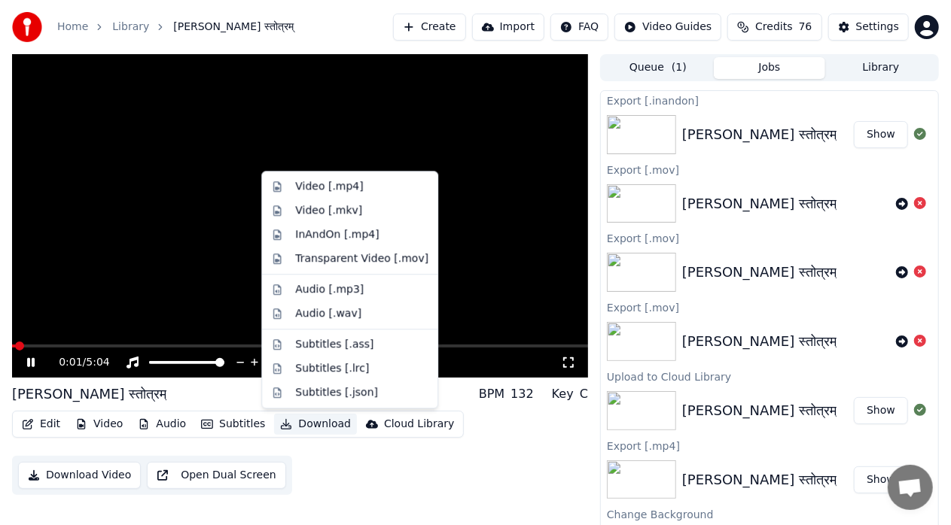
click at [303, 431] on button "Download" at bounding box center [315, 424] width 83 height 21
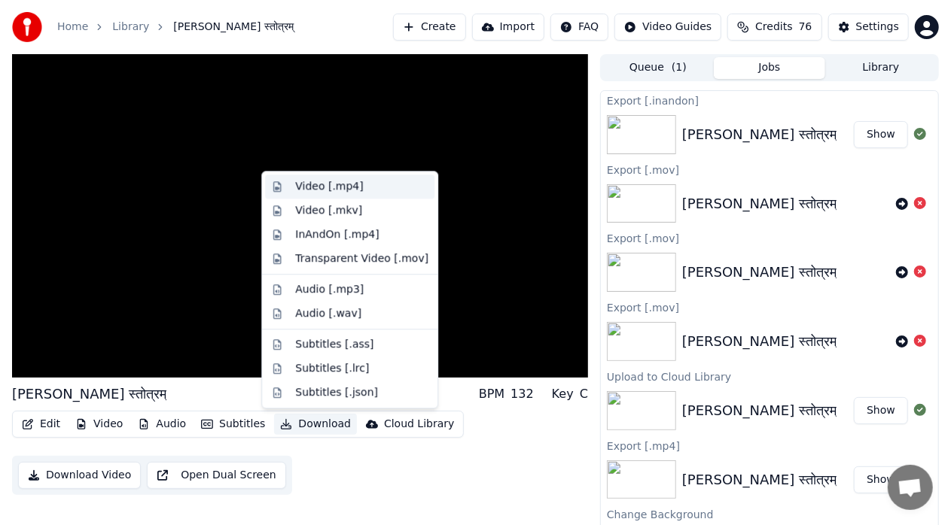
click at [339, 187] on div "Video [.mp4]" at bounding box center [329, 186] width 68 height 15
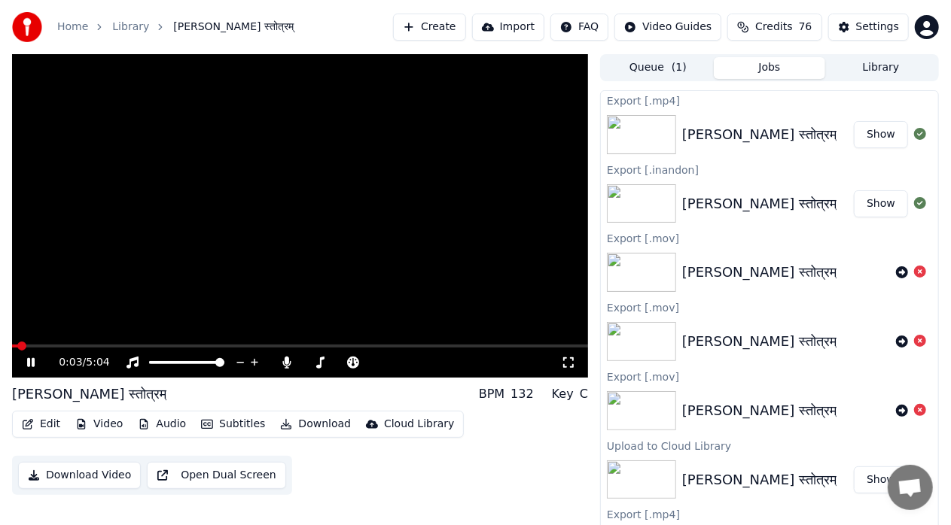
click at [18, 345] on span at bounding box center [15, 346] width 6 height 3
click at [31, 367] on icon at bounding box center [41, 363] width 35 height 12
click at [20, 351] on span at bounding box center [24, 346] width 9 height 9
click at [50, 426] on button "Edit" at bounding box center [41, 424] width 50 height 21
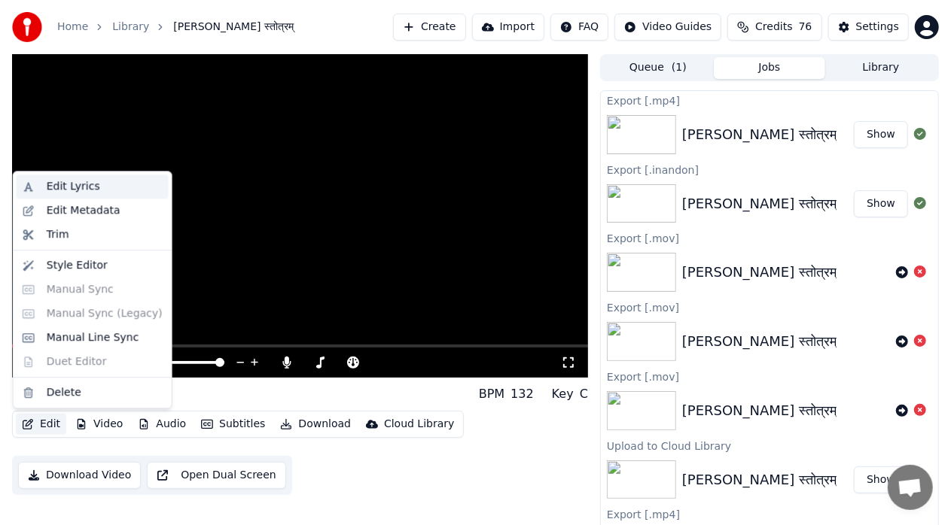
click at [84, 186] on div "Edit Lyrics" at bounding box center [73, 186] width 53 height 15
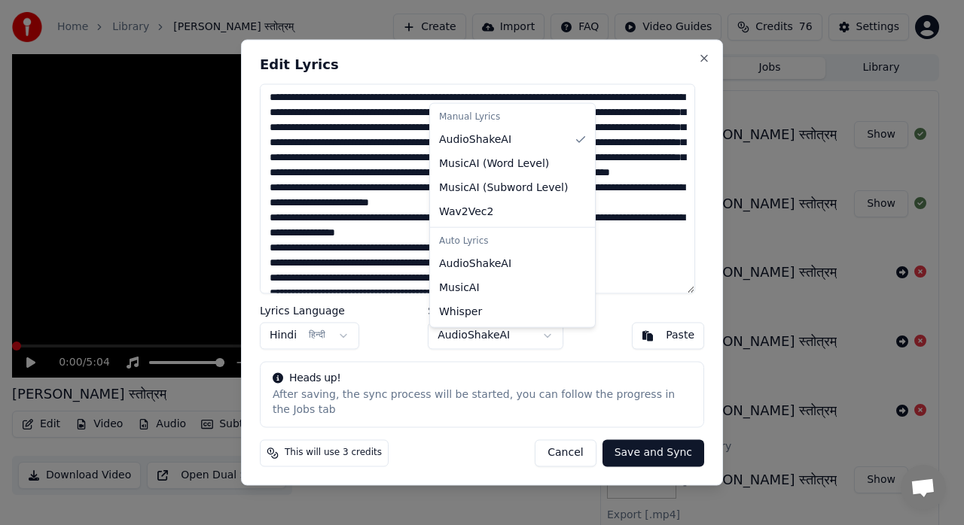
click at [548, 349] on body "Home Library [PERSON_NAME] स्तोत्रम् Create Import FAQ Video Guides Credits 76 …" at bounding box center [475, 262] width 951 height 525
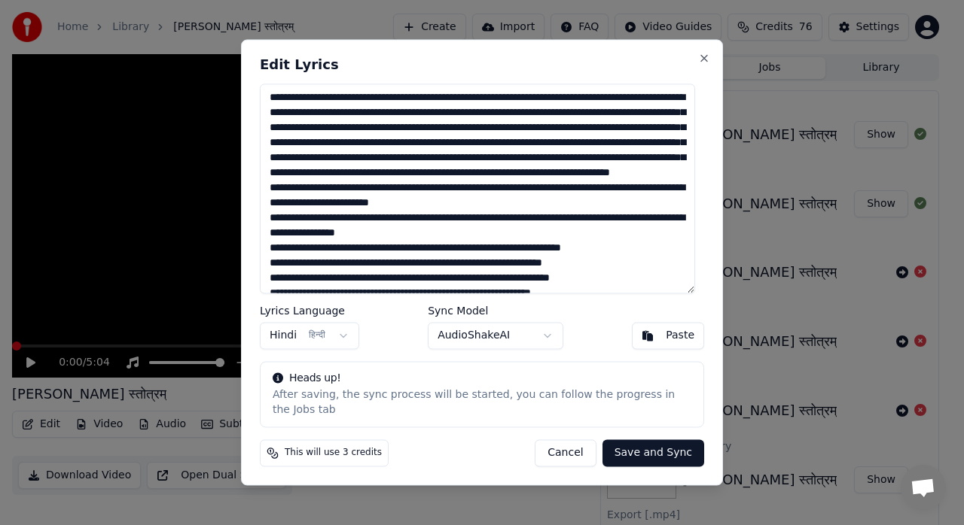
click at [604, 208] on body "Home Library [PERSON_NAME] स्तोत्रम् Create Import FAQ Video Guides Credits 76 …" at bounding box center [475, 262] width 951 height 525
click at [604, 208] on textarea at bounding box center [477, 189] width 435 height 210
click at [589, 452] on button "Cancel" at bounding box center [564, 453] width 61 height 27
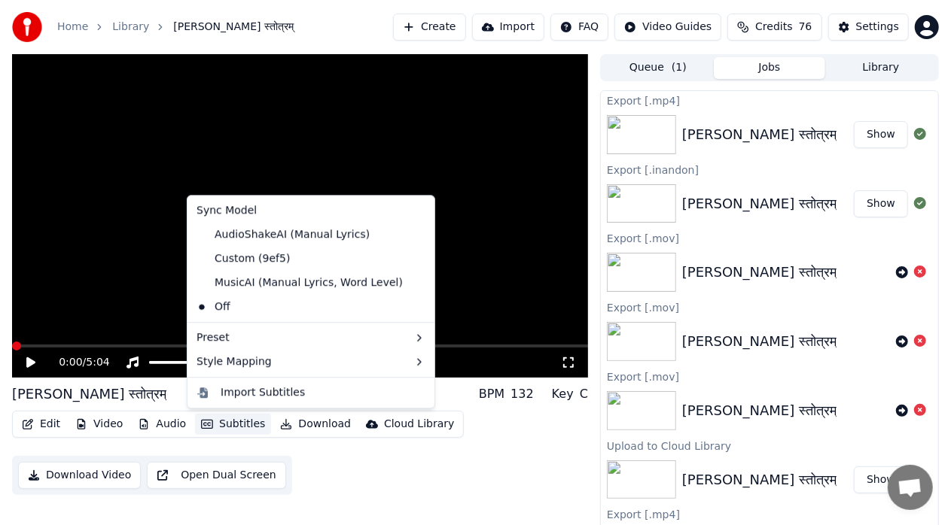
click at [242, 427] on button "Subtitles" at bounding box center [233, 424] width 76 height 21
click at [266, 289] on div "MusicAI (Manual Lyrics, Word Level)" at bounding box center [299, 283] width 218 height 24
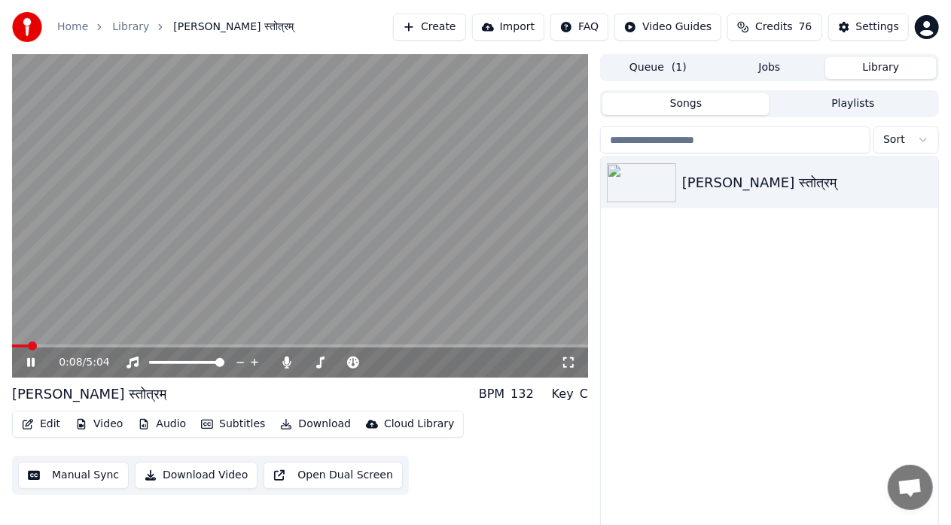
click at [897, 78] on button "Library" at bounding box center [880, 68] width 111 height 22
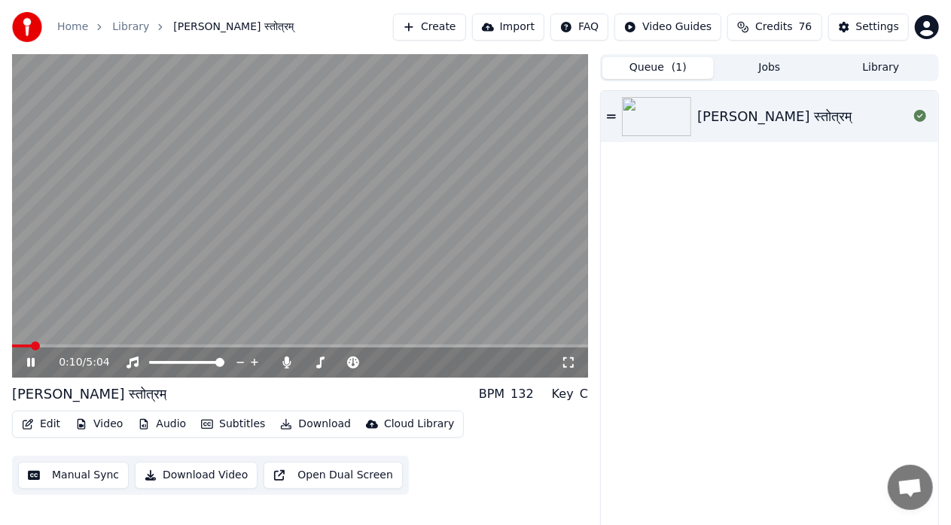
click at [662, 71] on button "Queue ( 1 )" at bounding box center [657, 68] width 111 height 22
click at [222, 432] on button "Subtitles" at bounding box center [233, 424] width 76 height 21
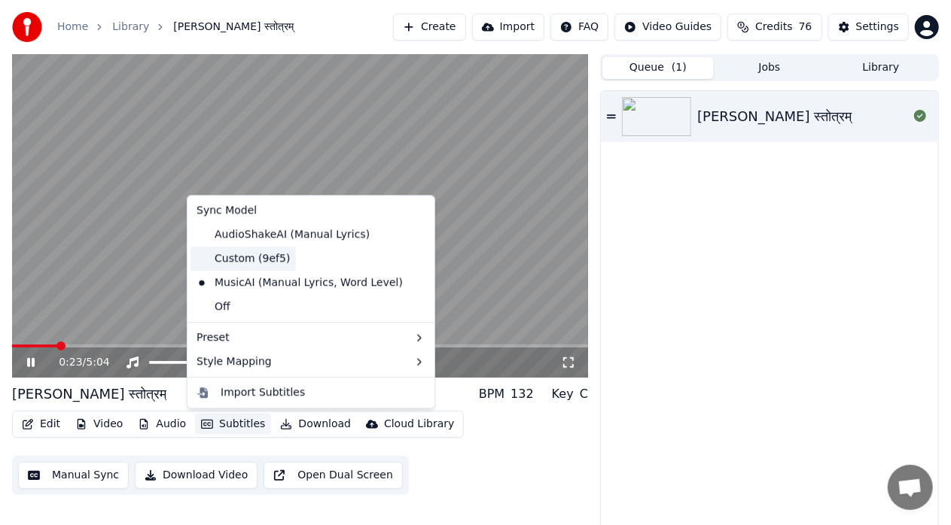
click at [238, 263] on div "Custom (9ef5)" at bounding box center [242, 259] width 105 height 24
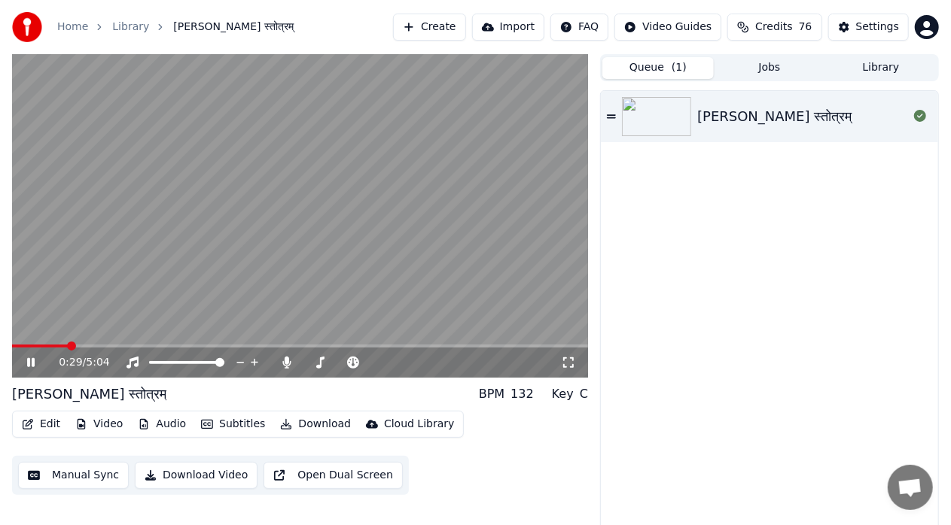
click at [247, 425] on button "Subtitles" at bounding box center [233, 424] width 76 height 21
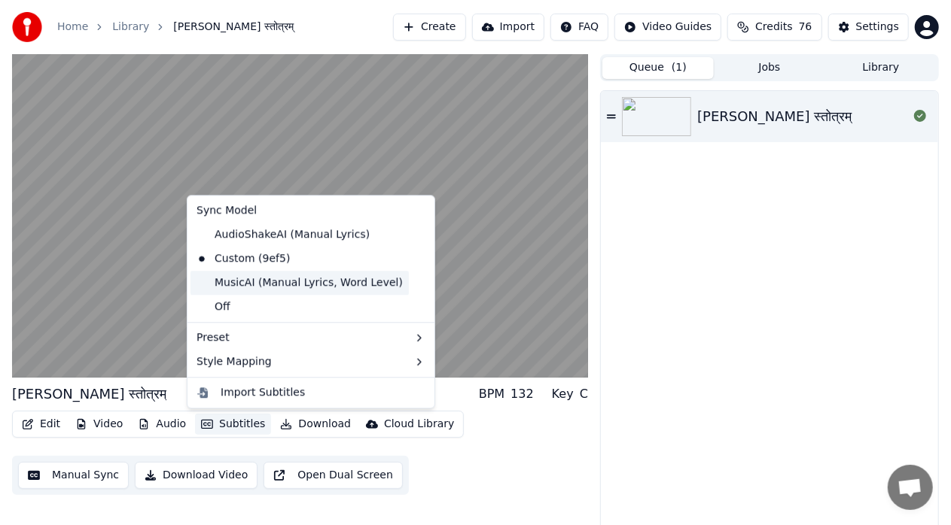
click at [244, 280] on div "MusicAI (Manual Lyrics, Word Level)" at bounding box center [299, 283] width 218 height 24
drag, startPoint x: 244, startPoint y: 280, endPoint x: 244, endPoint y: 297, distance: 17.3
click at [244, 280] on video at bounding box center [300, 216] width 576 height 324
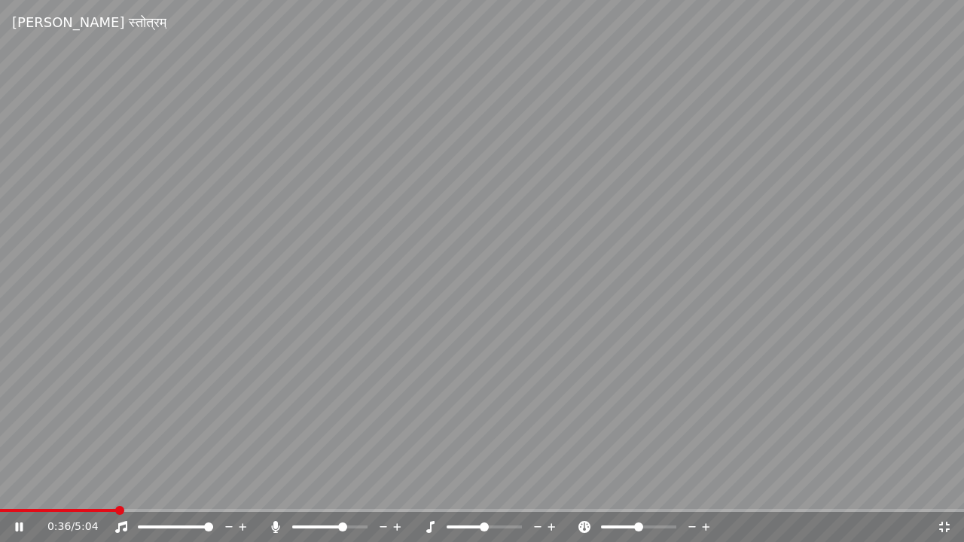
click at [946, 525] on div "0:36 / 5:04" at bounding box center [482, 527] width 964 height 30
click at [950, 525] on icon at bounding box center [943, 527] width 15 height 12
click at [950, 521] on icon at bounding box center [943, 527] width 15 height 12
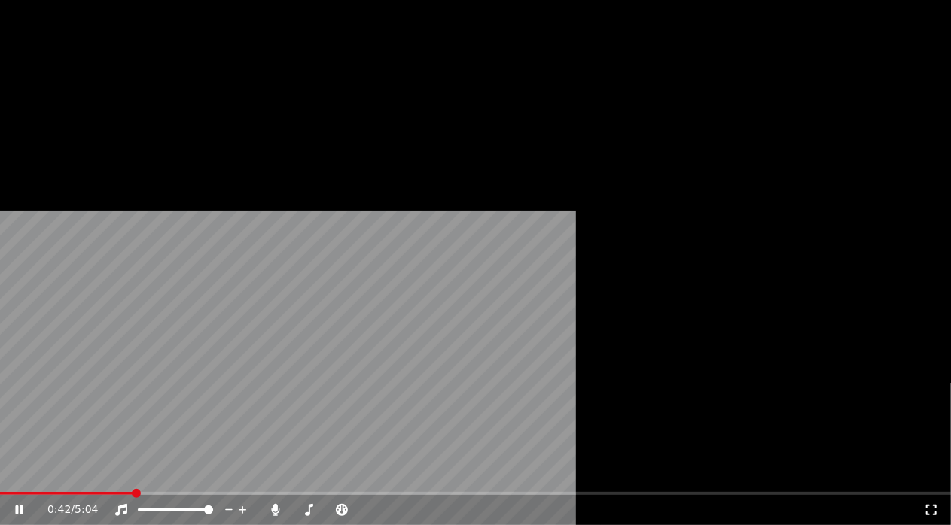
click at [236, 111] on button "Subtitles" at bounding box center [233, 100] width 76 height 21
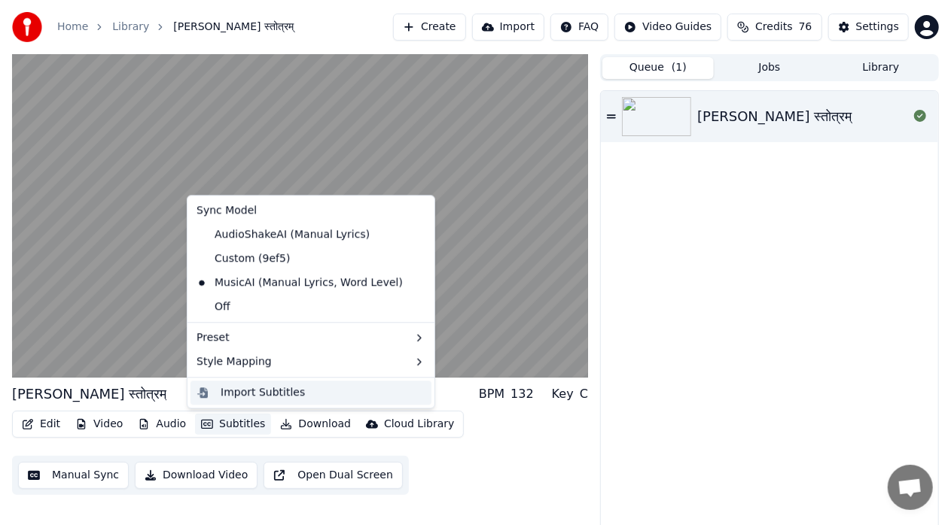
click at [330, 399] on div "Import Subtitles" at bounding box center [323, 392] width 205 height 15
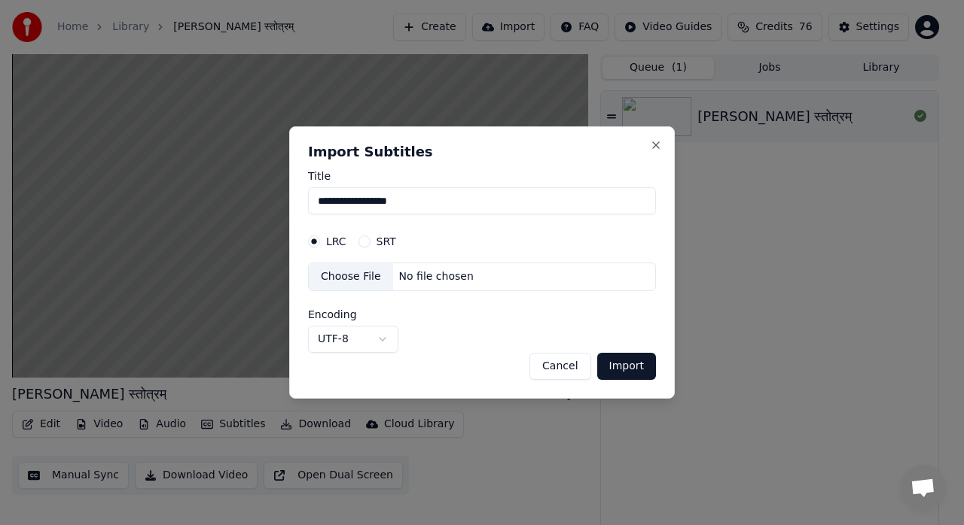
click at [567, 373] on button "Cancel" at bounding box center [559, 366] width 61 height 27
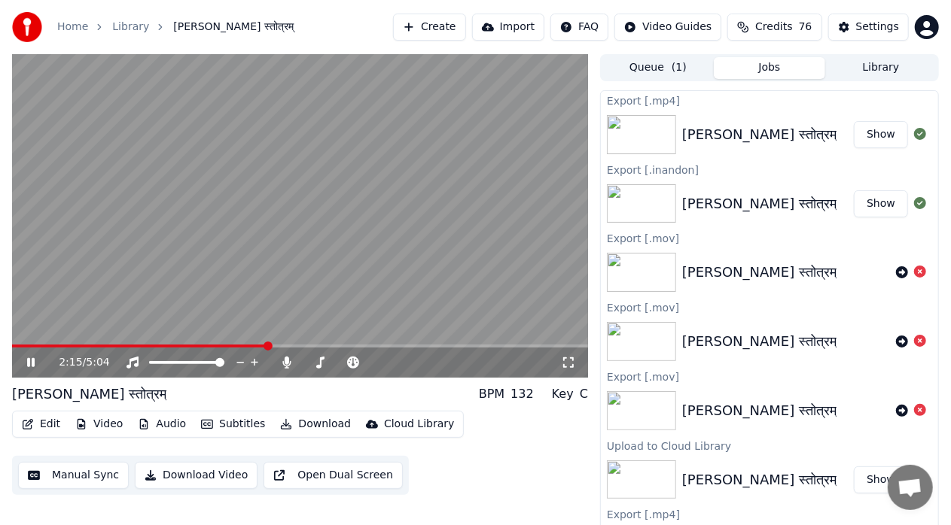
click at [763, 63] on button "Jobs" at bounding box center [769, 68] width 111 height 22
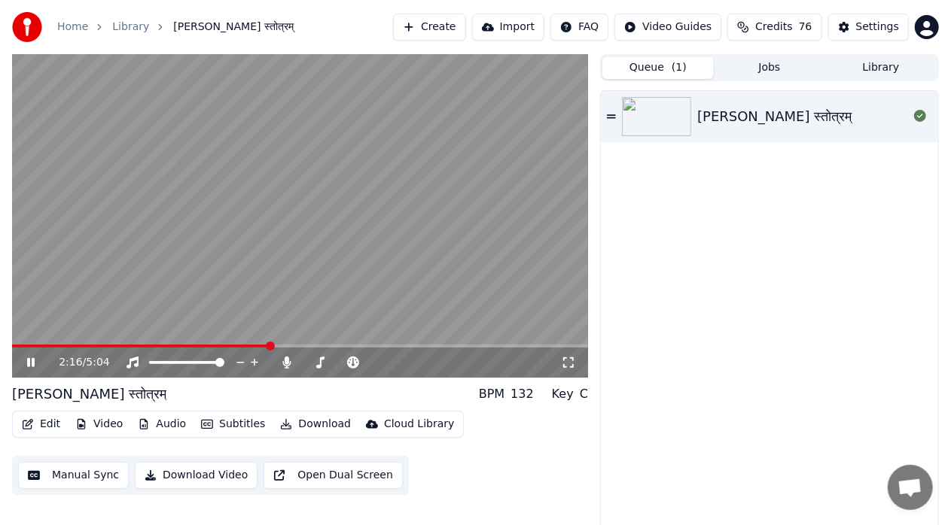
click at [667, 75] on button "Queue ( 1 )" at bounding box center [657, 68] width 111 height 22
click at [305, 428] on button "Download" at bounding box center [315, 424] width 83 height 21
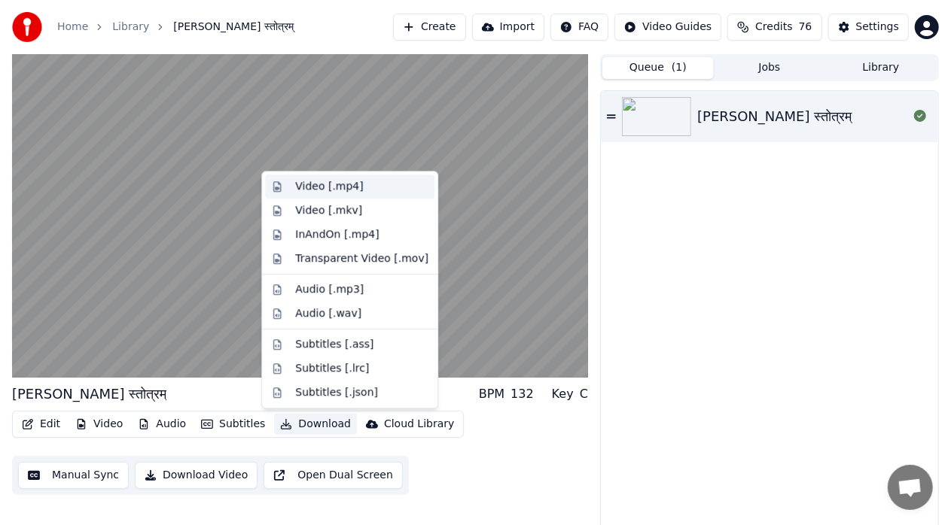
click at [331, 187] on div "Video [.mp4]" at bounding box center [329, 186] width 68 height 15
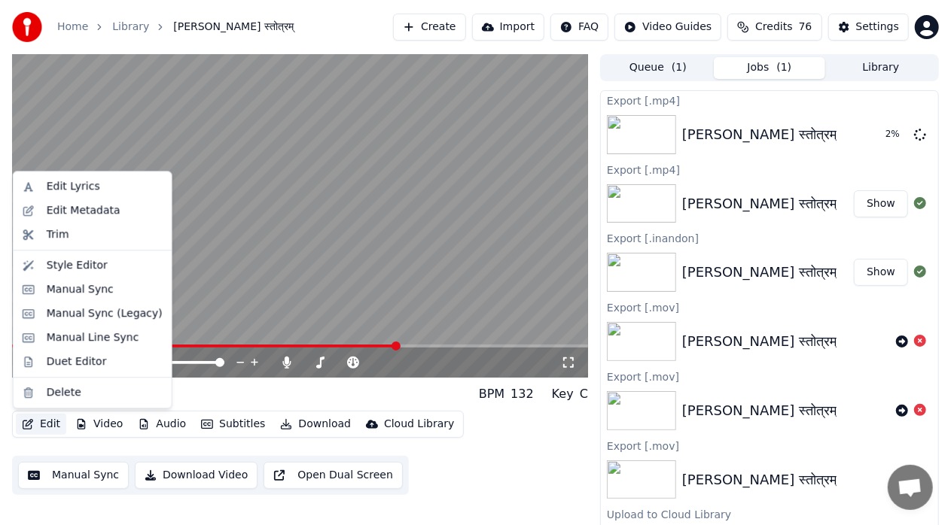
click at [48, 424] on button "Edit" at bounding box center [41, 424] width 50 height 21
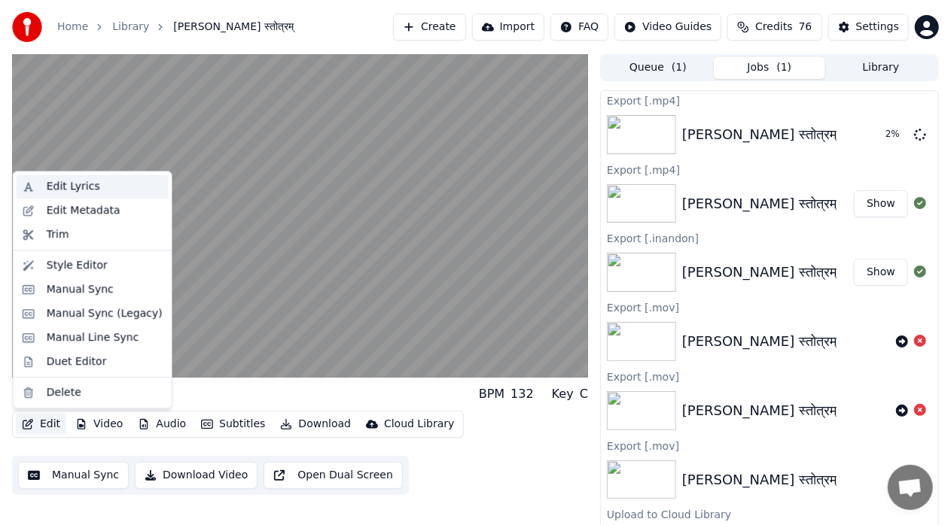
click at [78, 193] on div "Edit Lyrics" at bounding box center [73, 186] width 53 height 15
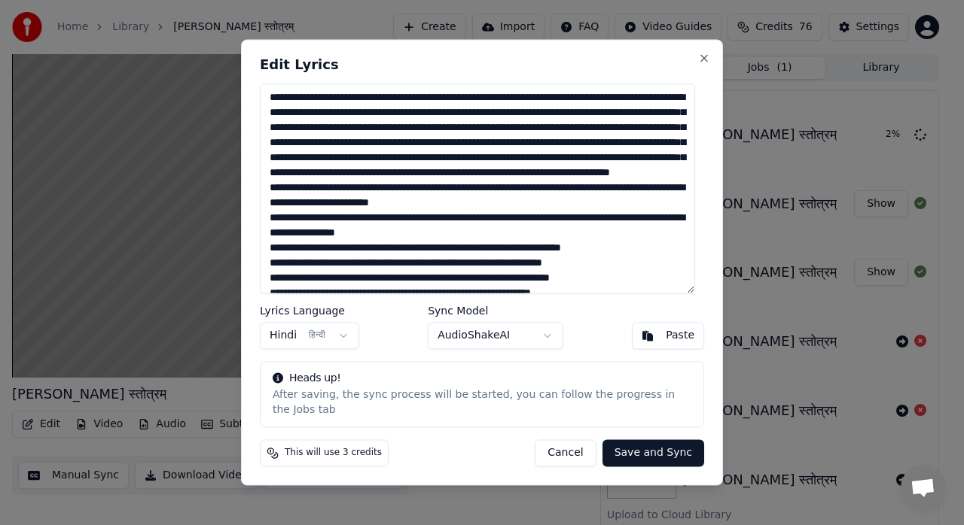
click at [613, 245] on textarea at bounding box center [477, 189] width 435 height 210
click at [555, 353] on body "Home Library [PERSON_NAME] स्तोत्रम् Create Import FAQ Video Guides Credits 76 …" at bounding box center [475, 262] width 951 height 525
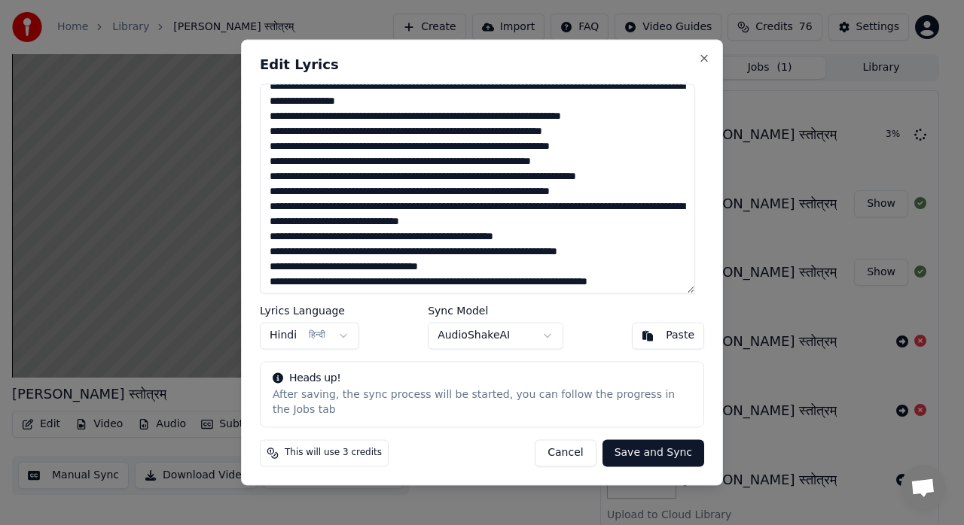
drag, startPoint x: 694, startPoint y: 131, endPoint x: 693, endPoint y: 195, distance: 64.0
click at [694, 185] on body "Home Library [PERSON_NAME] स्तोत्रम् Create Import FAQ Video Guides Credits 76 …" at bounding box center [475, 262] width 951 height 525
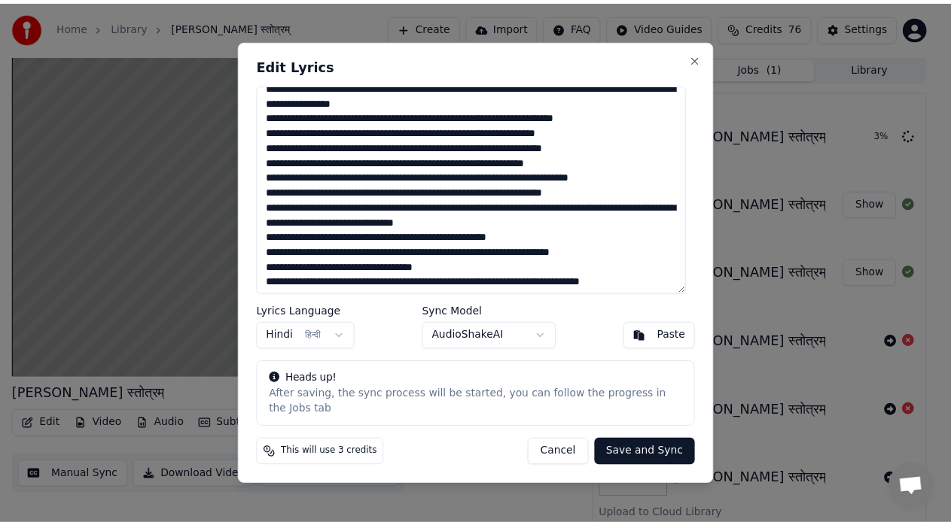
scroll to position [157, 0]
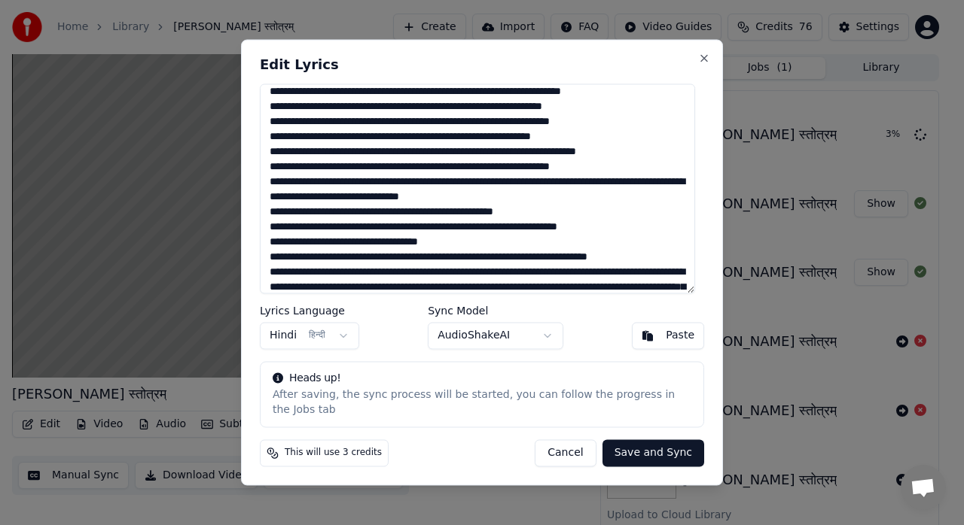
click at [554, 344] on body "Home Library [PERSON_NAME] स्तोत्रम् Create Import FAQ Video Guides Credits 76 …" at bounding box center [475, 262] width 951 height 525
click at [150, 392] on div at bounding box center [482, 262] width 964 height 525
click at [565, 452] on button "Cancel" at bounding box center [564, 453] width 61 height 27
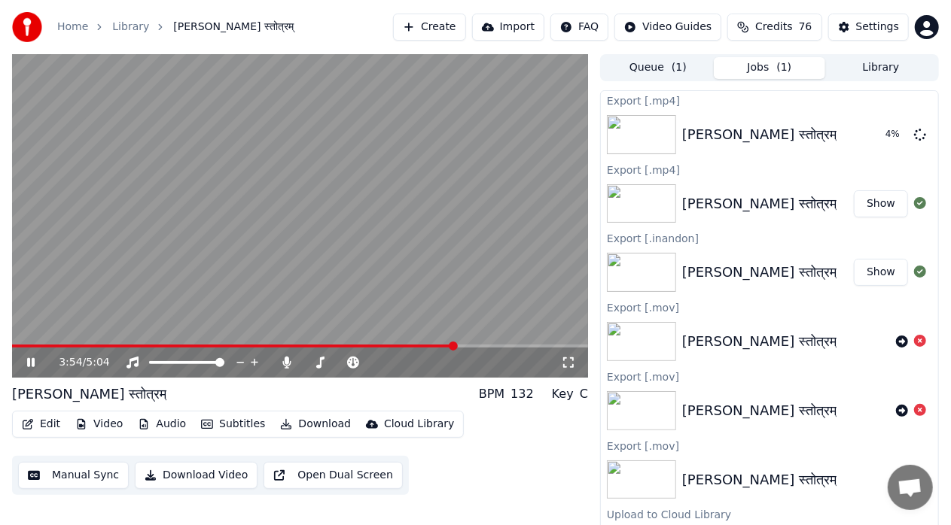
click at [32, 360] on icon at bounding box center [31, 362] width 8 height 9
click at [29, 364] on icon at bounding box center [30, 363] width 9 height 11
click at [29, 364] on icon at bounding box center [31, 362] width 8 height 9
click at [42, 422] on button "Edit" at bounding box center [41, 424] width 50 height 21
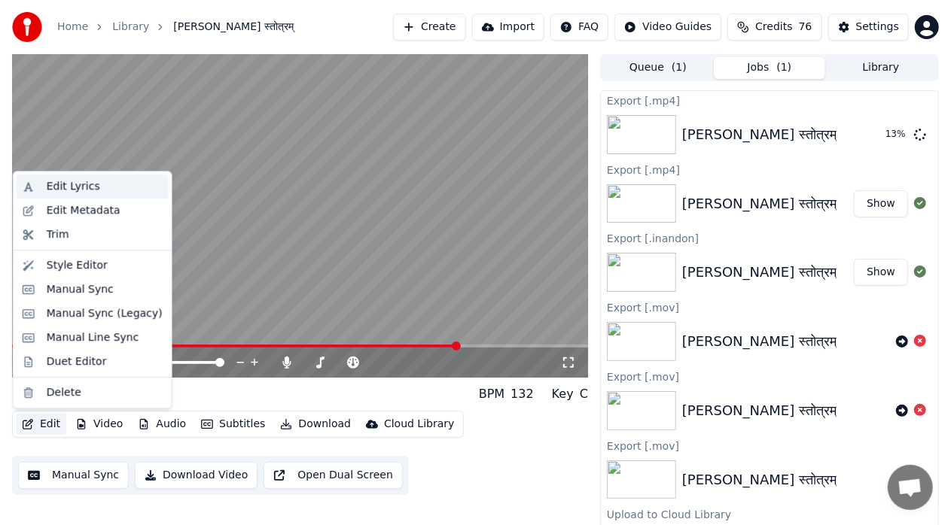
click at [77, 185] on div "Edit Lyrics" at bounding box center [73, 186] width 53 height 15
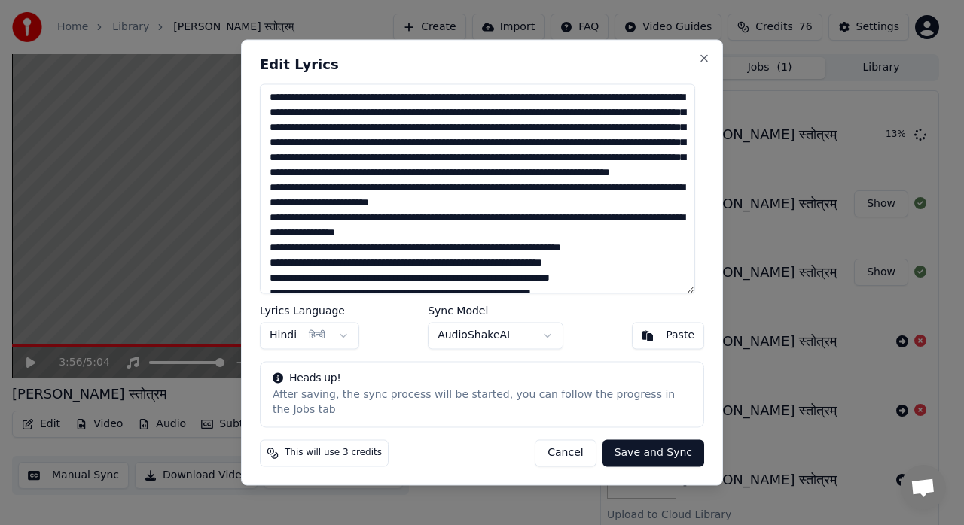
click at [580, 448] on button "Cancel" at bounding box center [564, 453] width 61 height 27
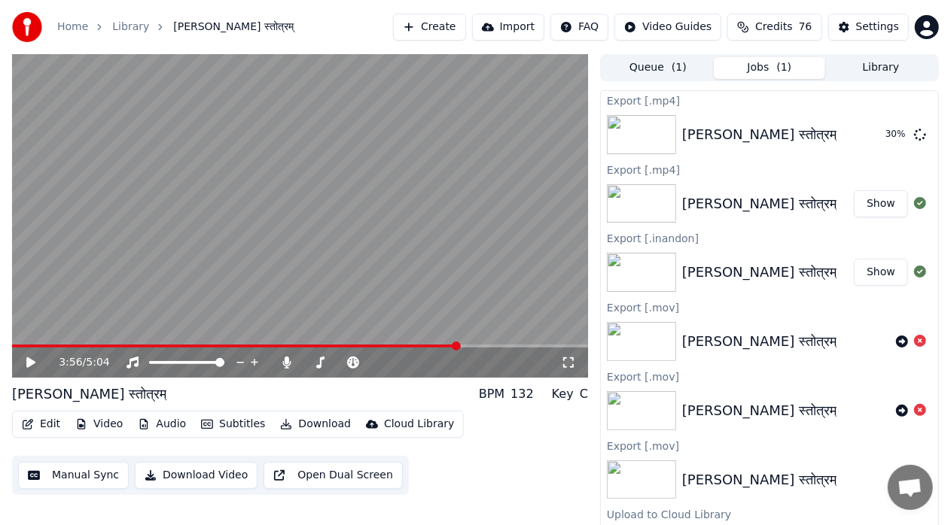
click at [32, 367] on icon at bounding box center [41, 363] width 35 height 12
